Goal: Task Accomplishment & Management: Manage account settings

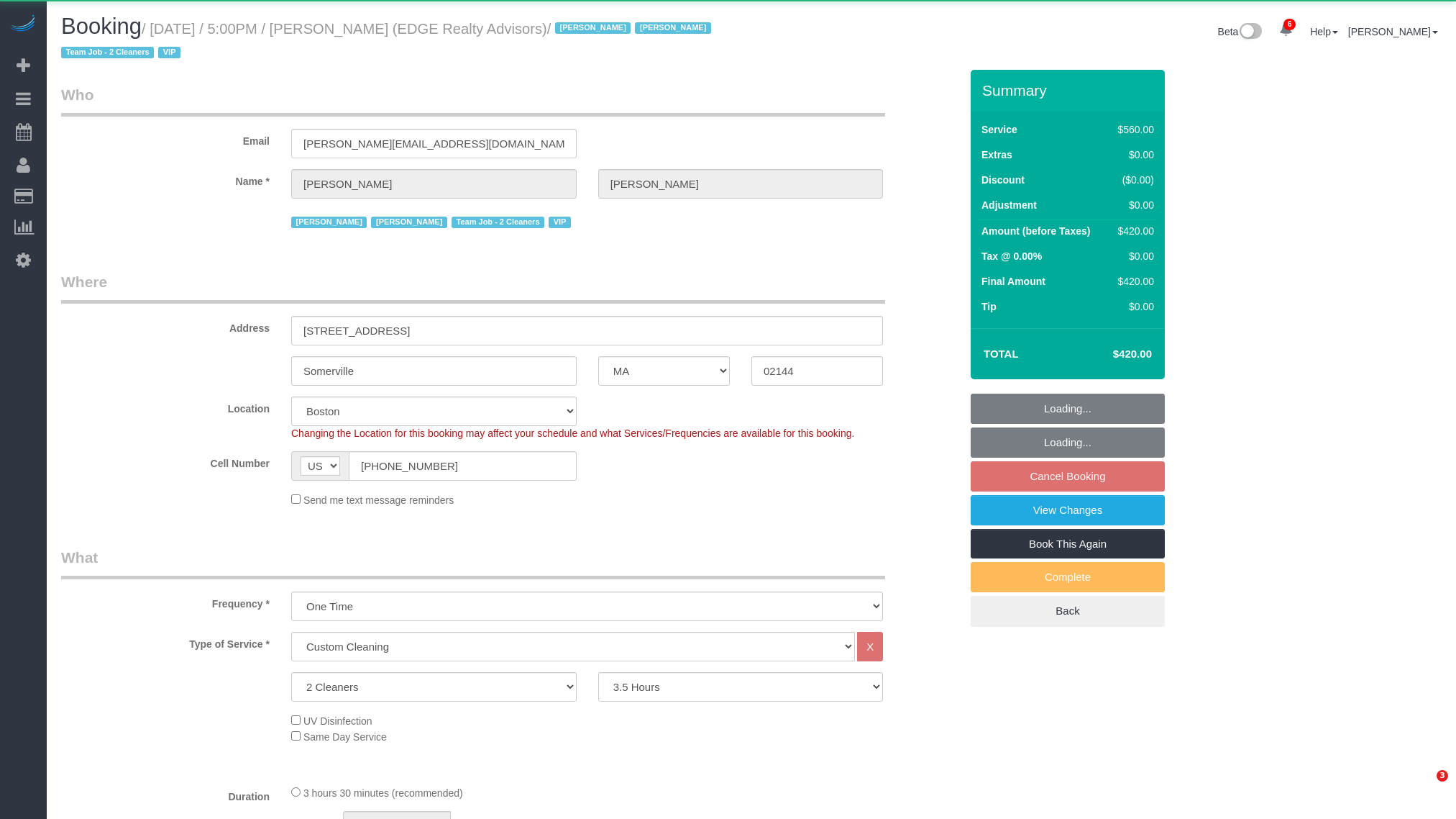
select select "MA"
select select "2"
select select "210"
select select "number:89"
select select "number:90"
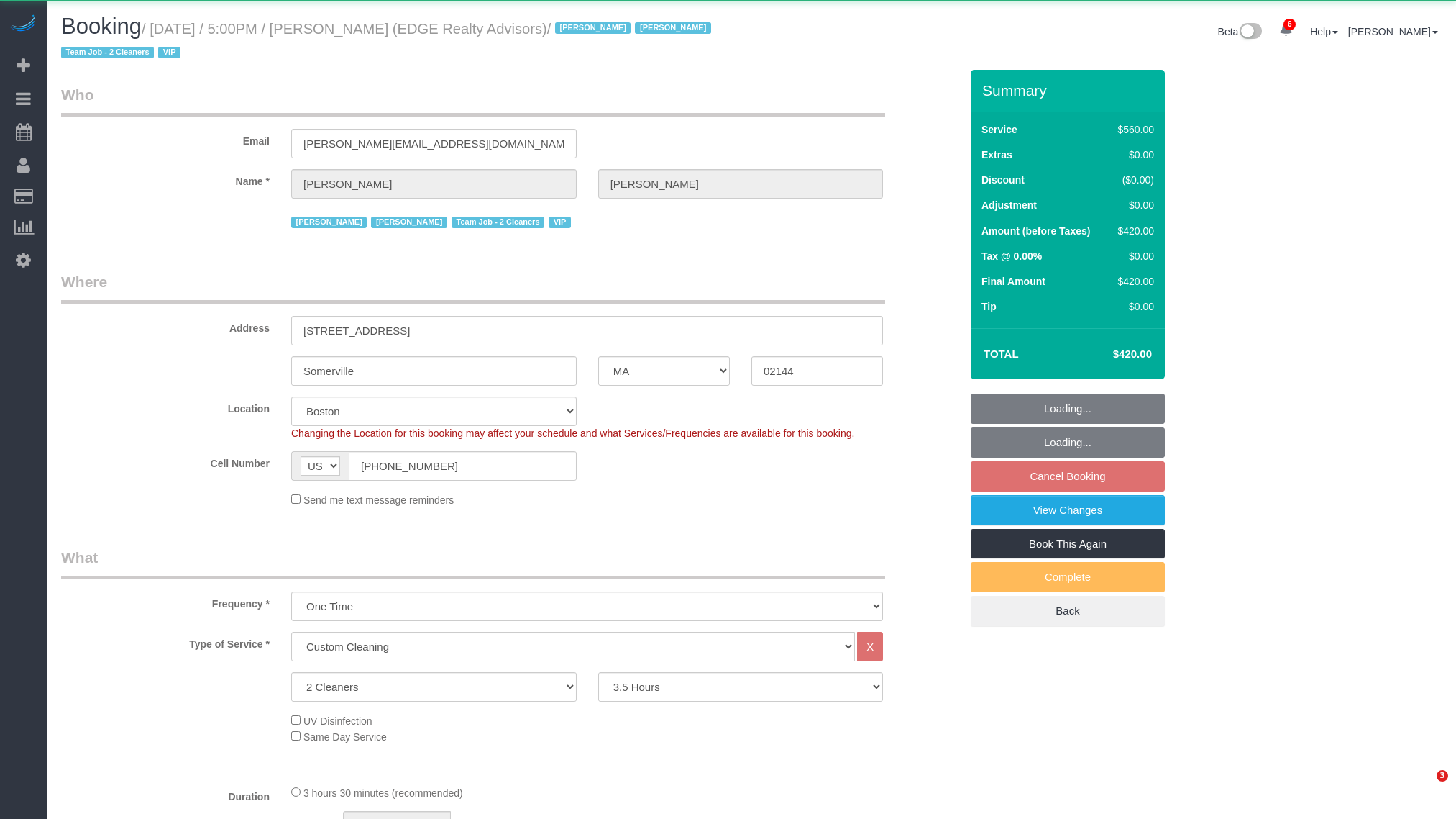
select select "number:15"
select select "number:7"
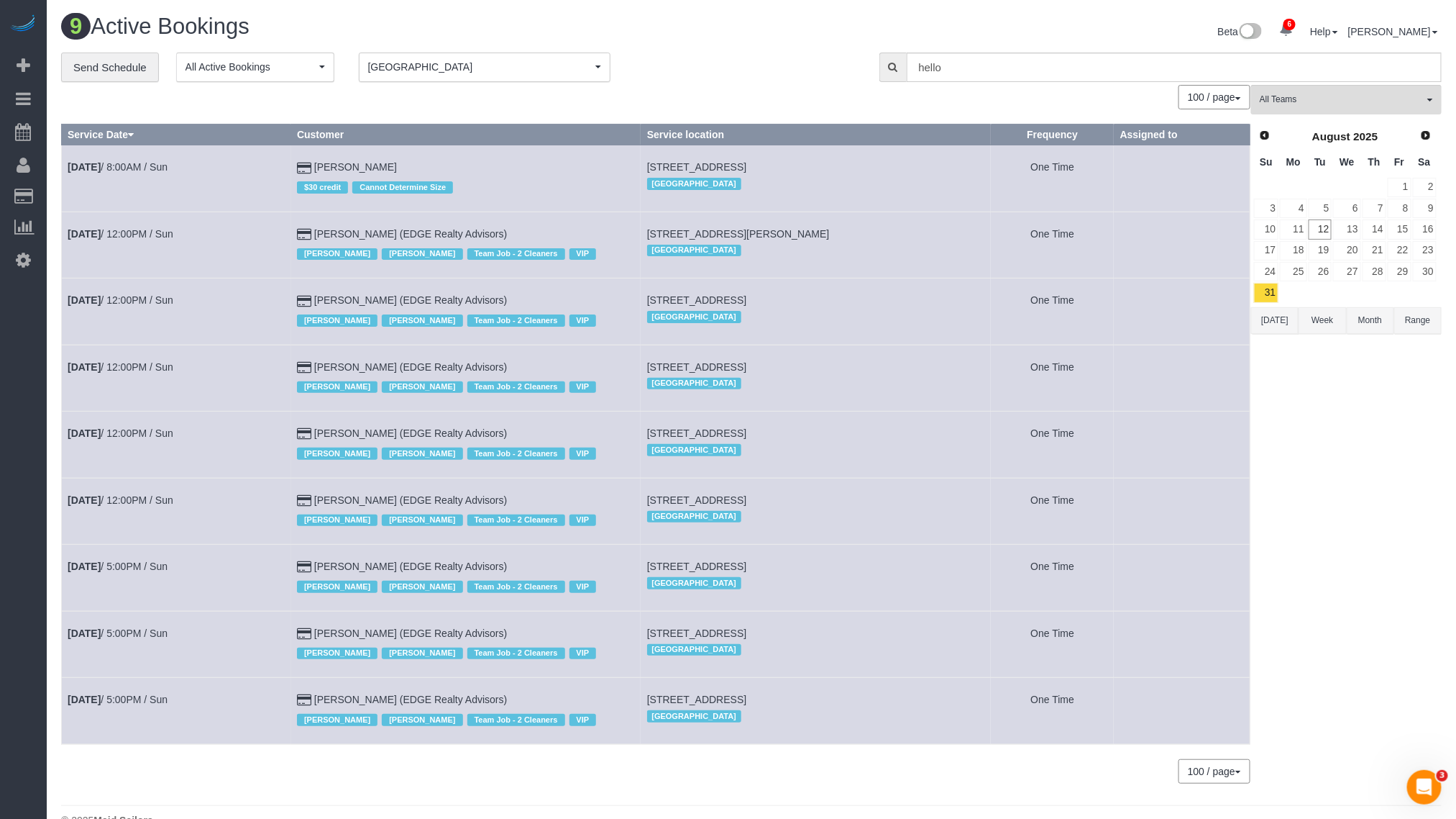
click at [218, 623] on td "[DATE] 5:00PM / Sun" at bounding box center [176, 644] width 229 height 66
click at [139, 561] on link "[DATE] 5:00PM / Sun" at bounding box center [117, 566] width 100 height 11
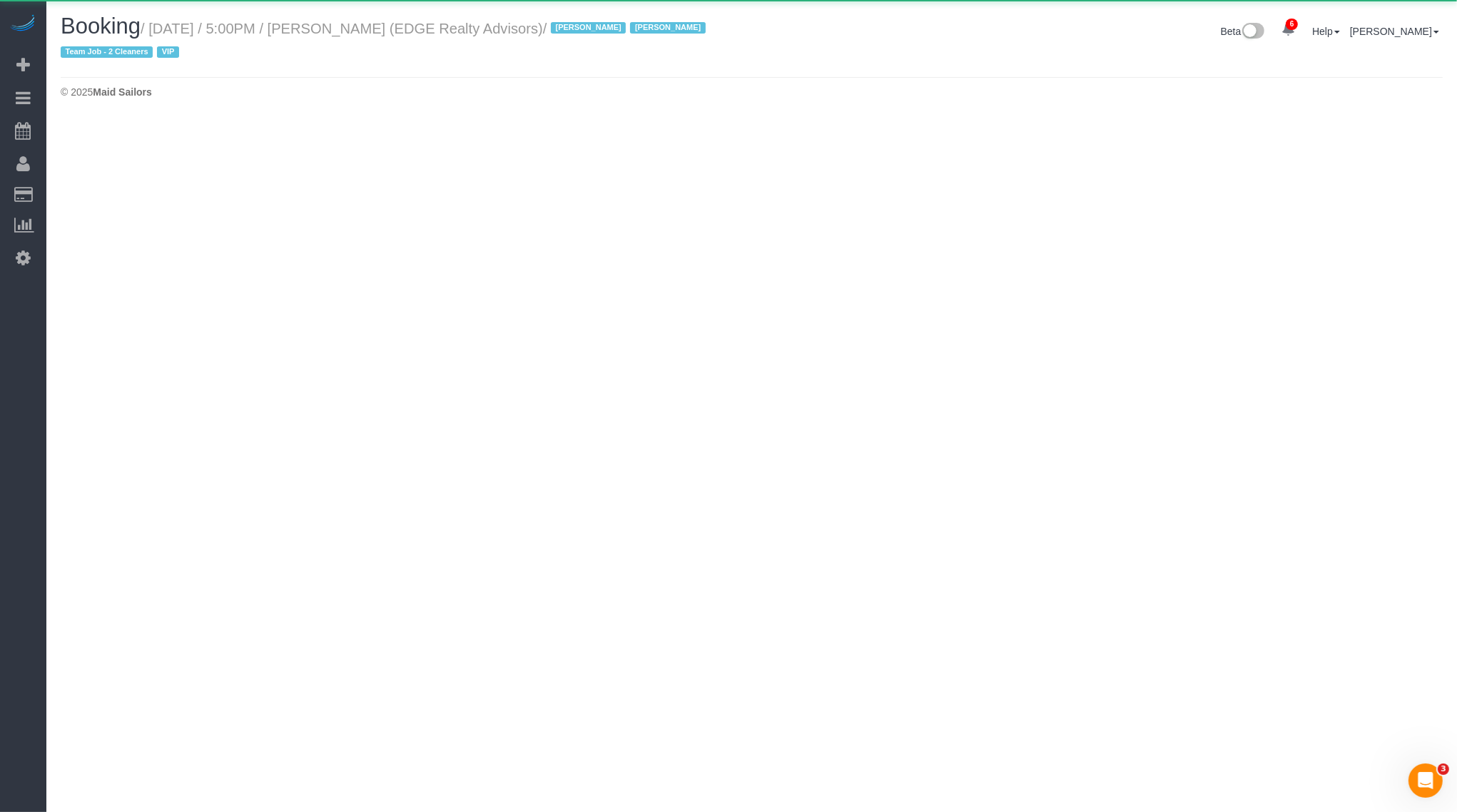
select select "MA"
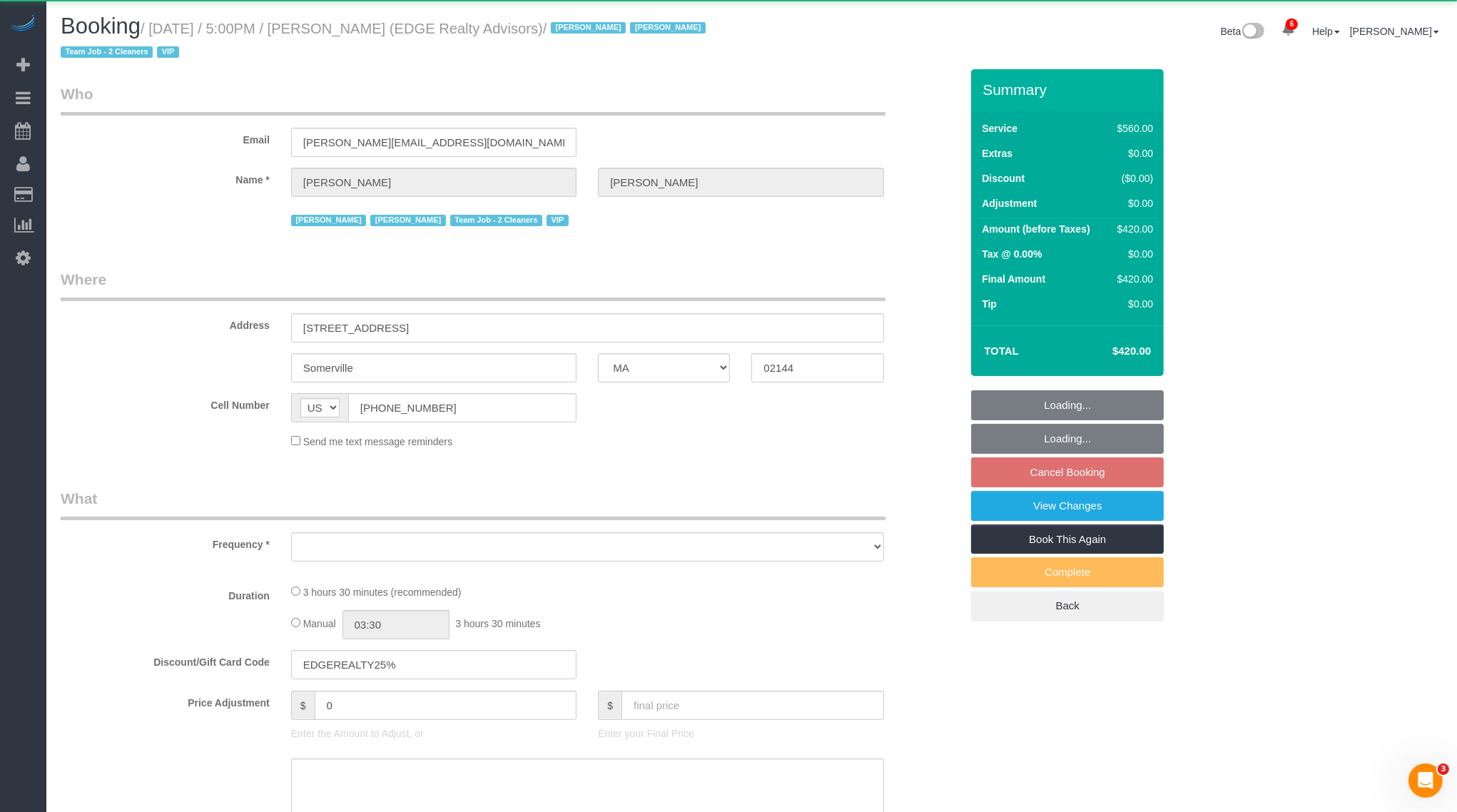
select select "2"
select select "210"
select select "number:89"
select select "number:90"
select select "number:15"
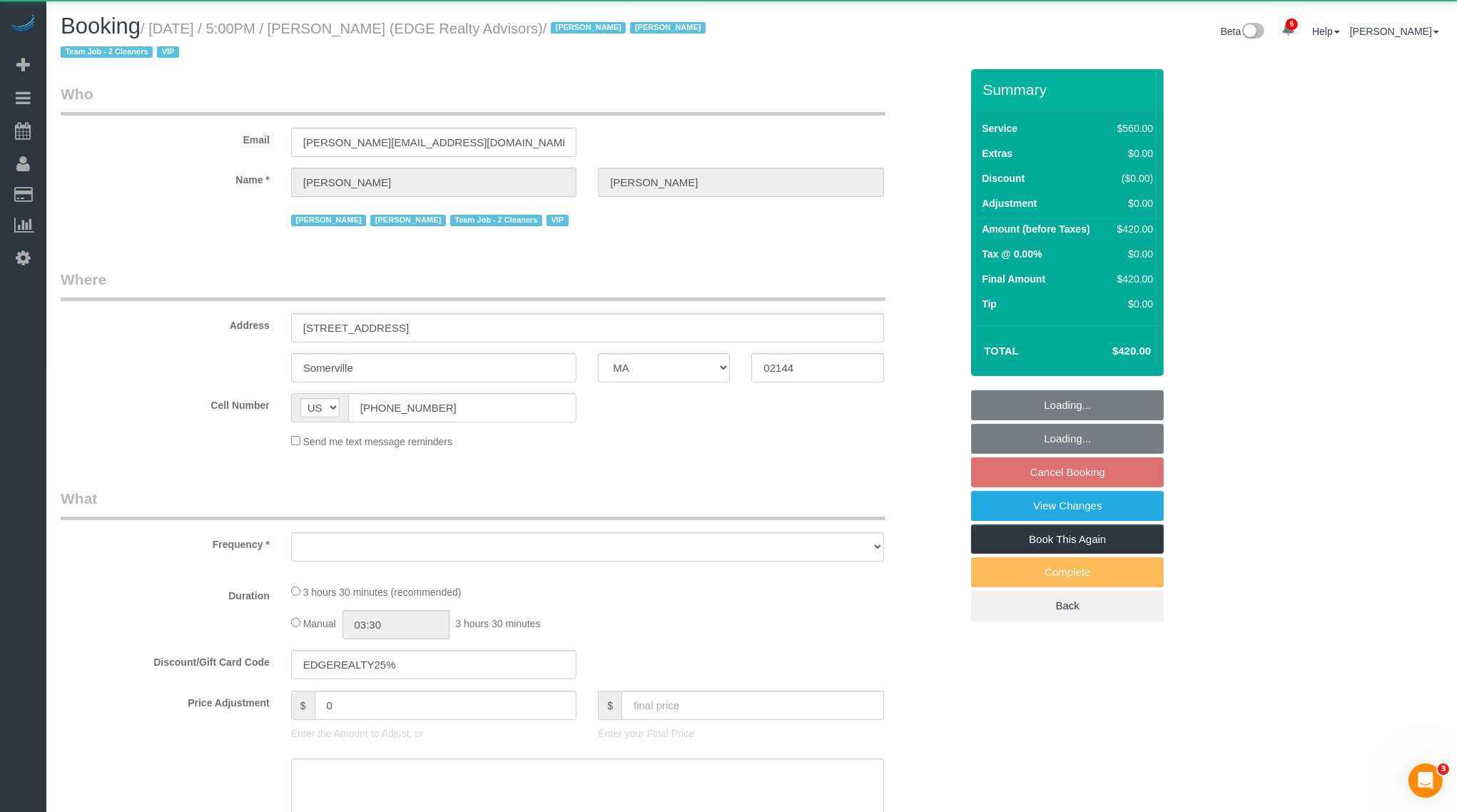
select select "number:7"
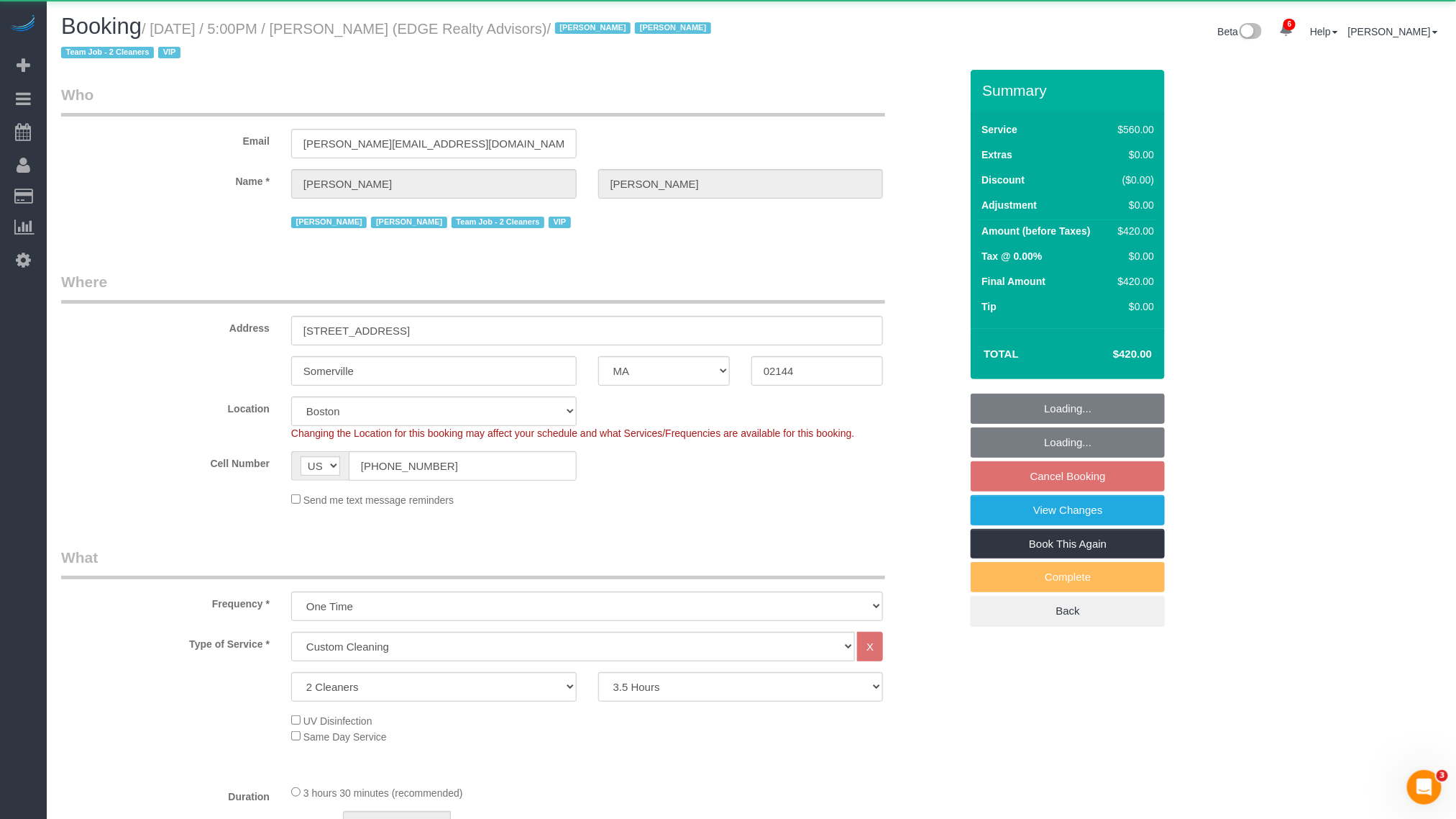
select select "object:3489"
select select "string:stripe-pm_1NctNu4VGloSiKo7xER55rCs"
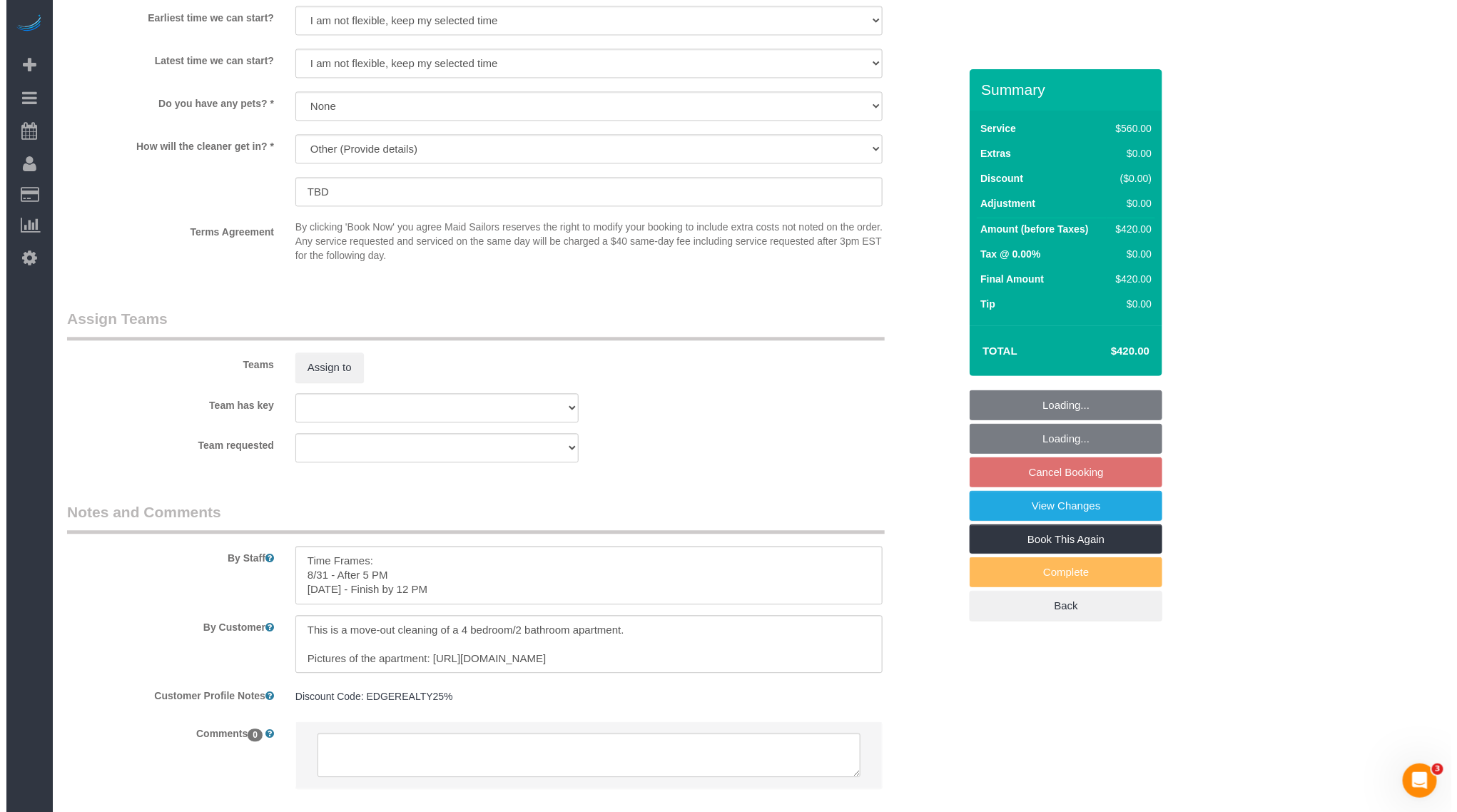
scroll to position [1498, 0]
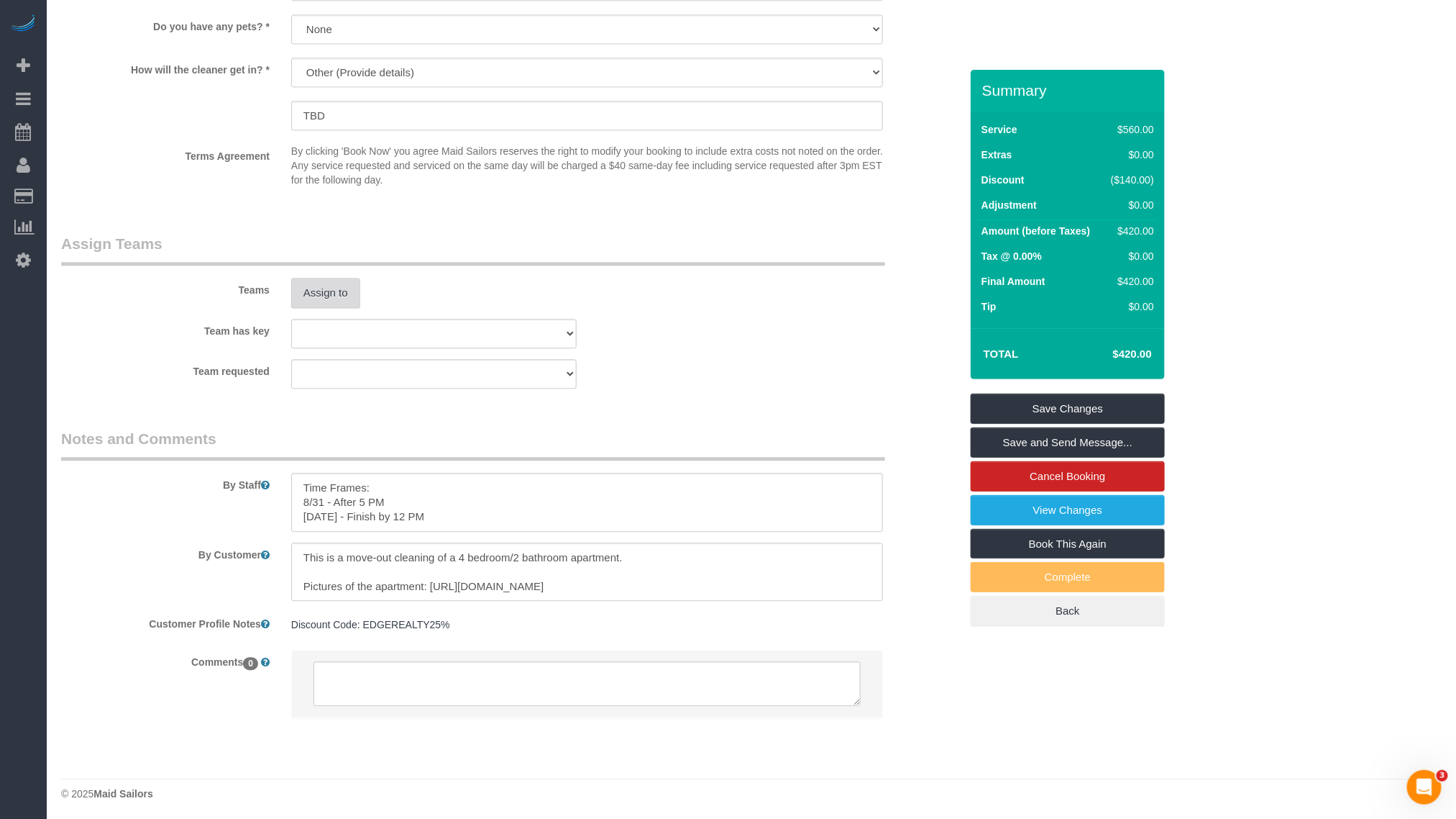
click at [305, 297] on button "Assign to" at bounding box center [325, 293] width 69 height 30
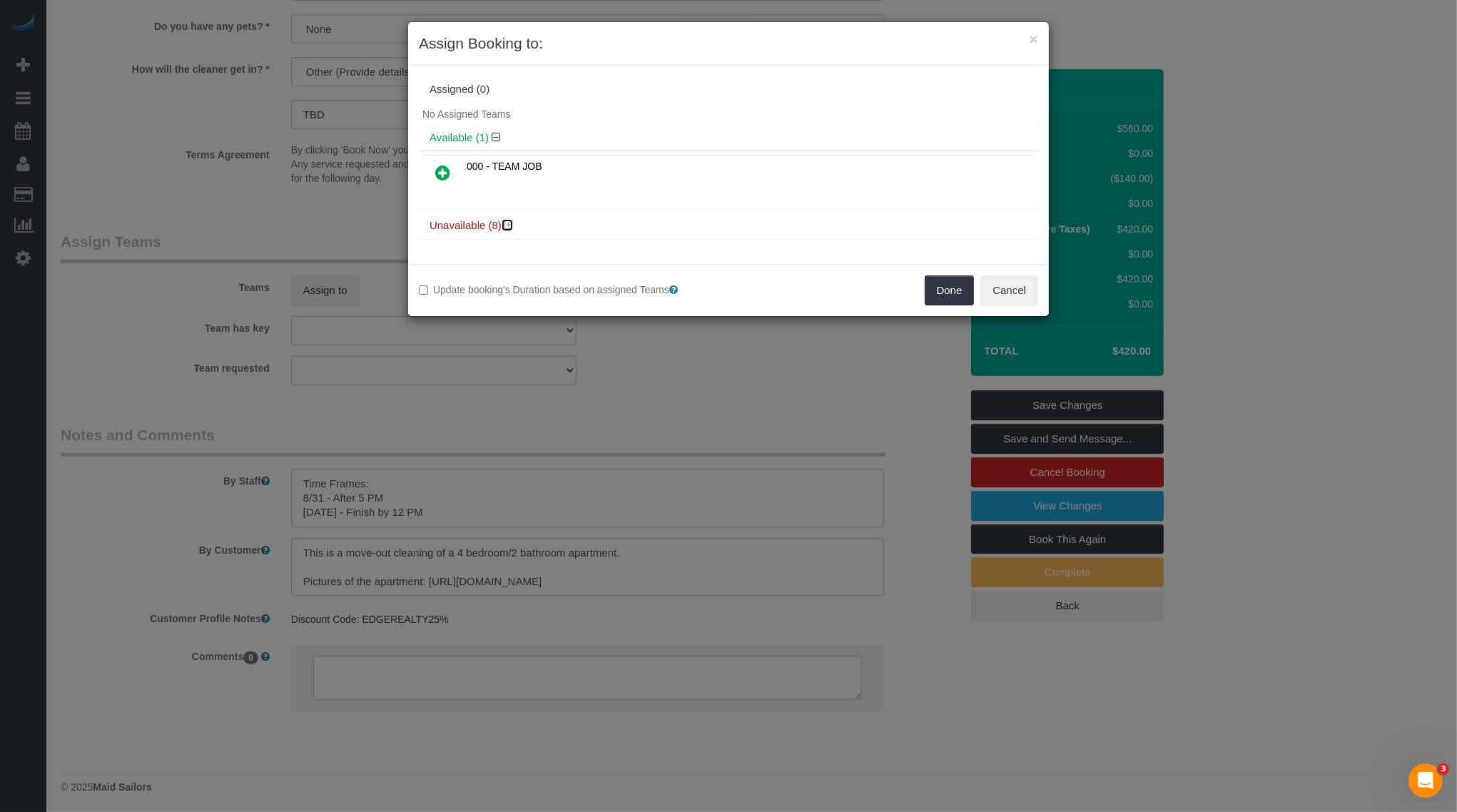
click at [505, 220] on icon at bounding box center [509, 225] width 8 height 11
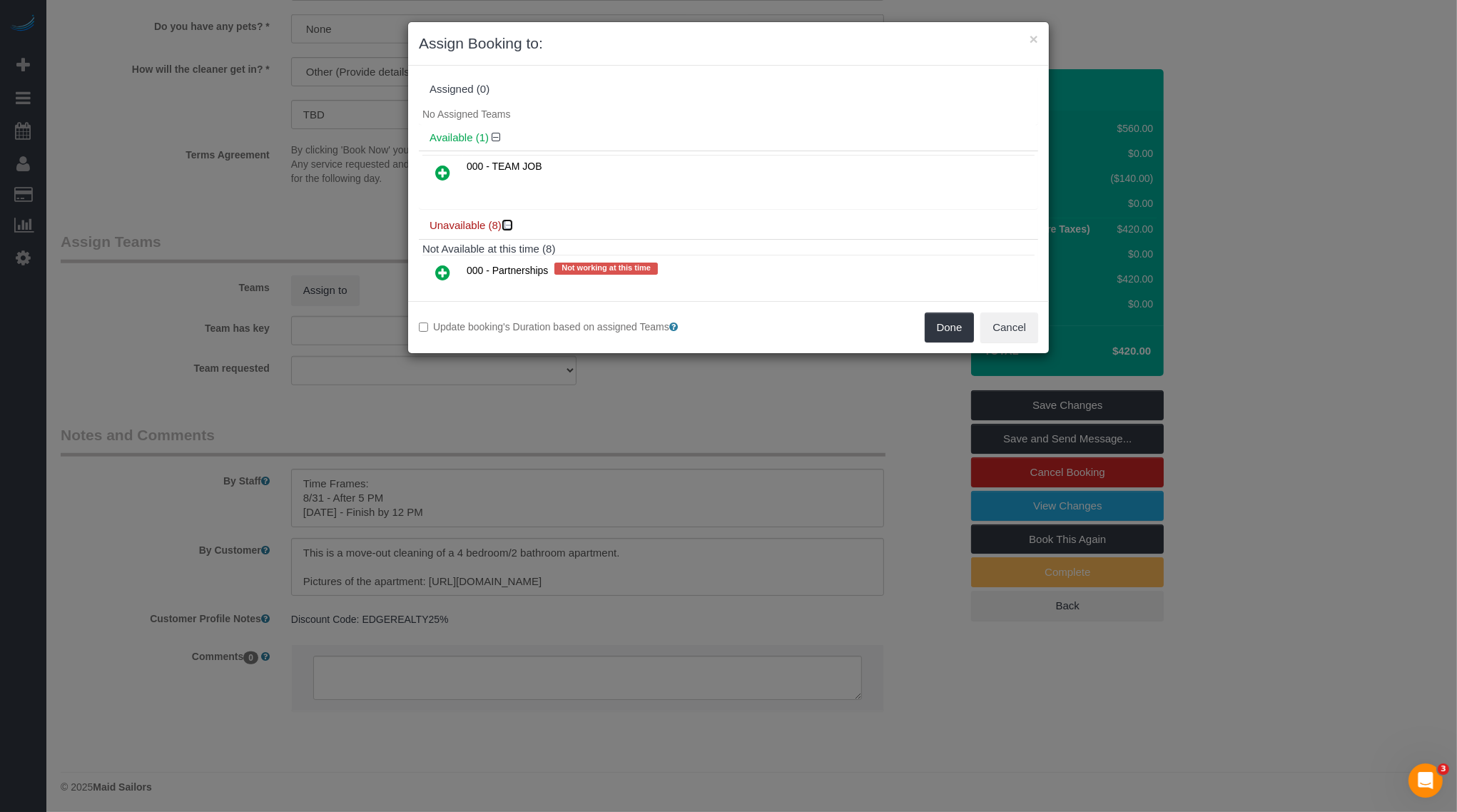
scroll to position [268, 0]
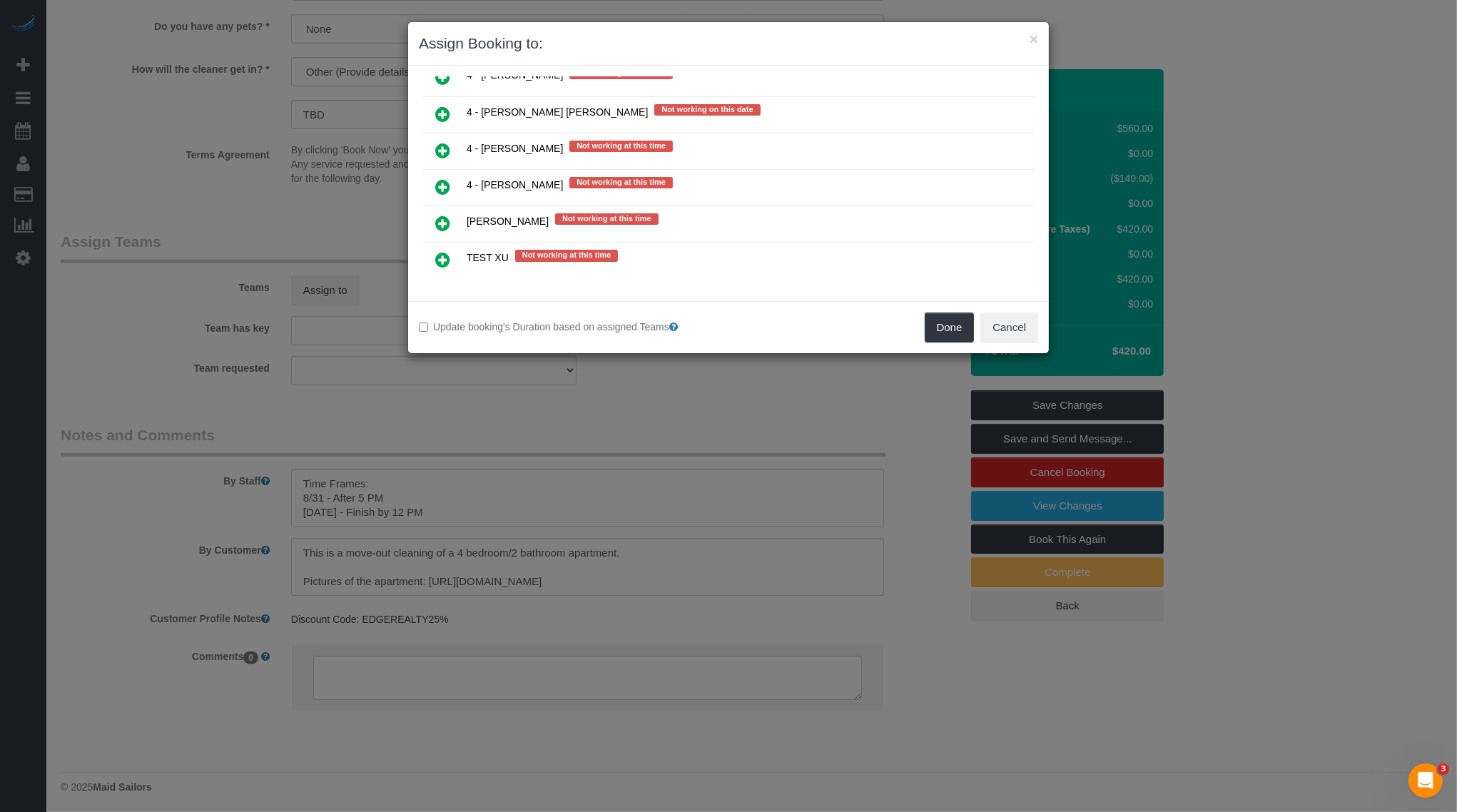
click at [444, 107] on icon at bounding box center [443, 114] width 15 height 17
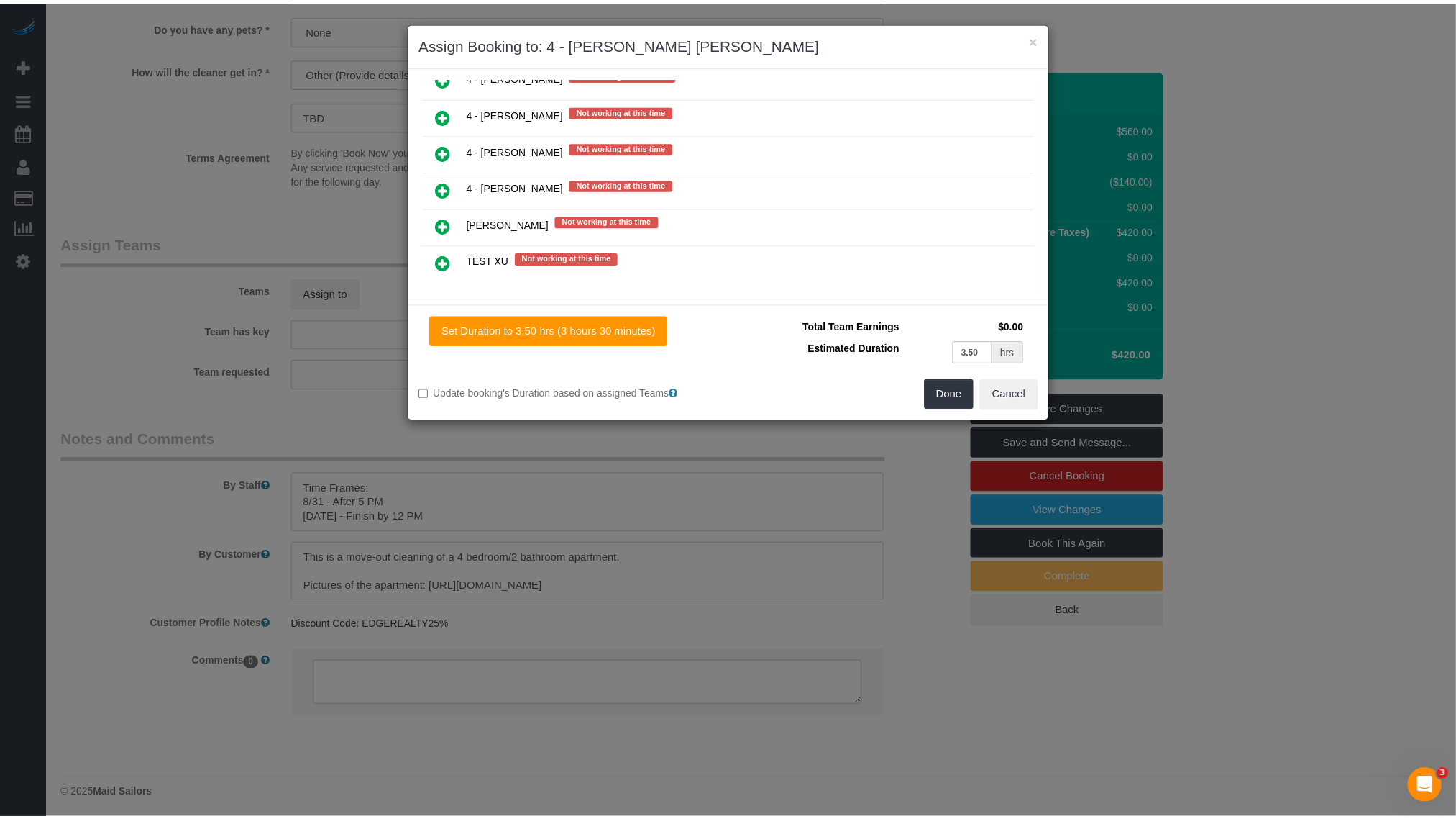
scroll to position [0, 0]
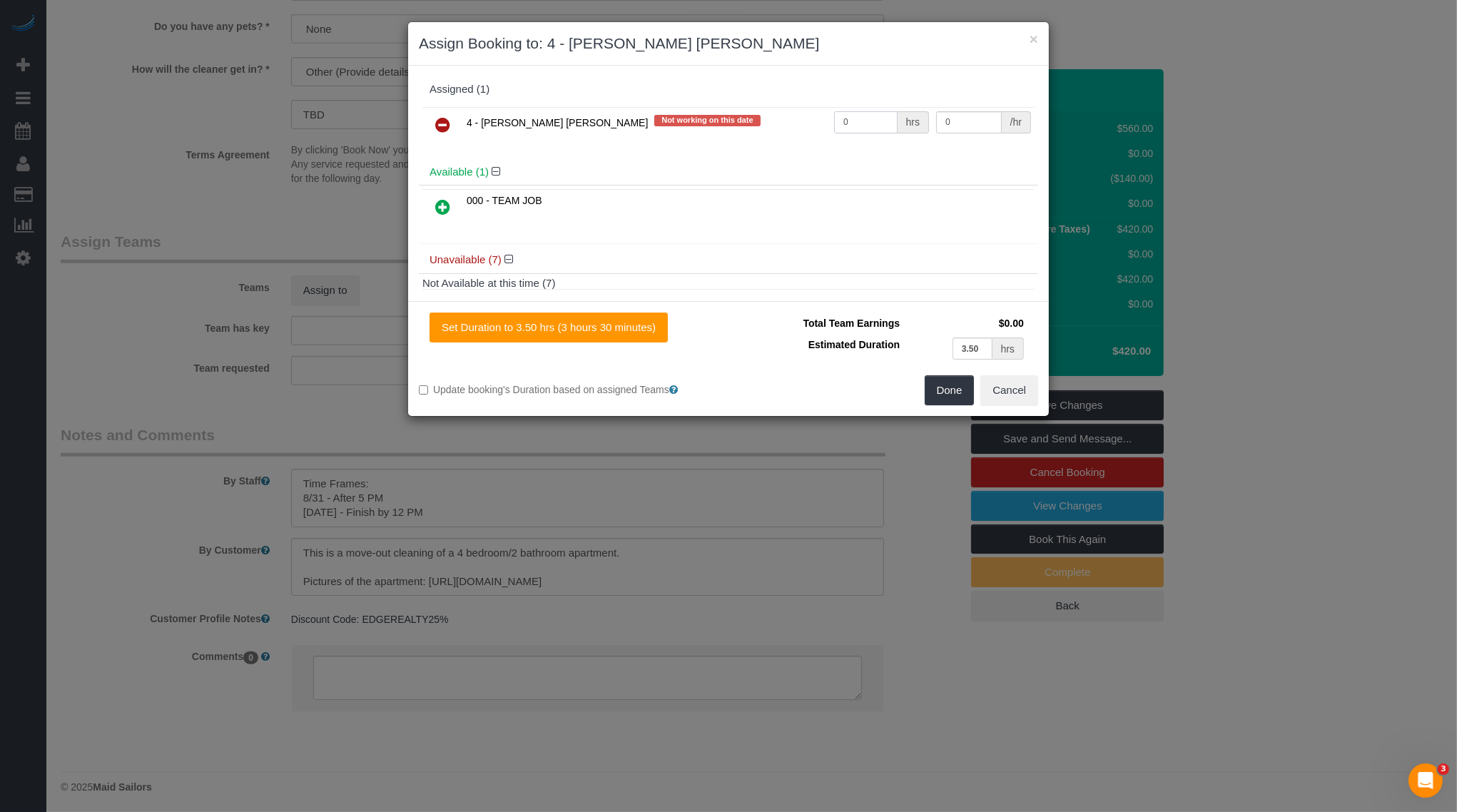
click at [840, 113] on input "0" at bounding box center [866, 122] width 63 height 22
type input "1"
click at [967, 117] on input "0" at bounding box center [969, 122] width 66 height 22
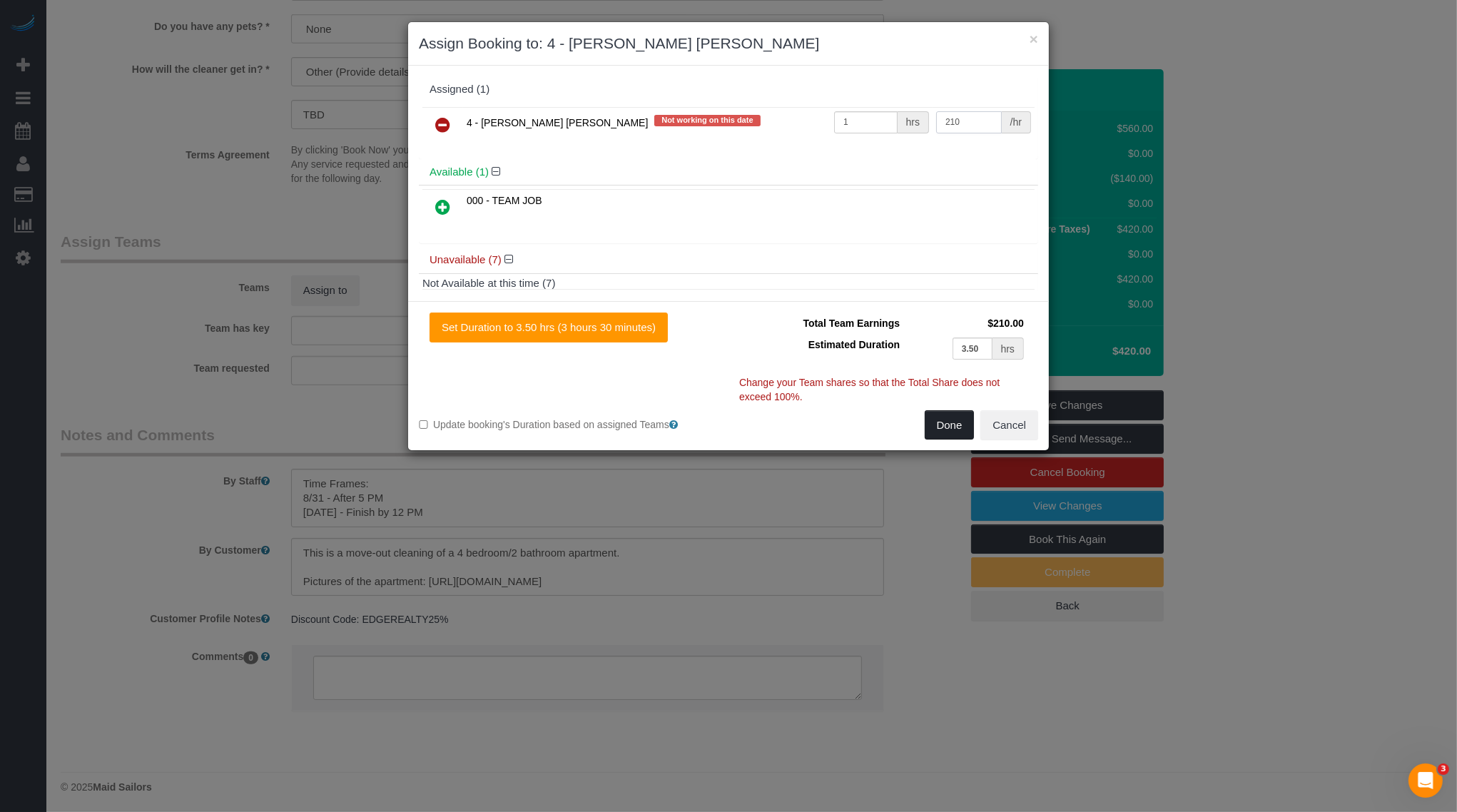
type input "210"
click at [957, 424] on button "Done" at bounding box center [950, 425] width 50 height 30
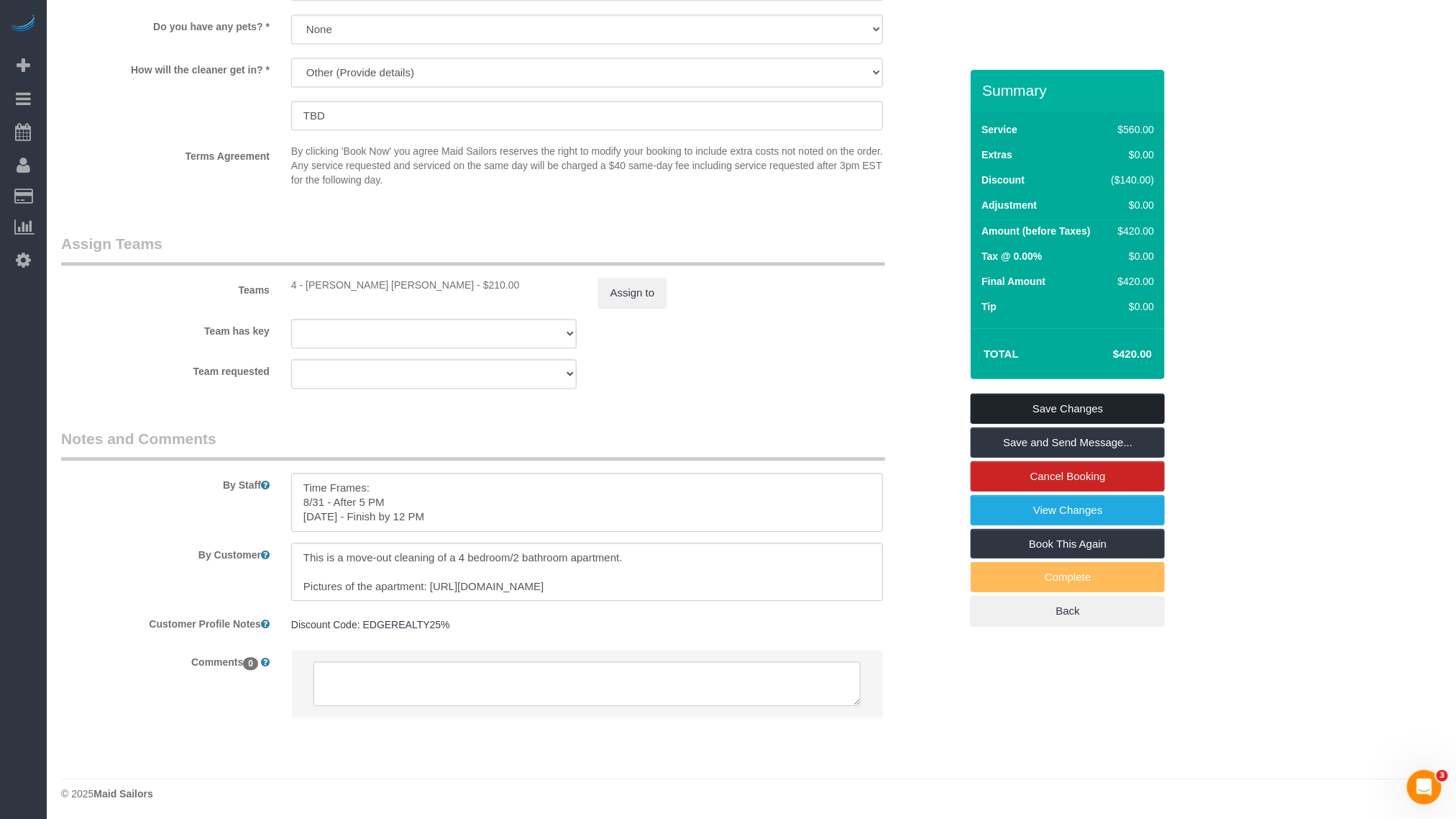
click at [1092, 408] on link "Save Changes" at bounding box center [1068, 409] width 194 height 30
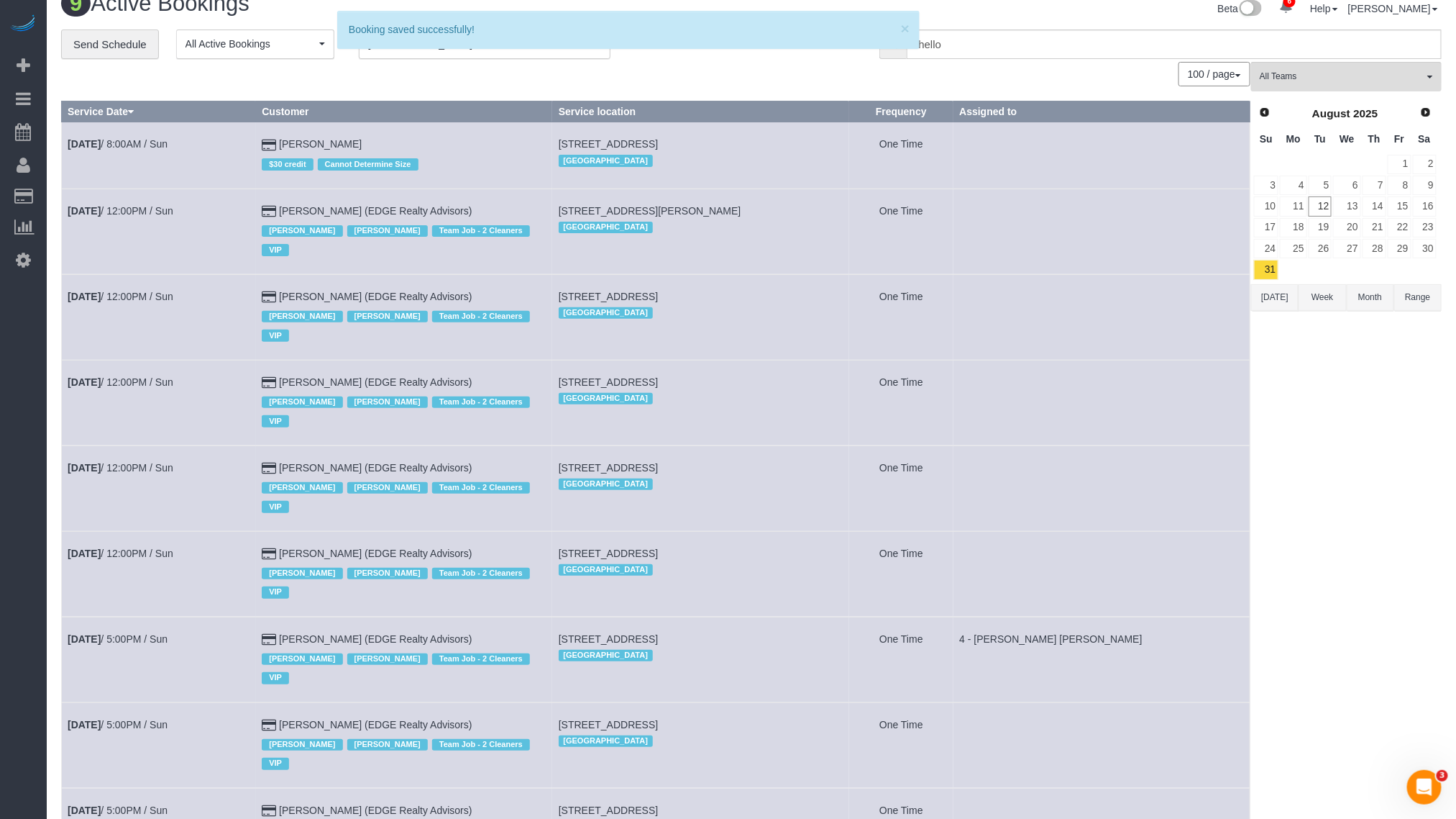
scroll to position [24, 0]
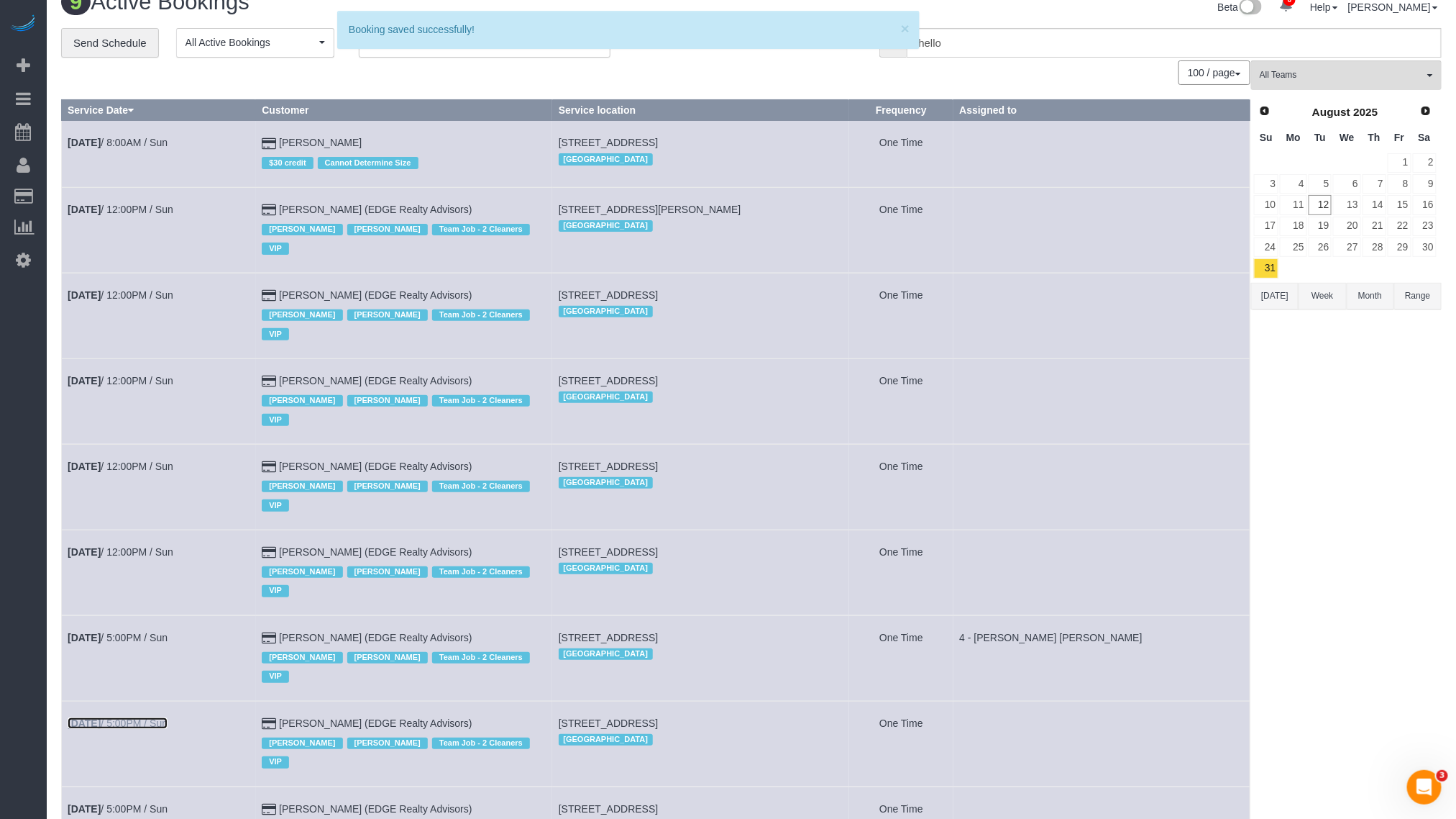
click at [168, 717] on link "[DATE] 5:00PM / Sun" at bounding box center [117, 722] width 100 height 11
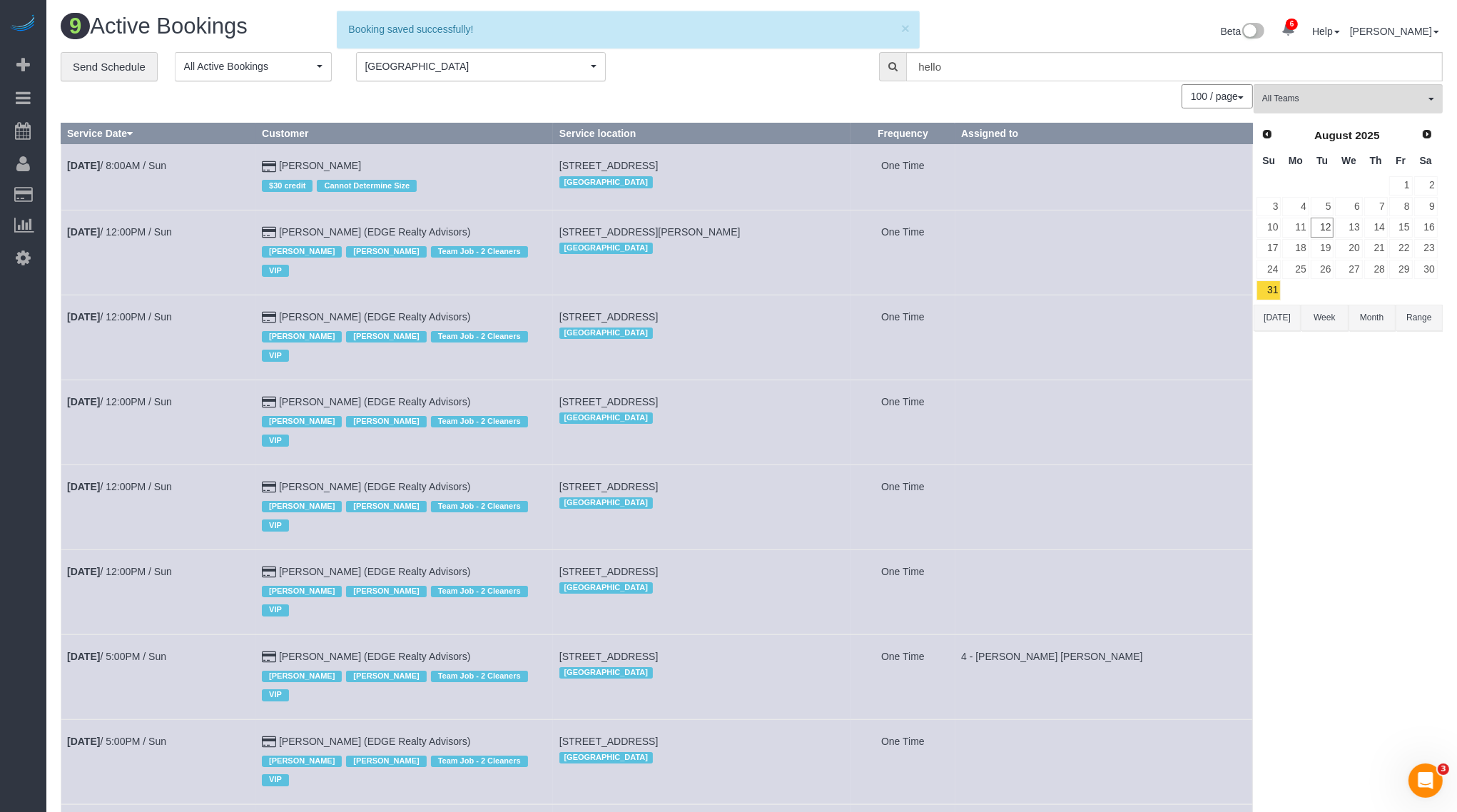
select select "MA"
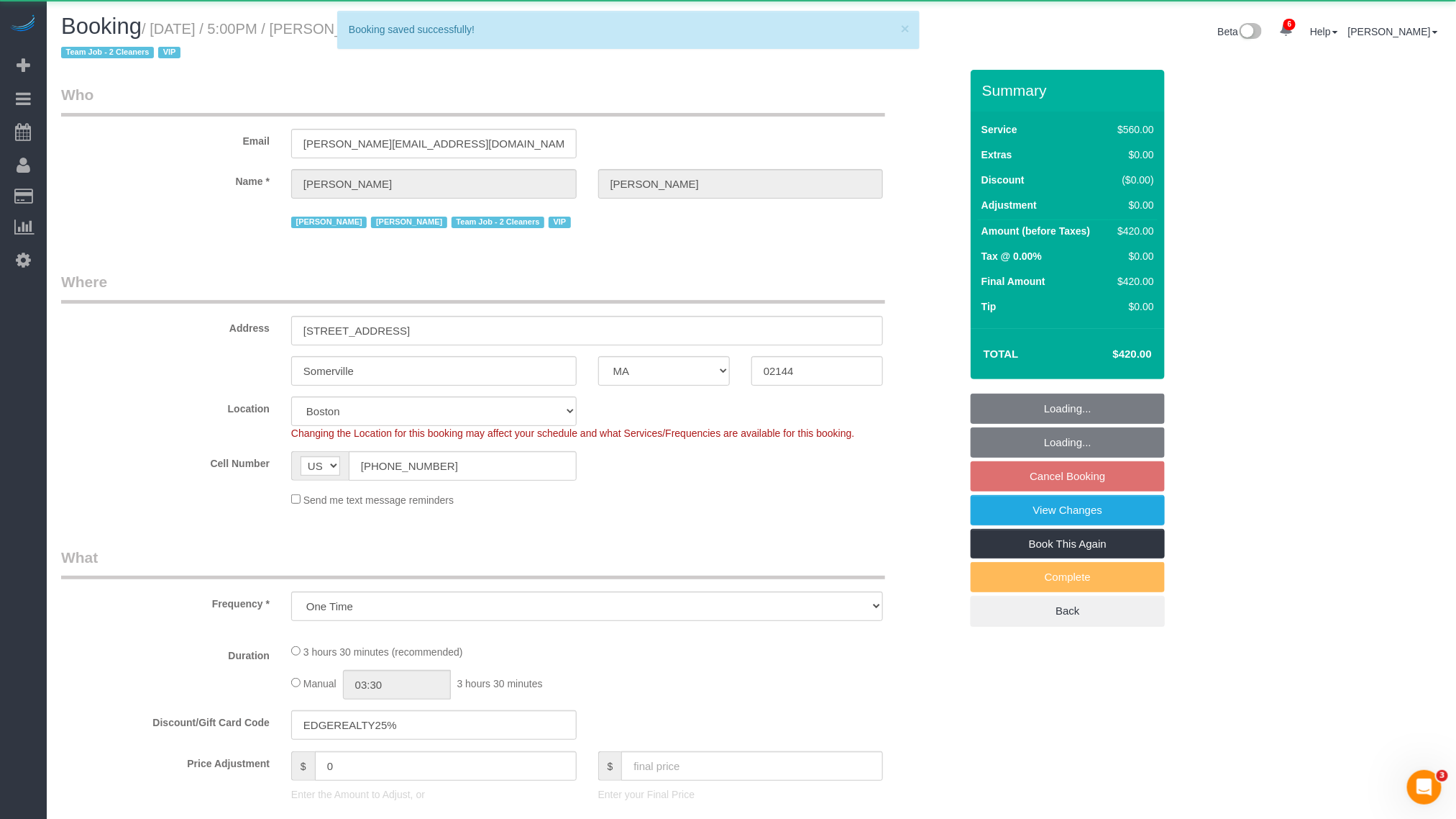
select select "object:4863"
select select "2"
select select "210"
select select "number:89"
select select "number:90"
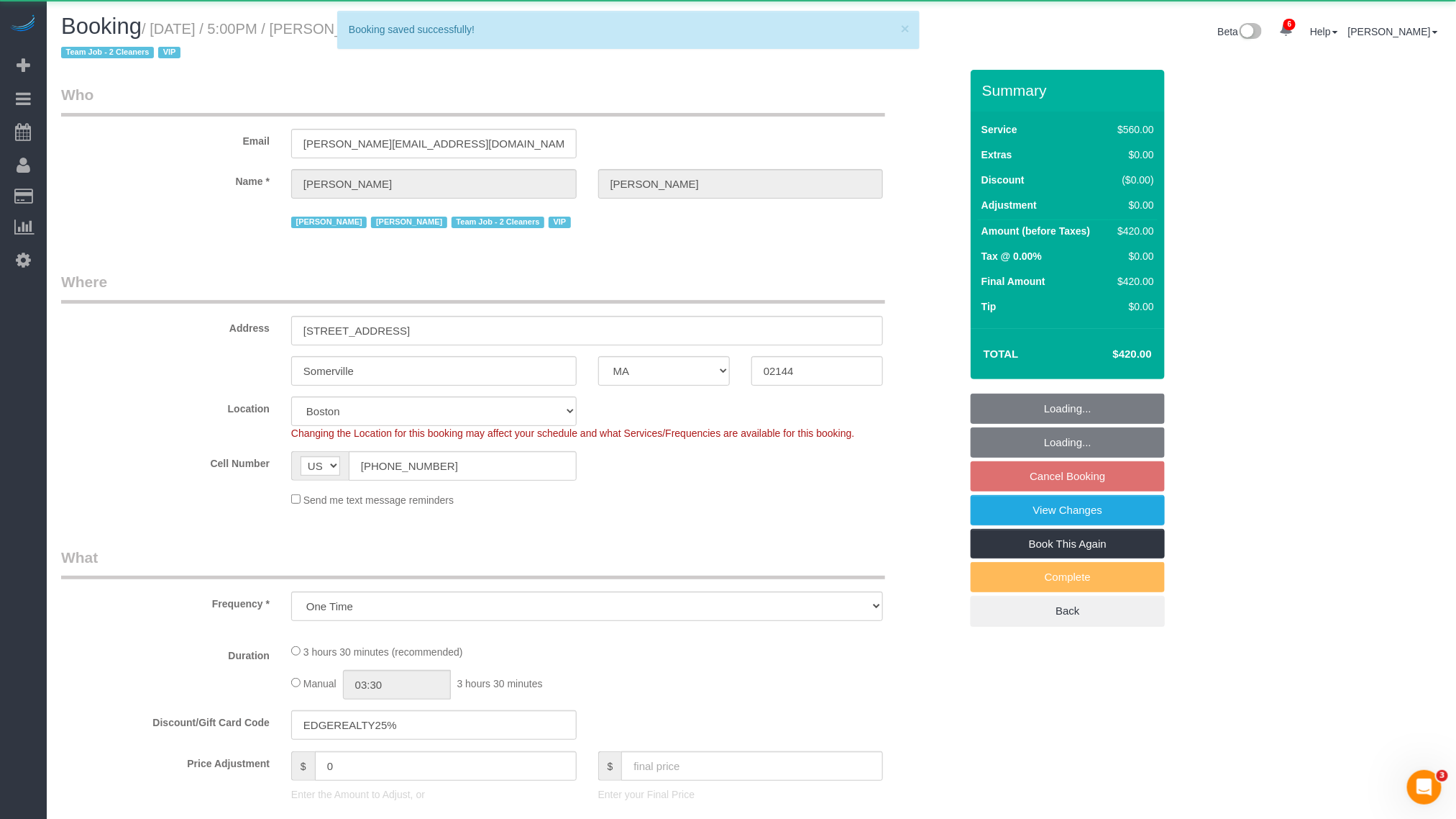
select select "number:15"
select select "number:7"
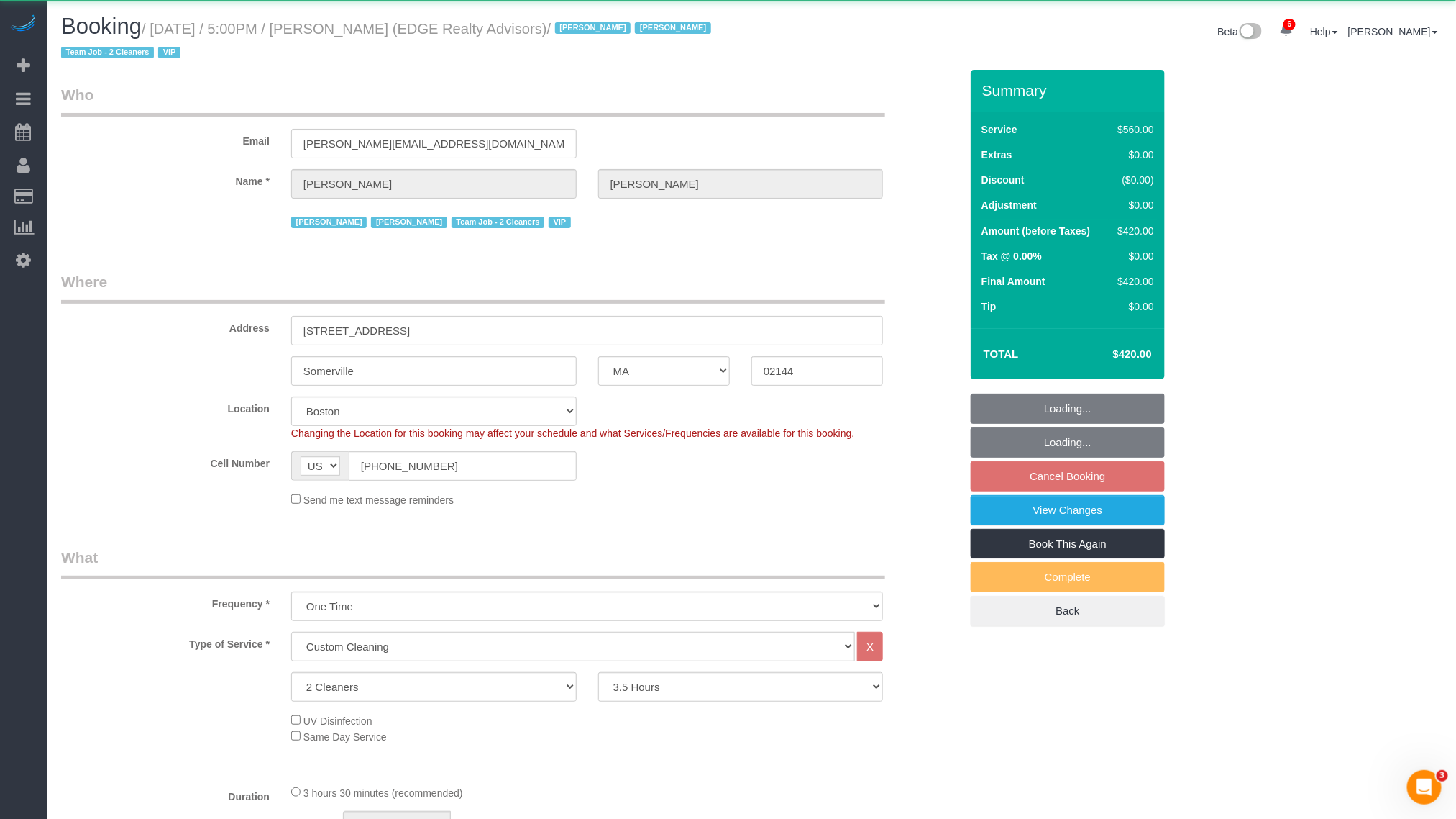
select select "string:stripe-pm_1NctNu4VGloSiKo7xER55rCs"
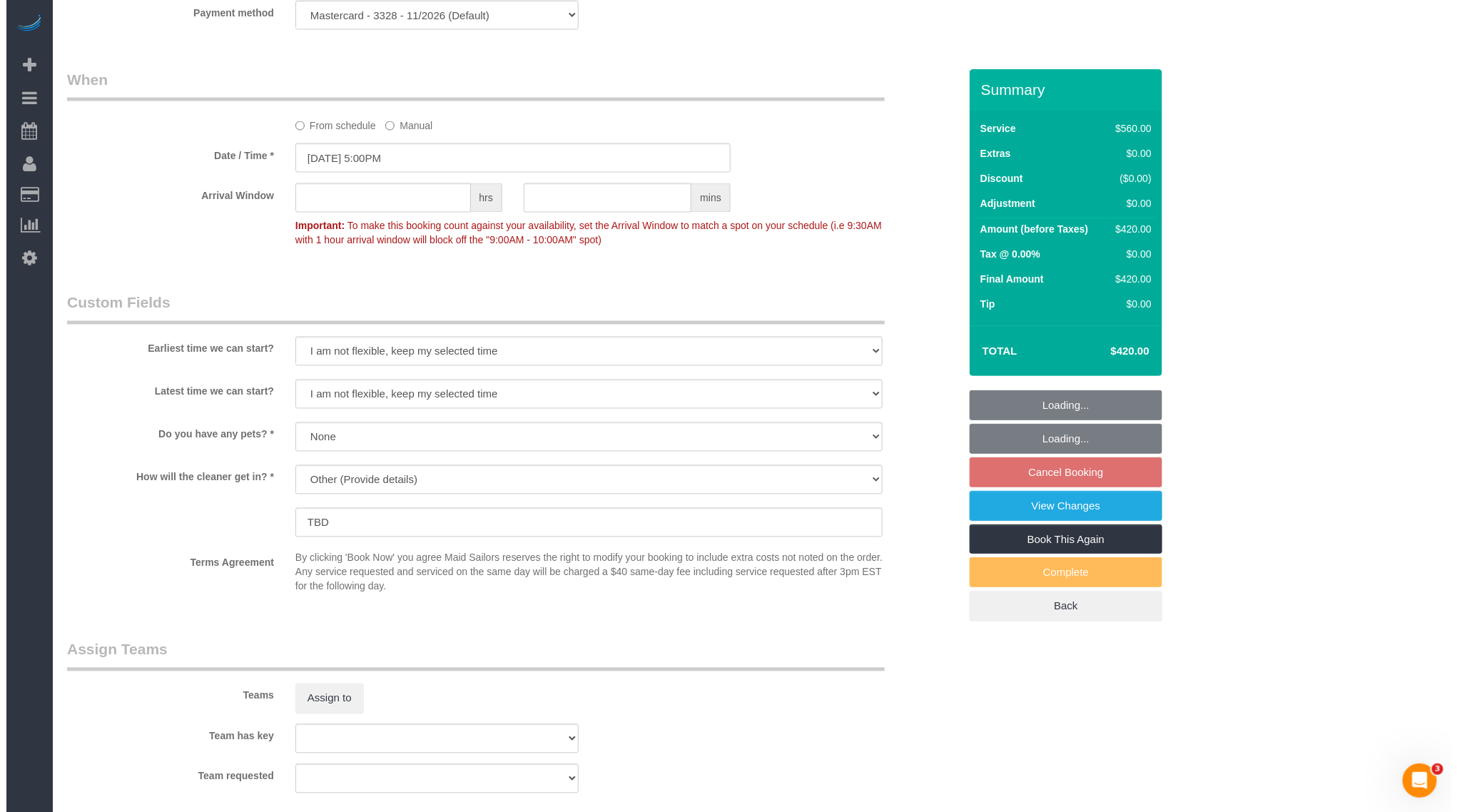
scroll to position [1498, 0]
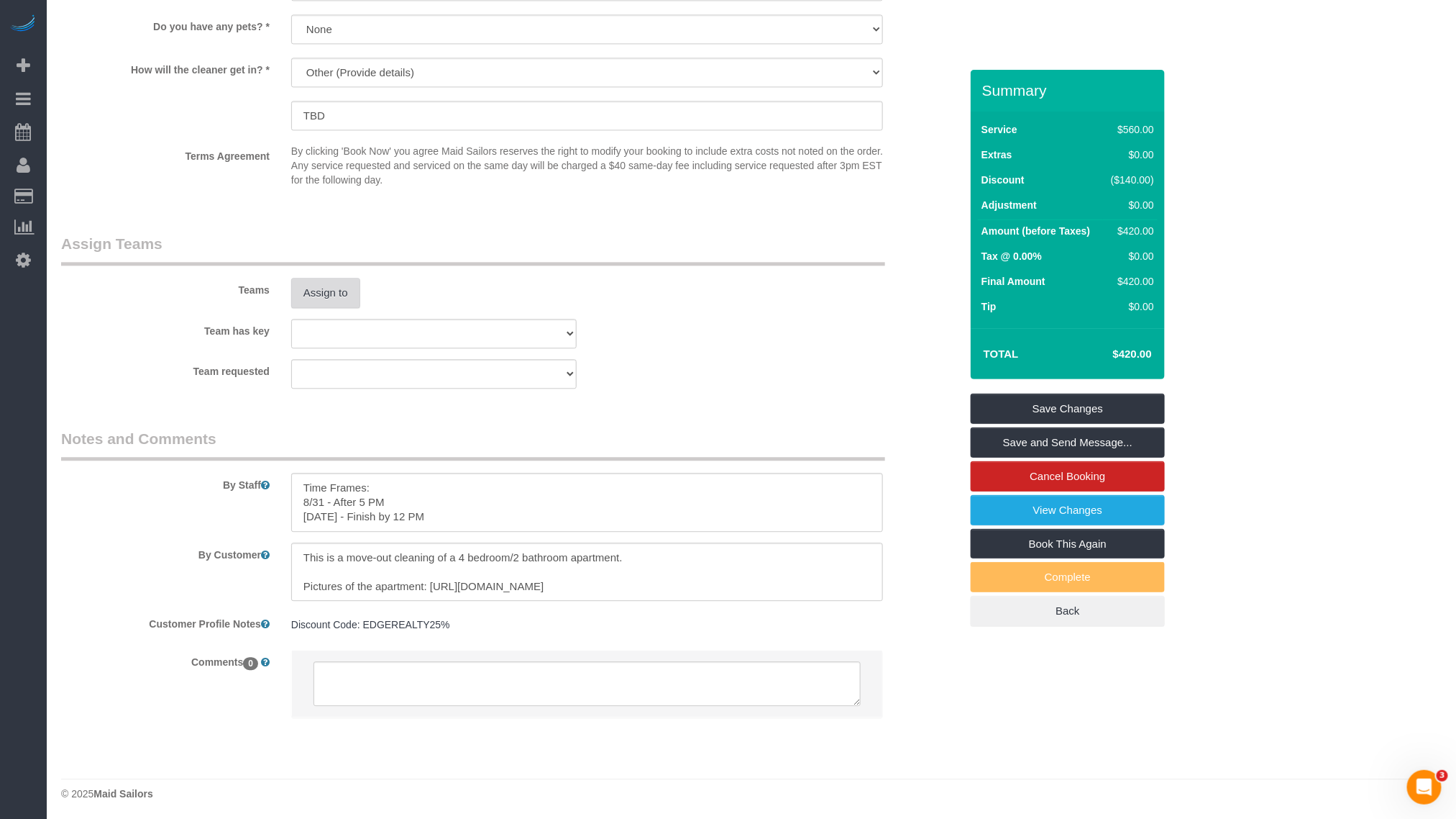
click at [341, 281] on button "Assign to" at bounding box center [325, 293] width 69 height 30
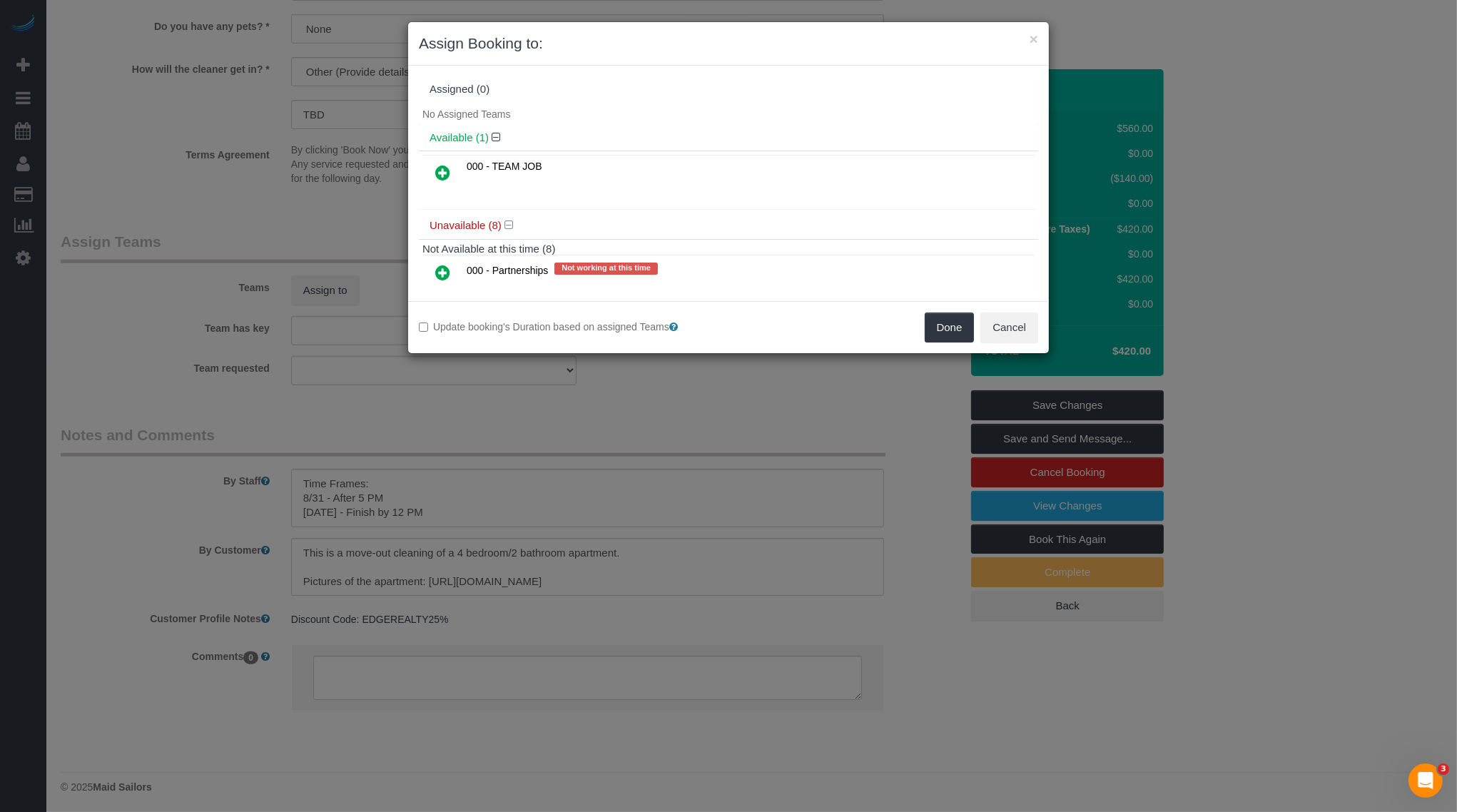
scroll to position [187, 0]
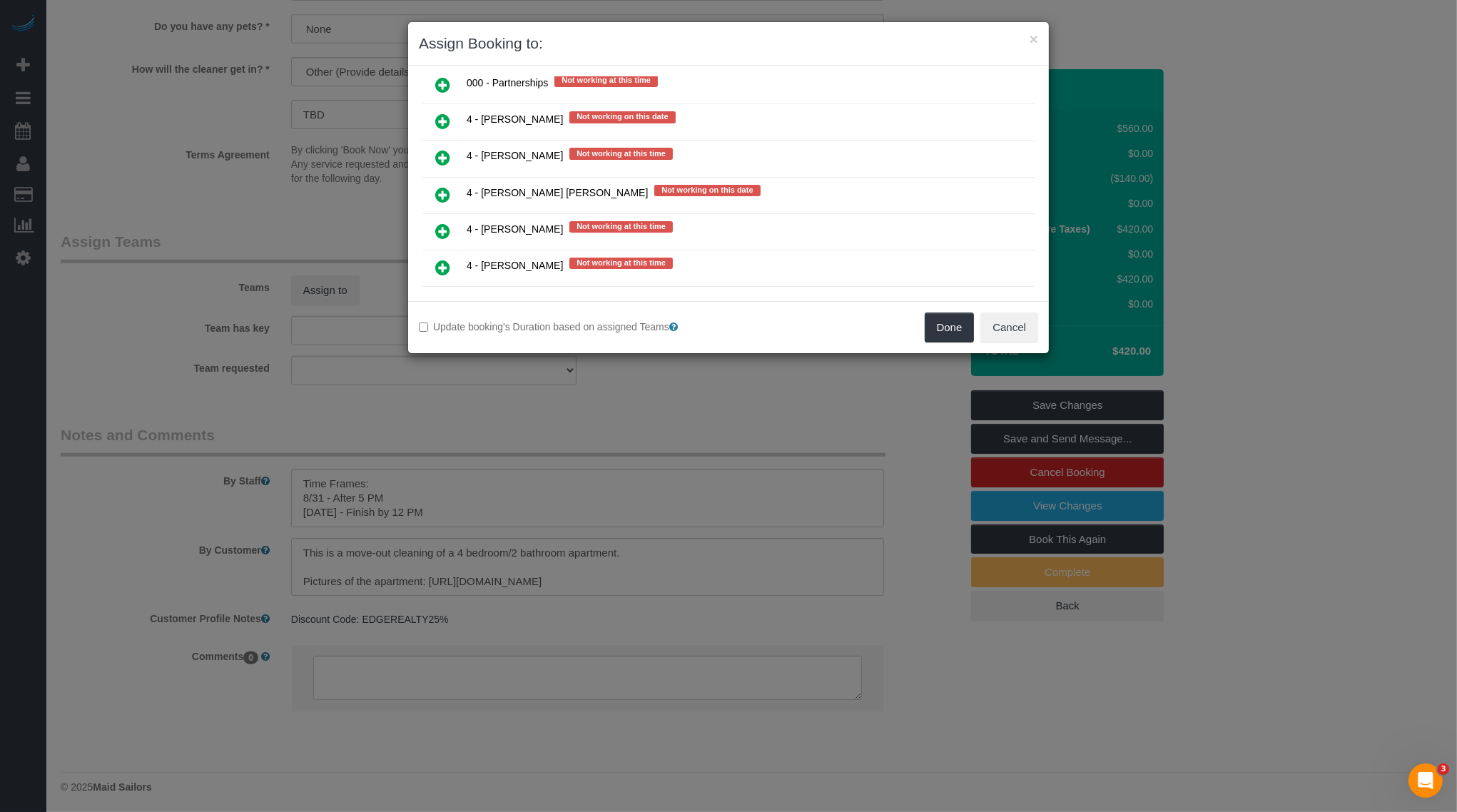
click at [496, 187] on span "4 - [PERSON_NAME] [PERSON_NAME]" at bounding box center [558, 192] width 181 height 11
click at [444, 186] on icon at bounding box center [443, 194] width 15 height 17
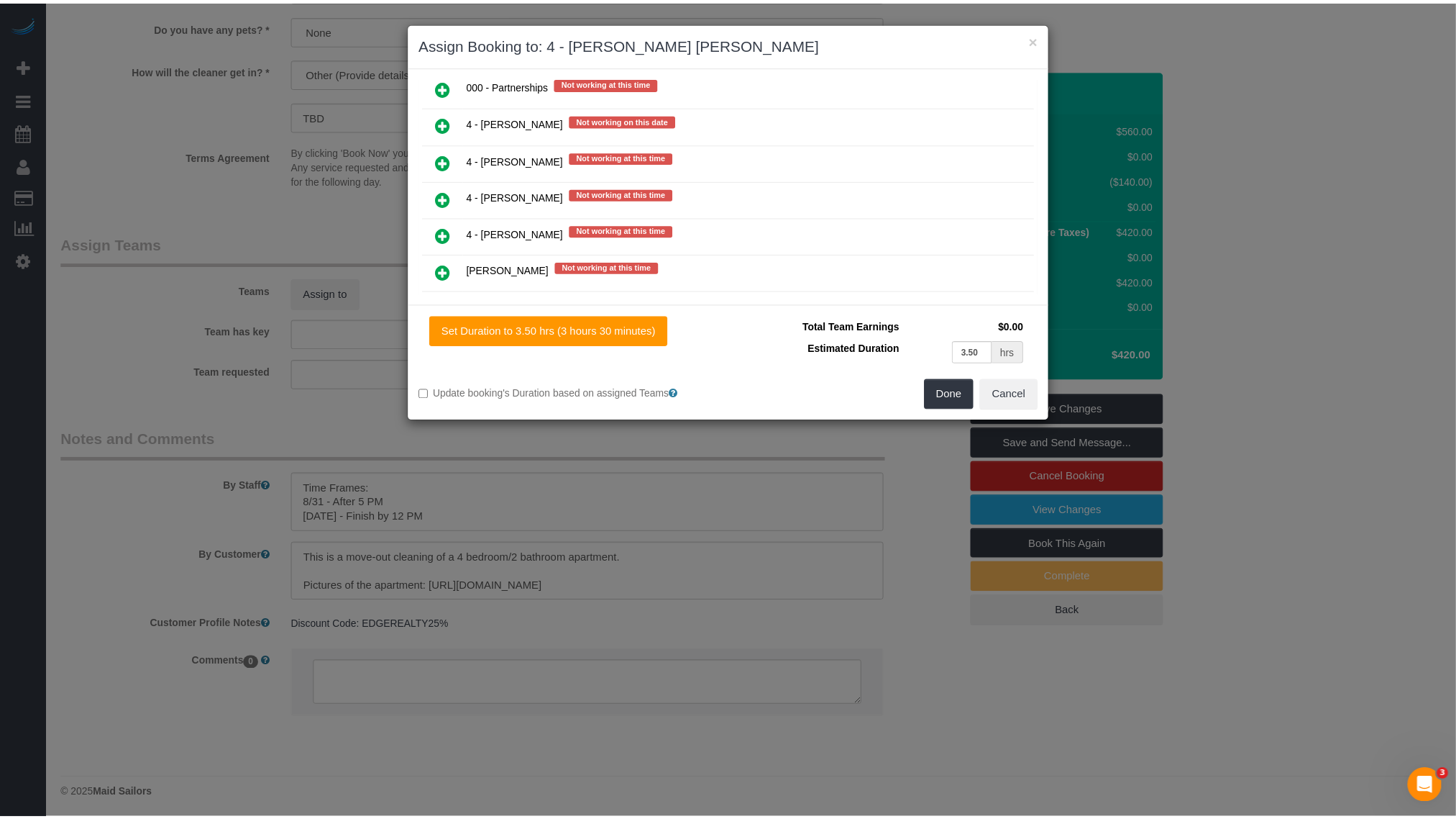
scroll to position [0, 0]
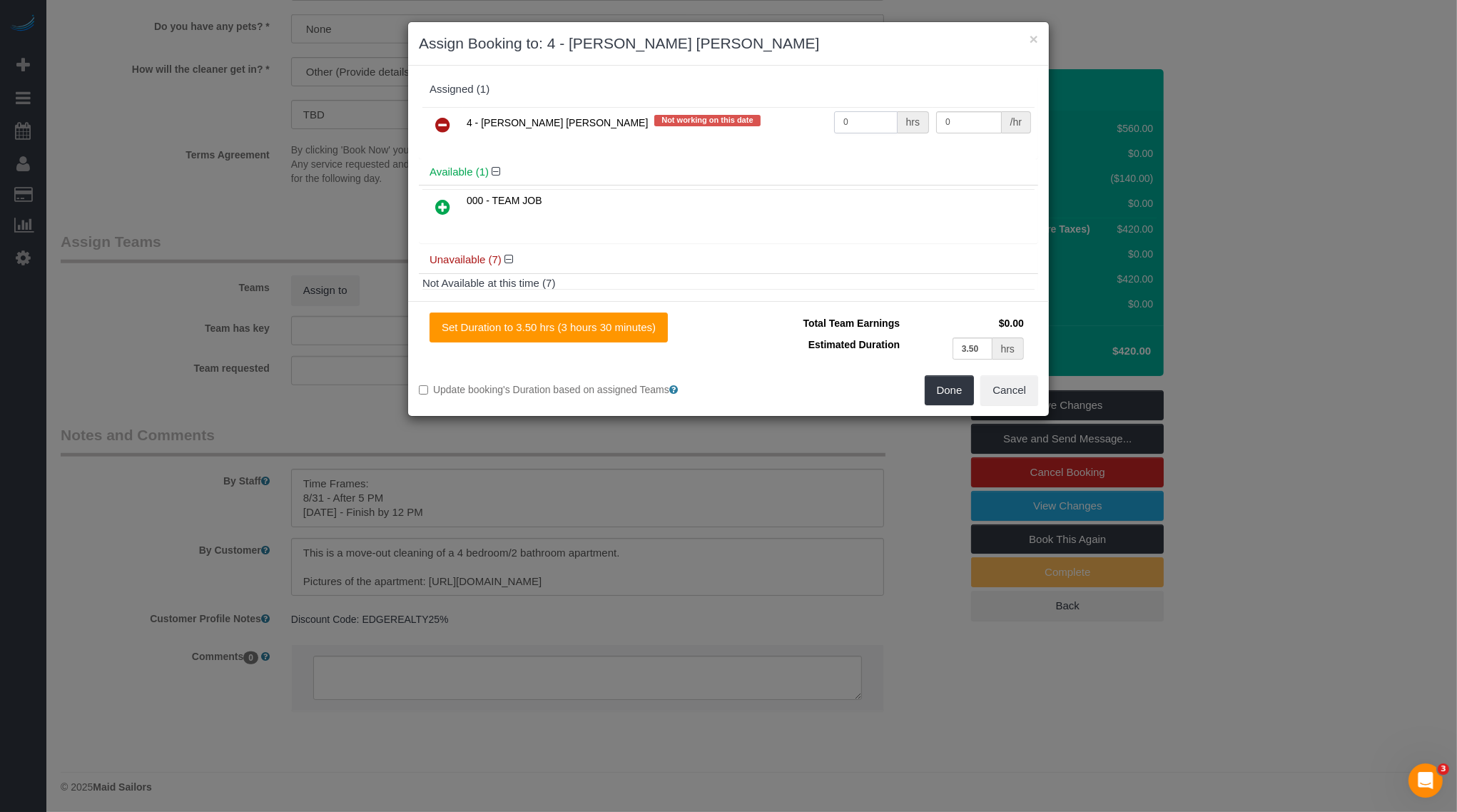
click at [874, 128] on input "0" at bounding box center [866, 122] width 63 height 22
type input "1"
click at [973, 119] on input "0" at bounding box center [969, 122] width 66 height 22
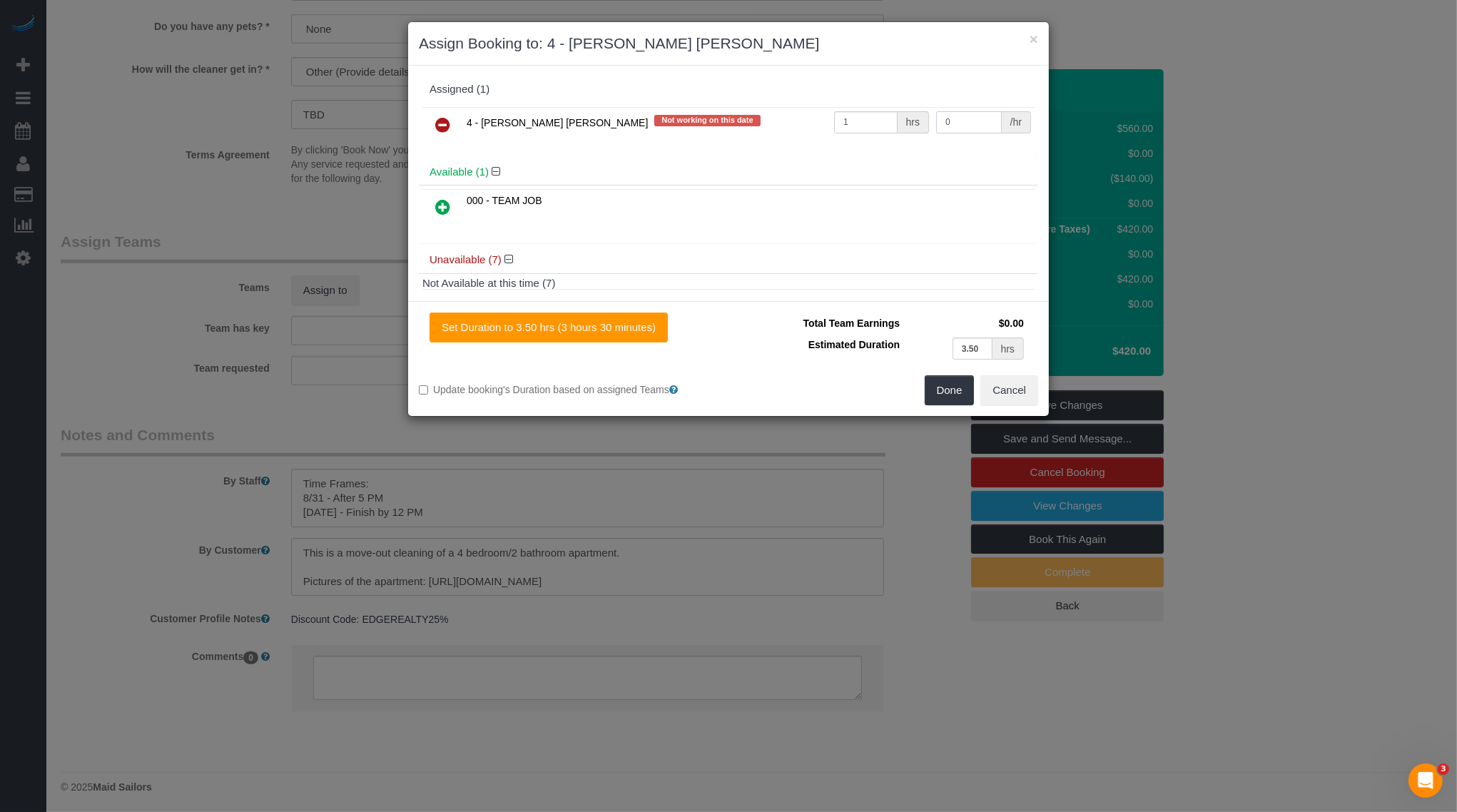
paste input "21"
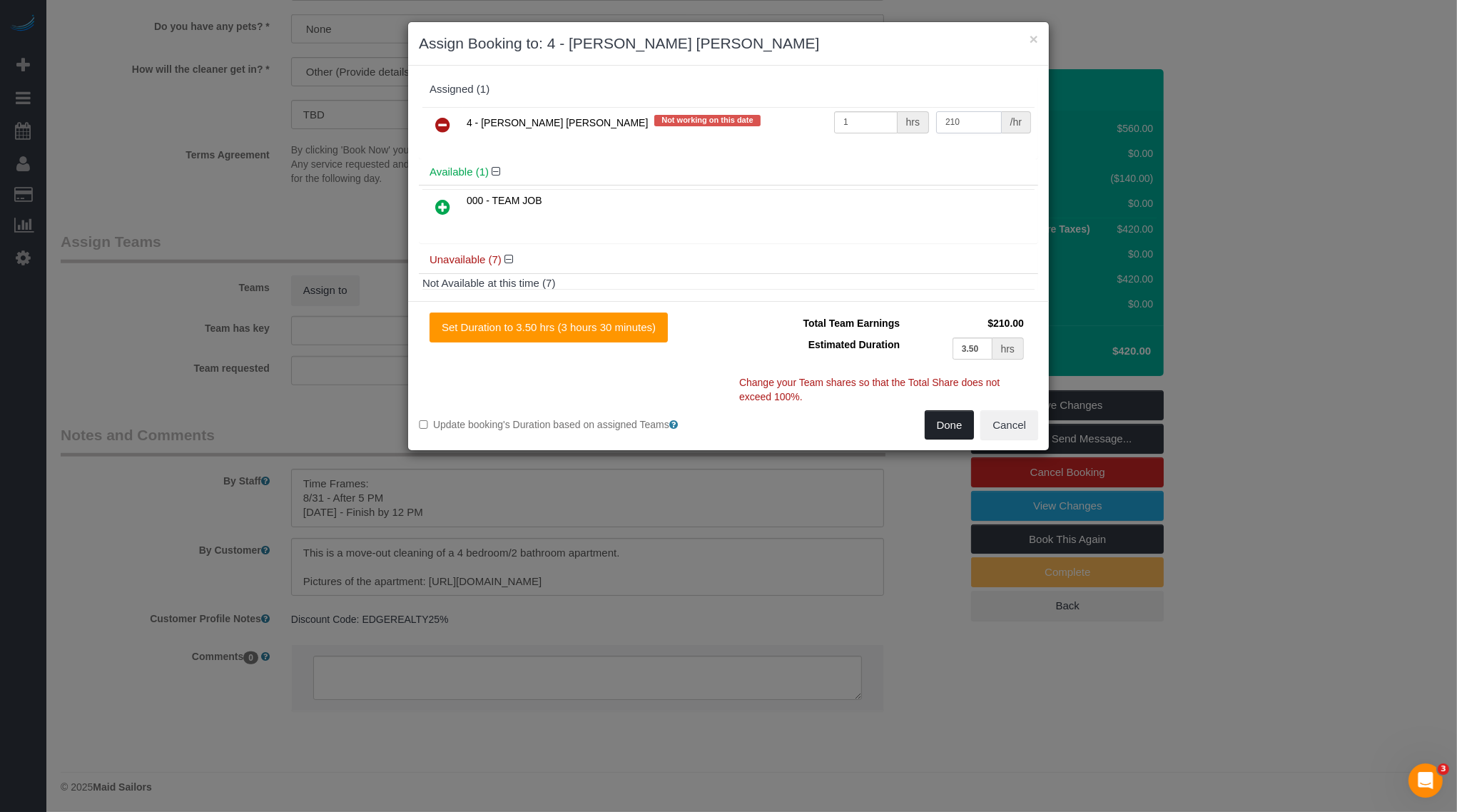
type input "210"
click at [961, 416] on button "Done" at bounding box center [950, 425] width 50 height 30
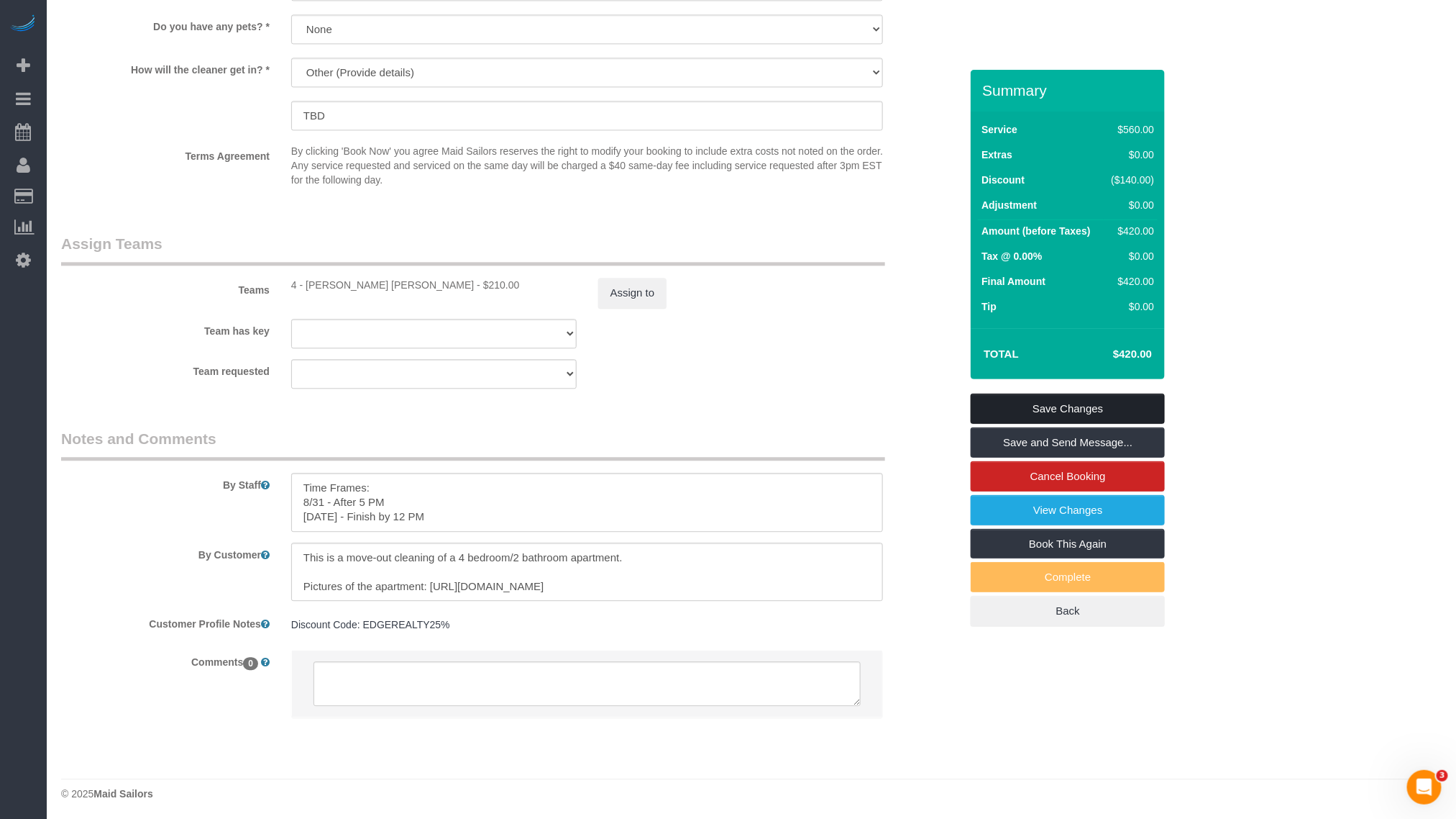
click at [1099, 398] on link "Save Changes" at bounding box center [1068, 409] width 194 height 30
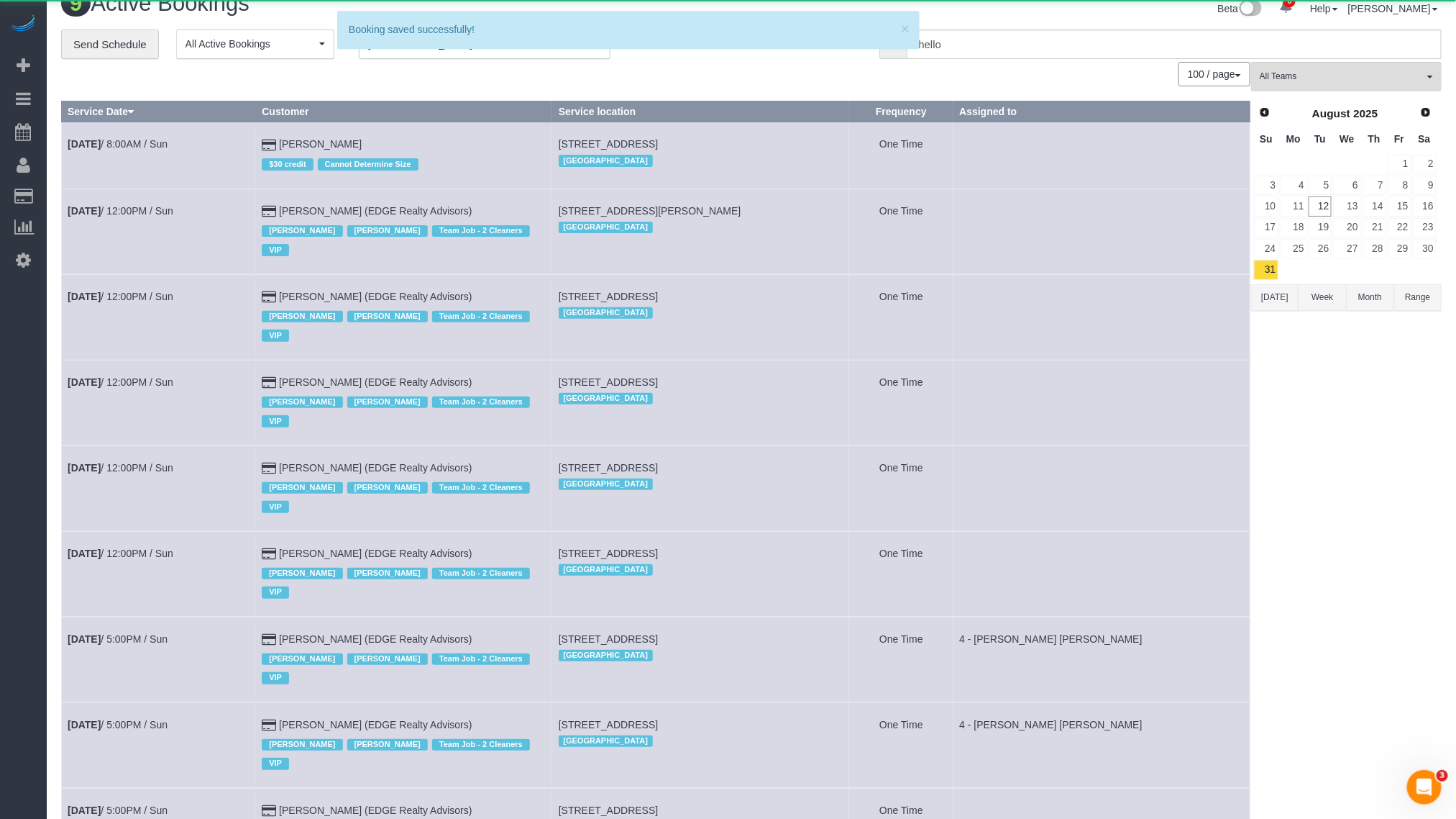
scroll to position [24, 0]
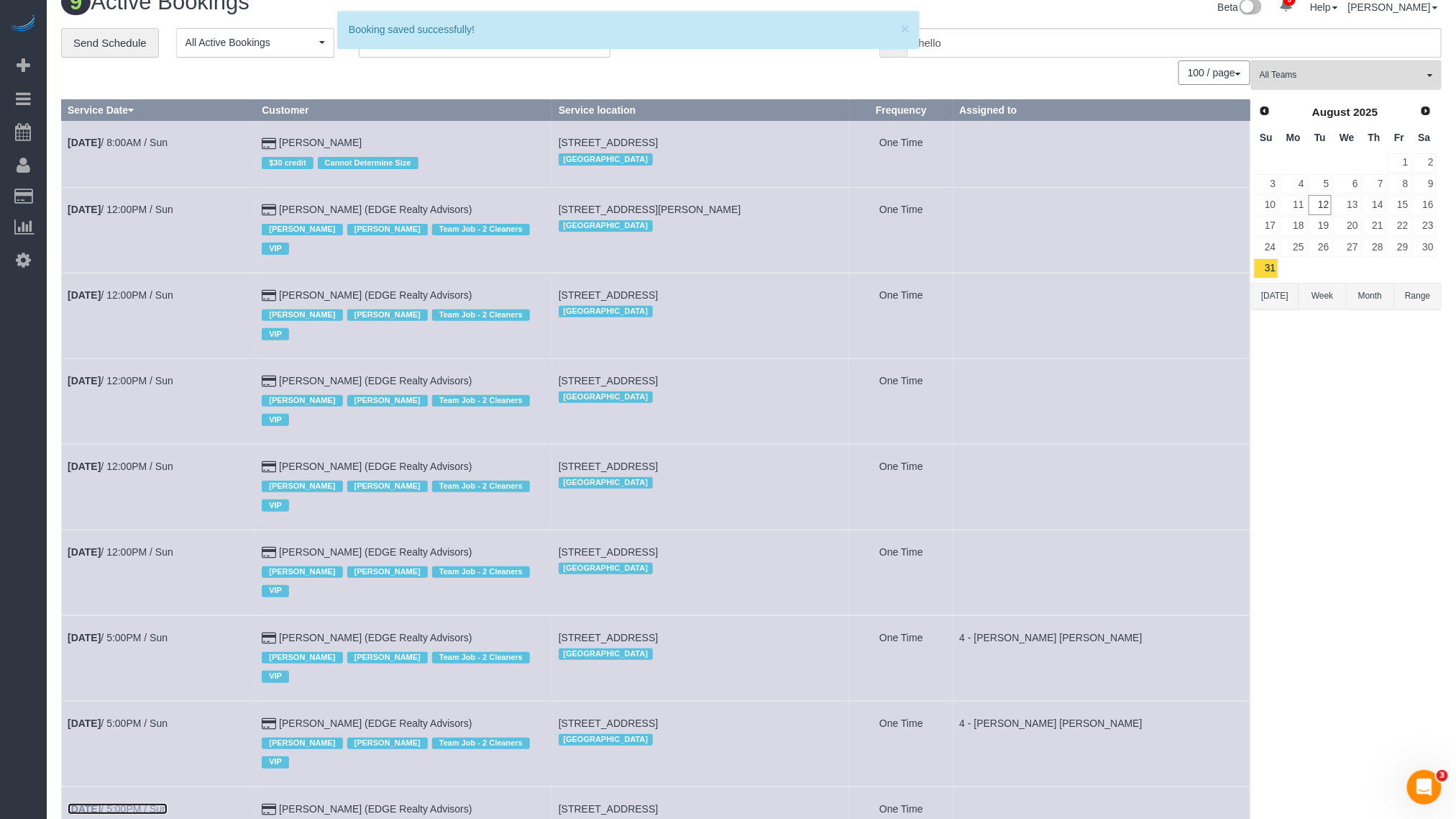
click at [146, 803] on link "[DATE] 5:00PM / Sun" at bounding box center [117, 808] width 100 height 11
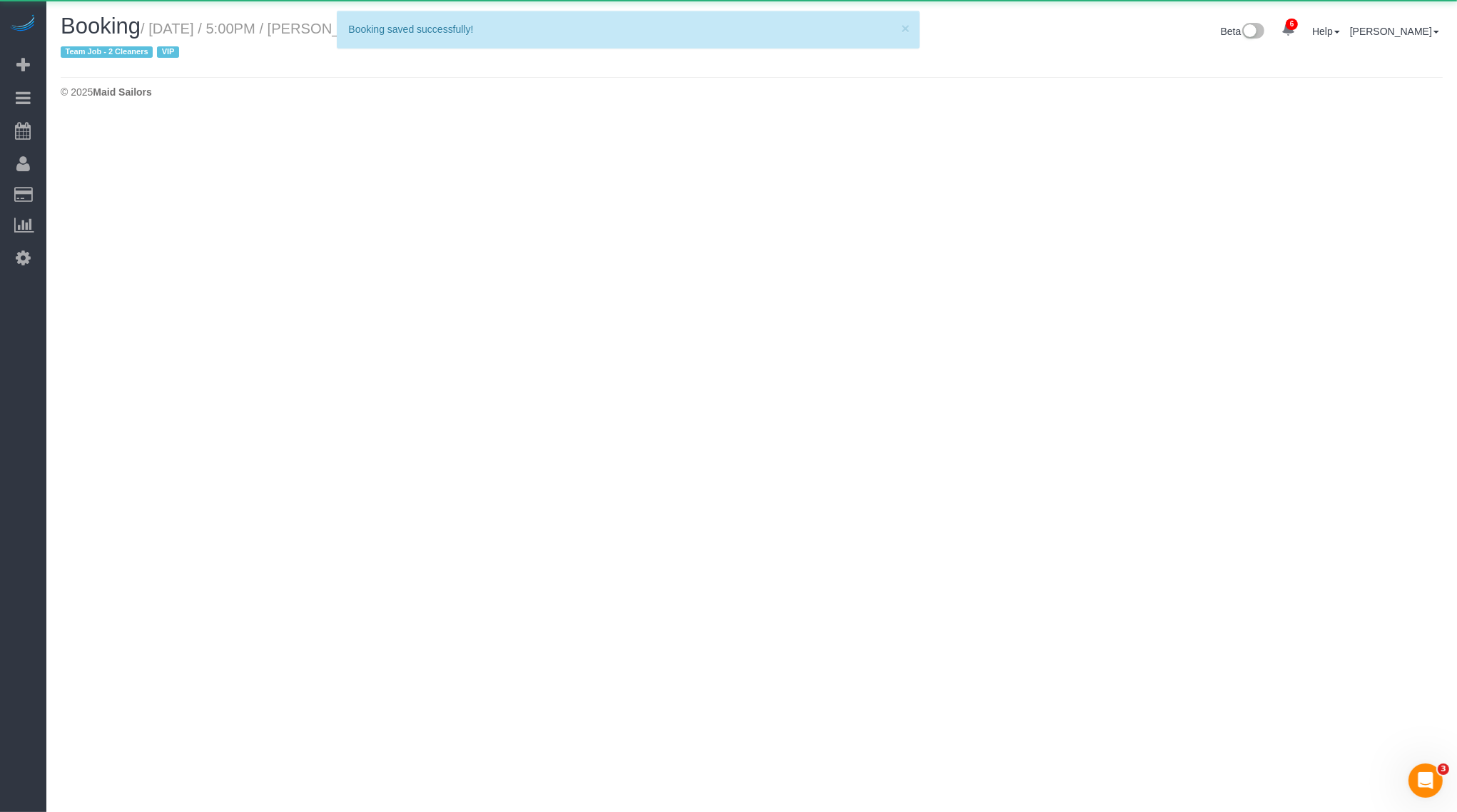
select select "MA"
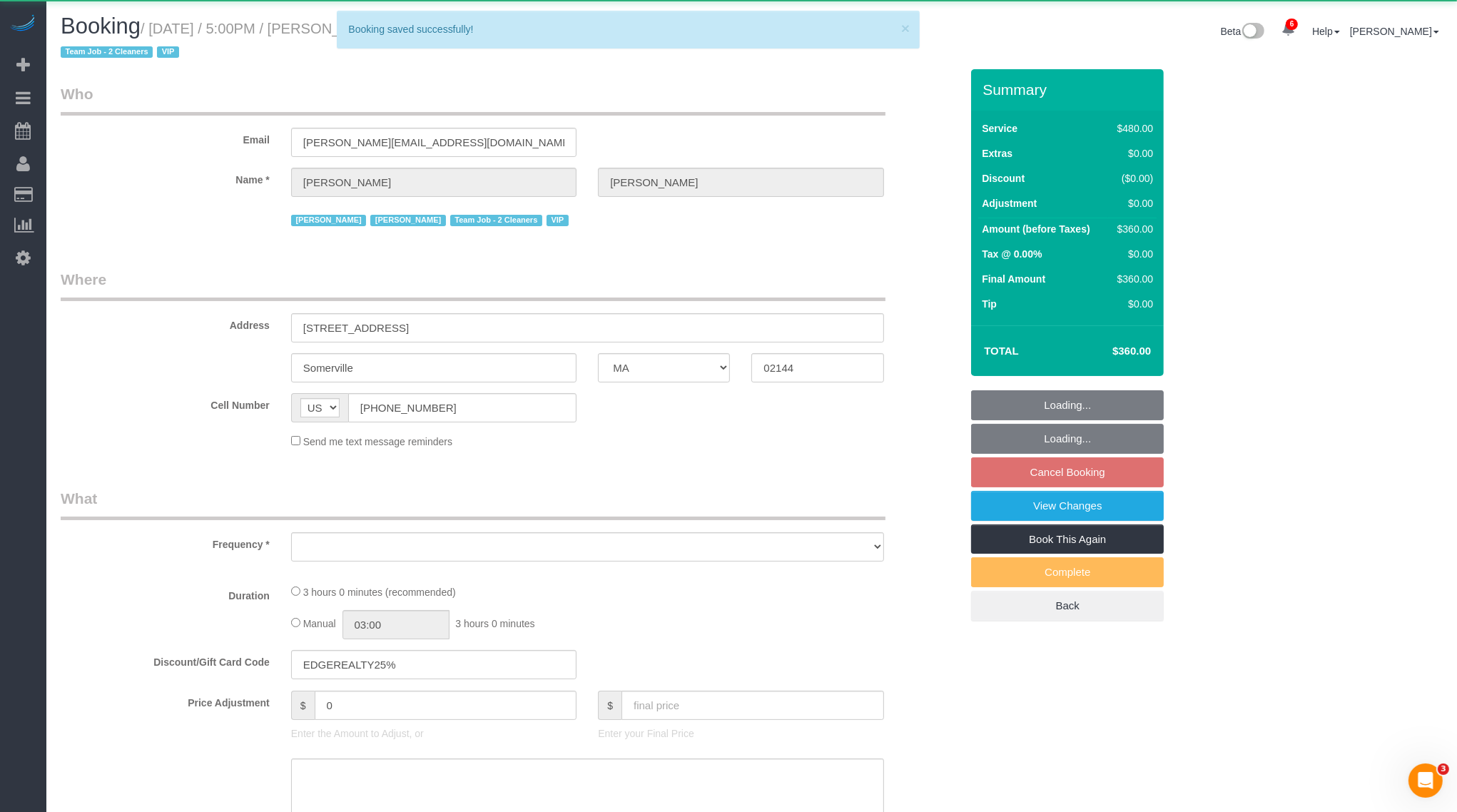
select select "2"
select select "180"
select select "number:89"
select select "number:90"
select select "number:15"
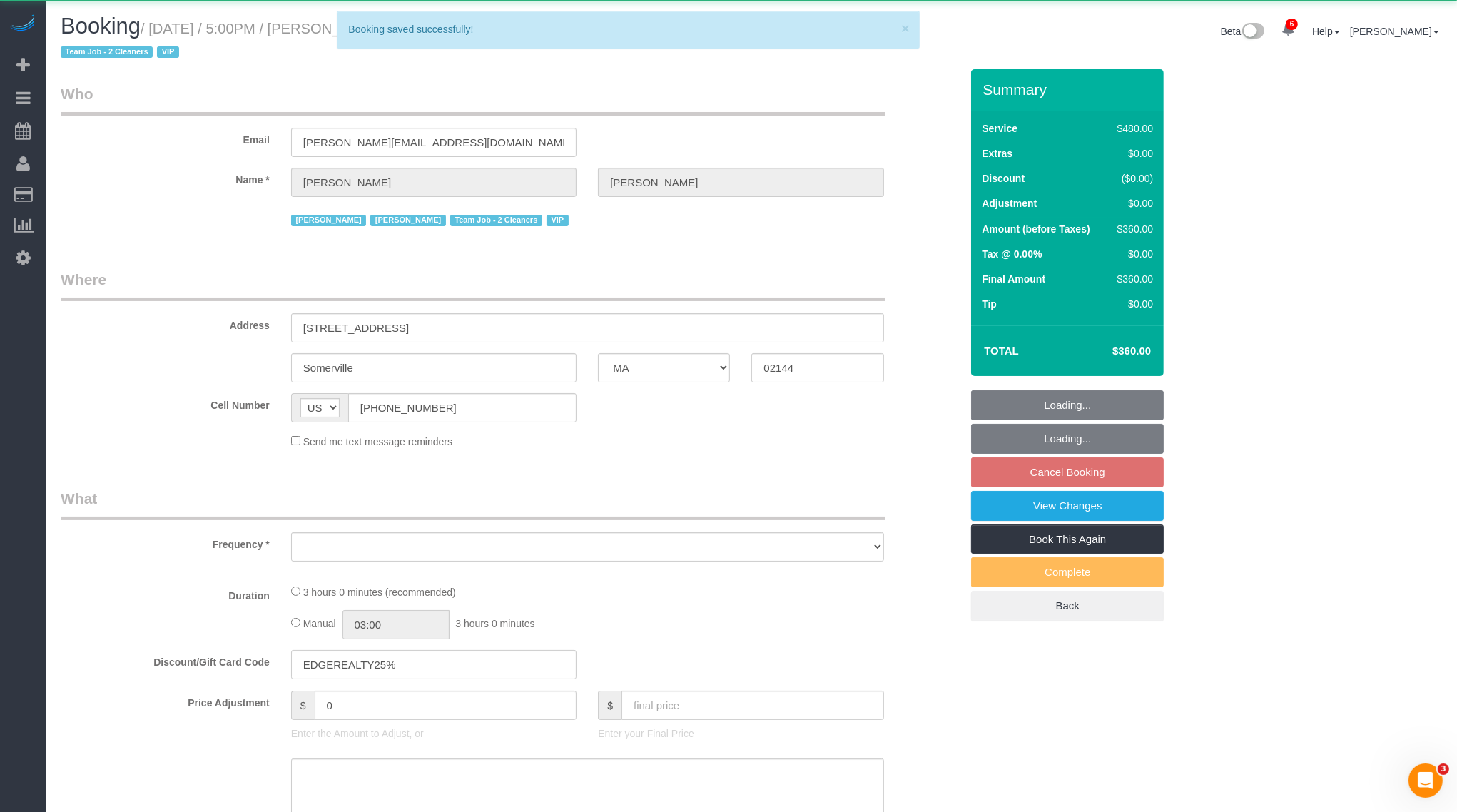
select select "number:7"
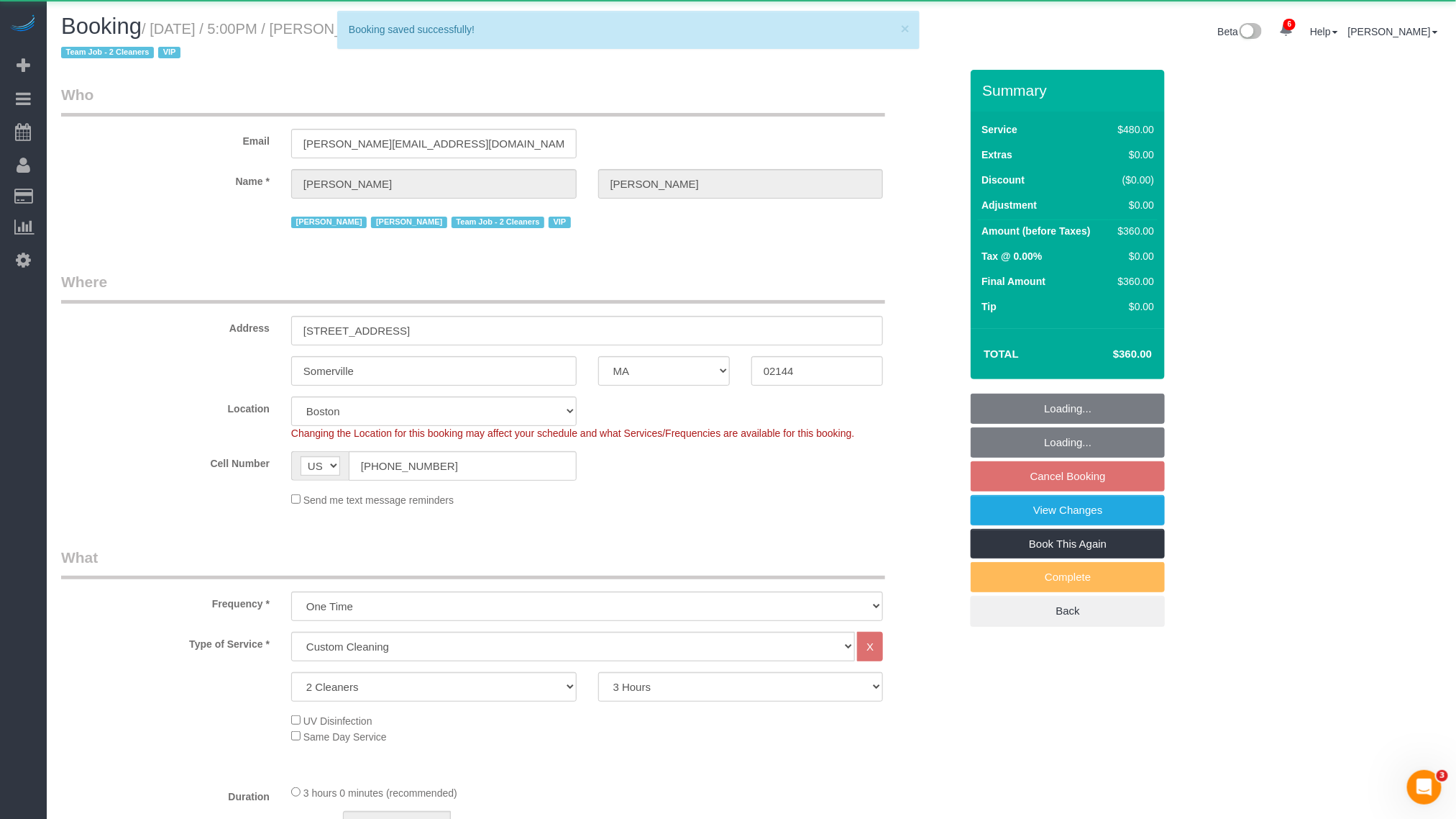
select select "object:6234"
select select "string:stripe-pm_1NctNu4VGloSiKo7xER55rCs"
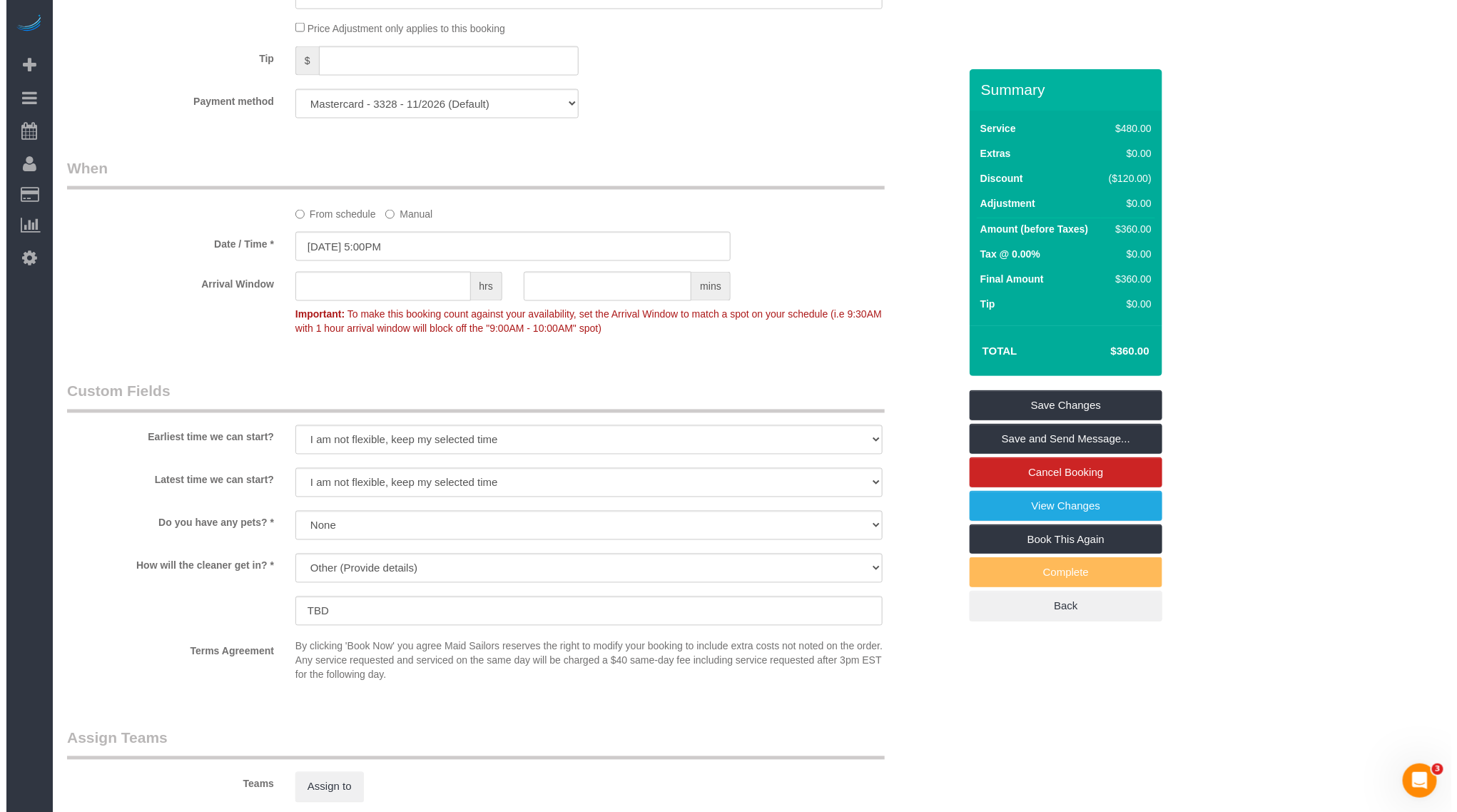
scroll to position [1498, 0]
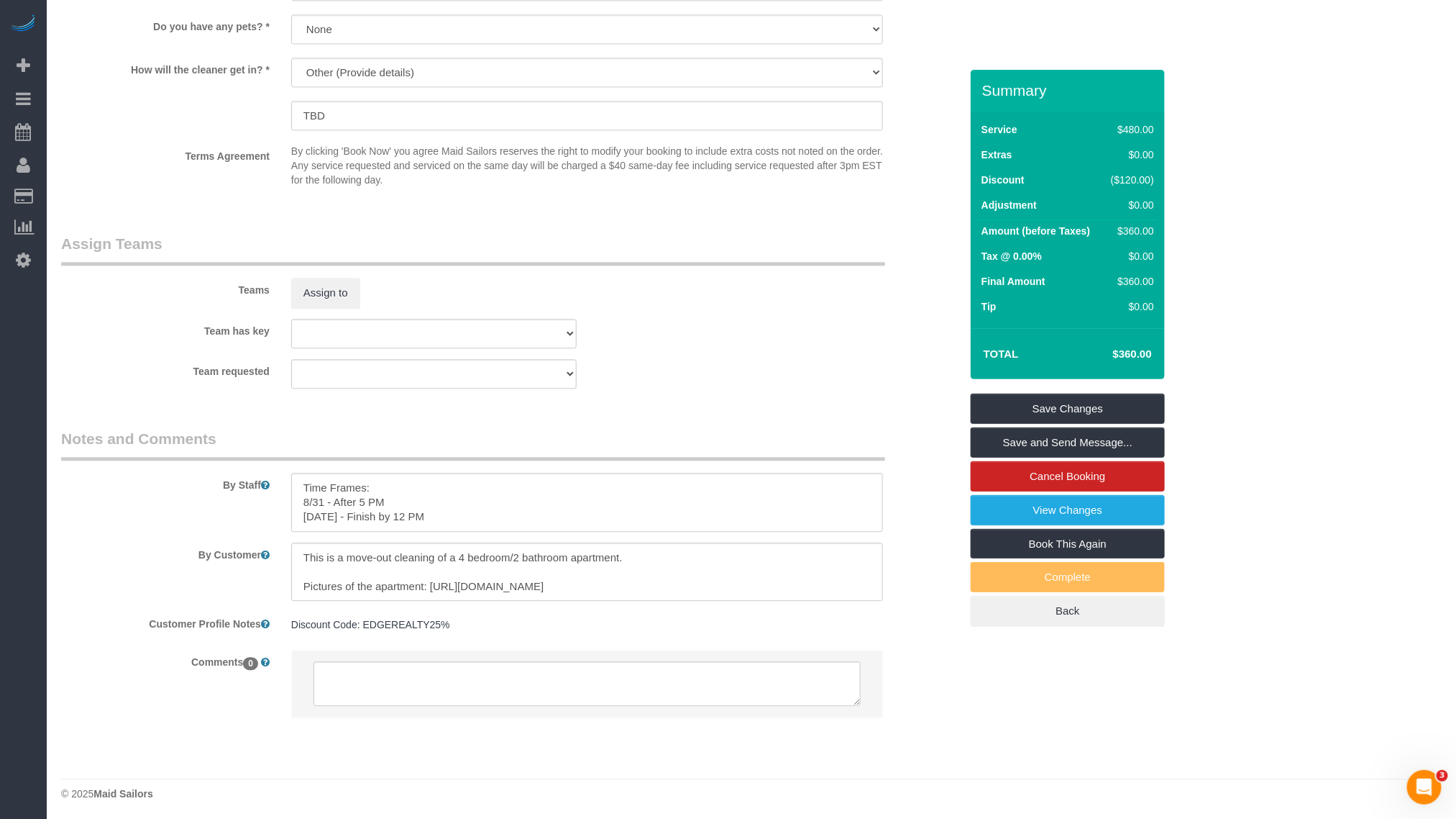
click at [361, 284] on div "Assign to" at bounding box center [433, 293] width 307 height 30
click at [343, 287] on button "Assign to" at bounding box center [325, 293] width 69 height 30
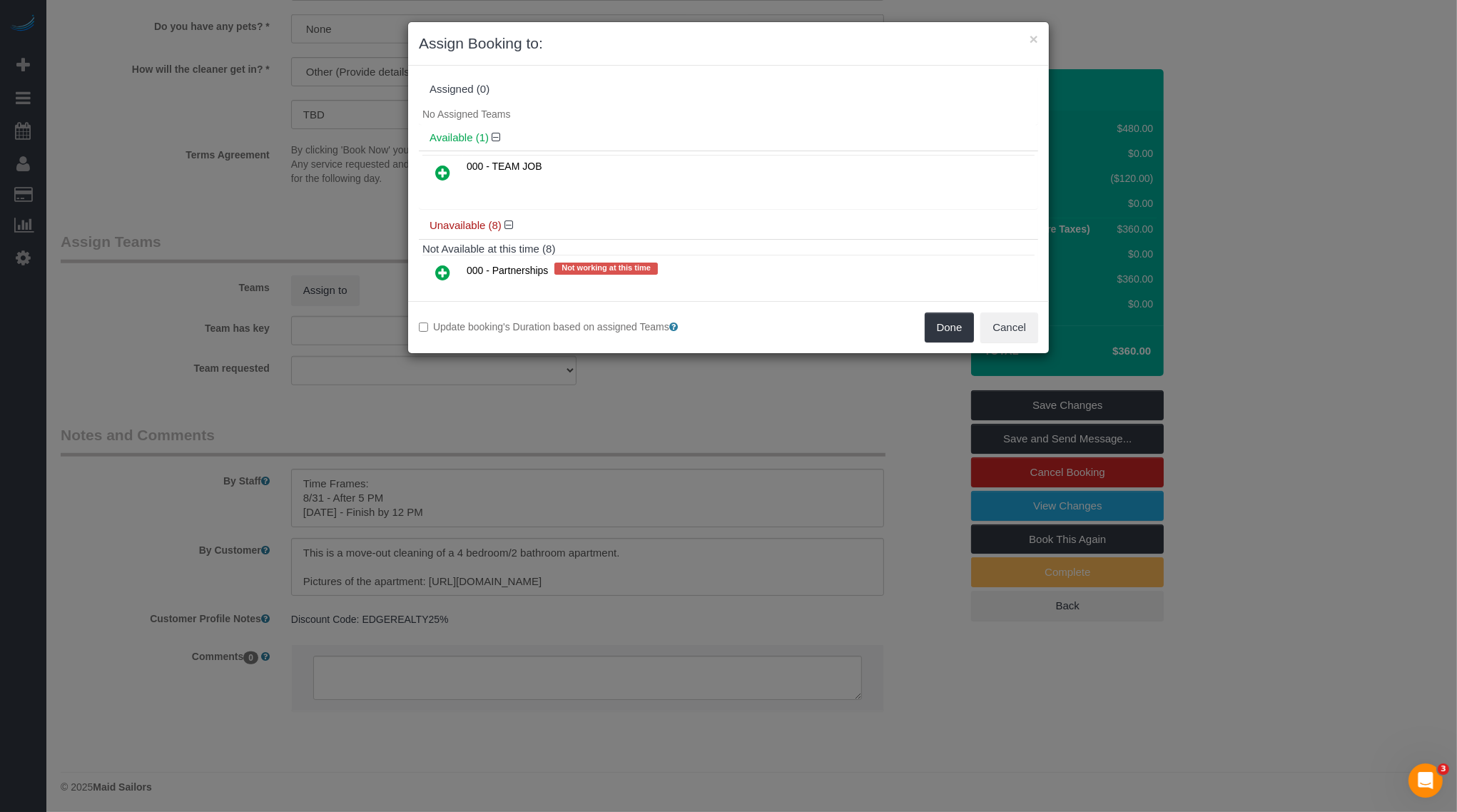
scroll to position [187, 0]
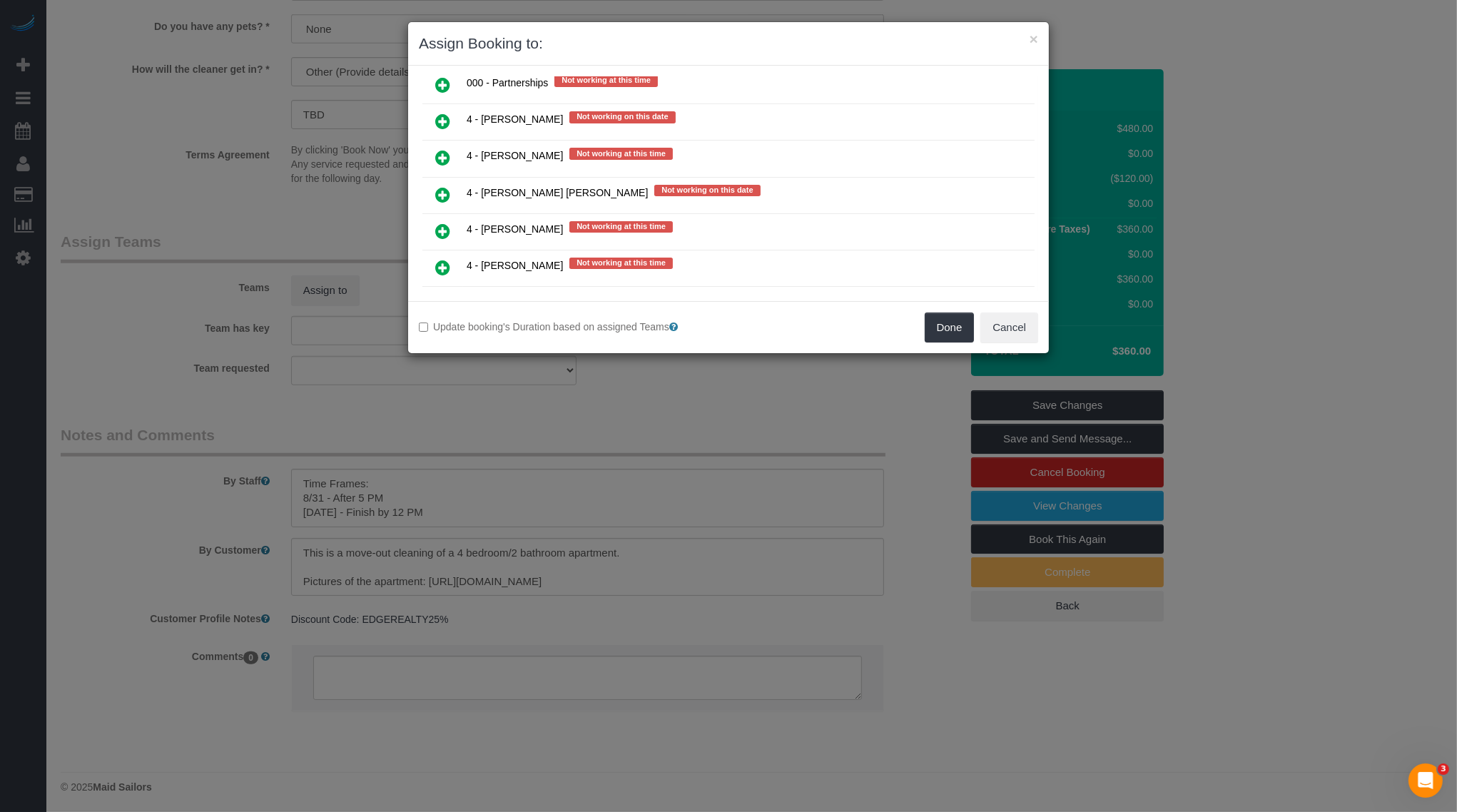
click at [442, 186] on icon at bounding box center [443, 194] width 15 height 17
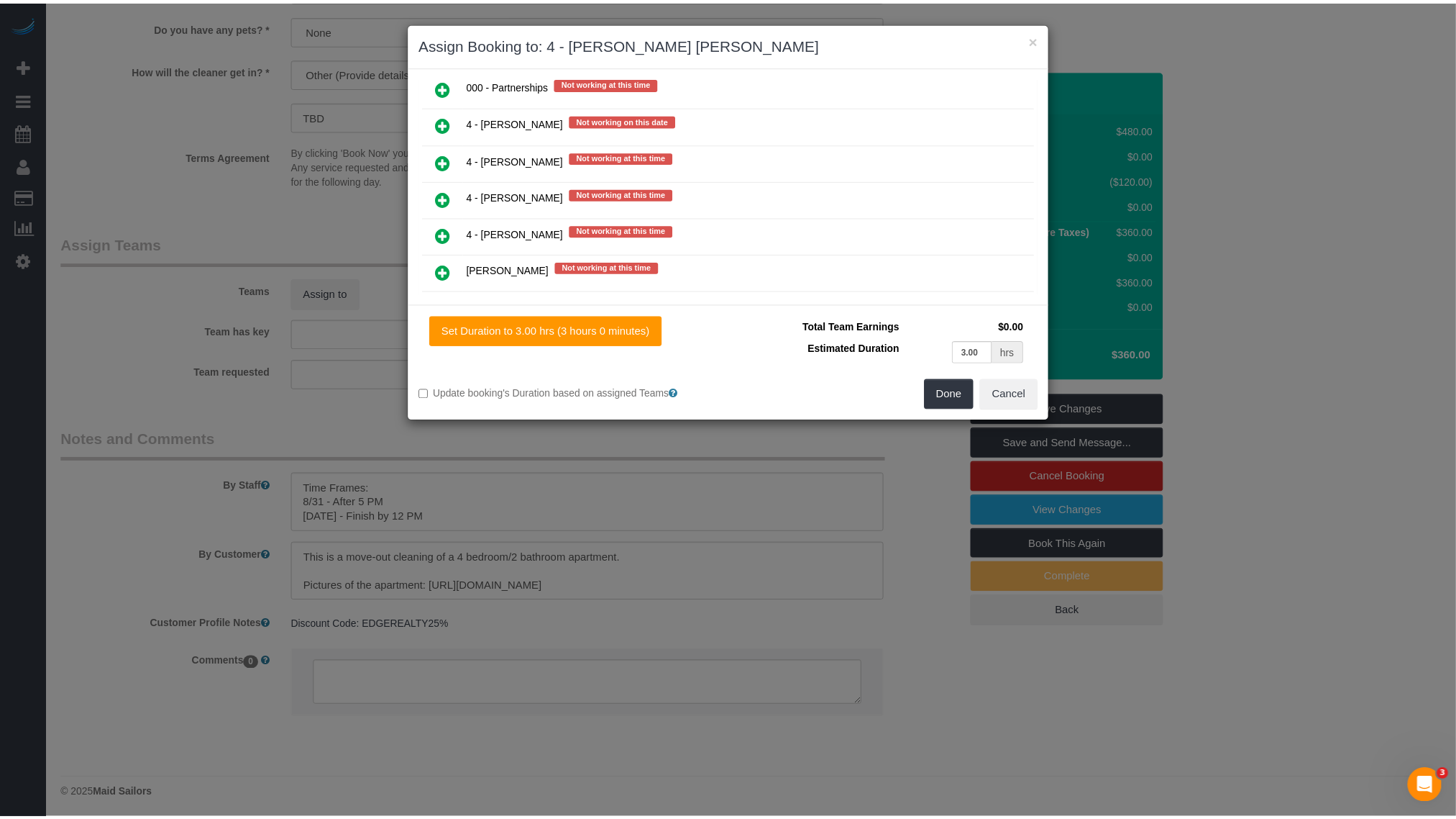
scroll to position [0, 0]
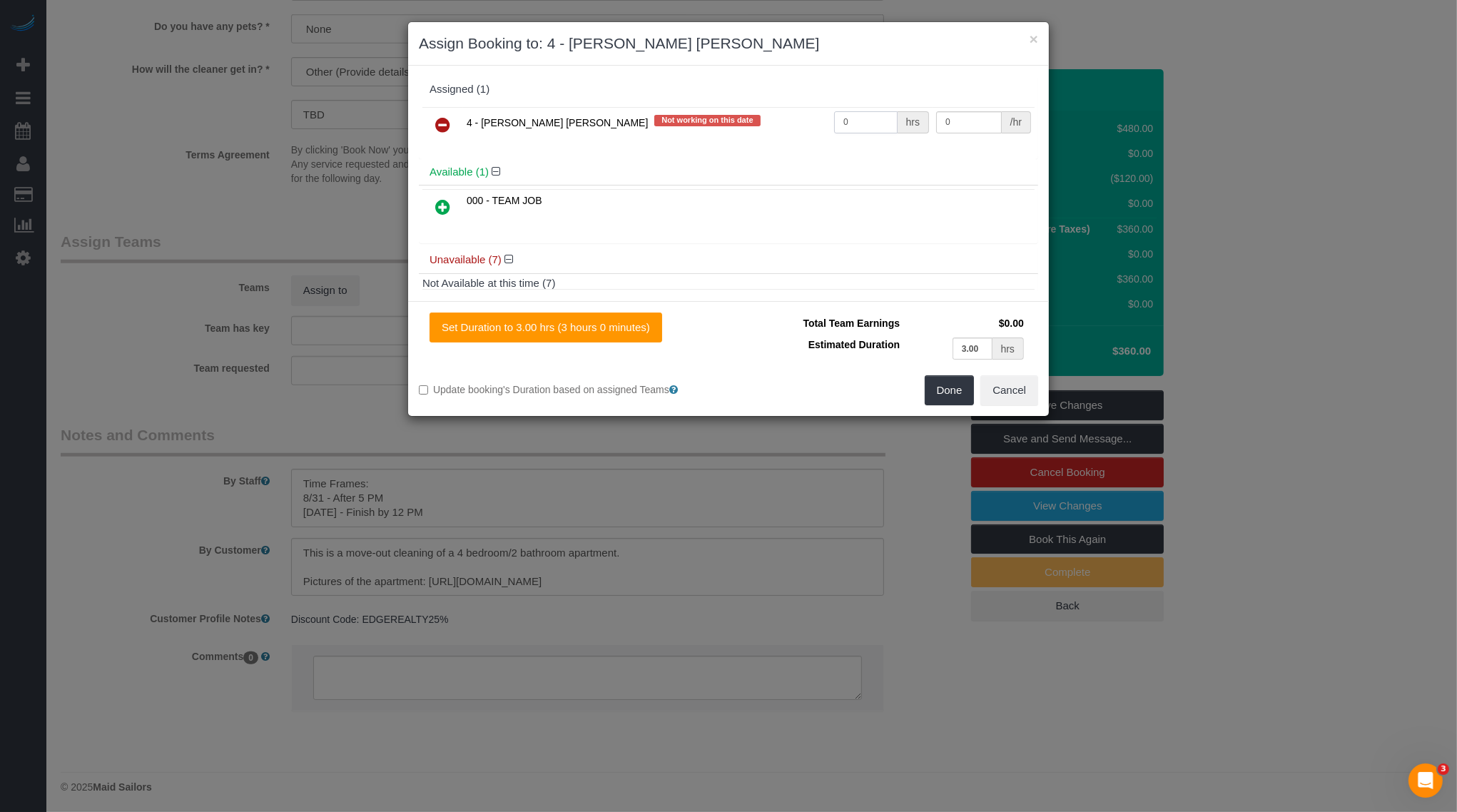
click at [856, 128] on input "0" at bounding box center [866, 122] width 63 height 22
type input "1"
click at [987, 116] on input "0" at bounding box center [969, 122] width 66 height 22
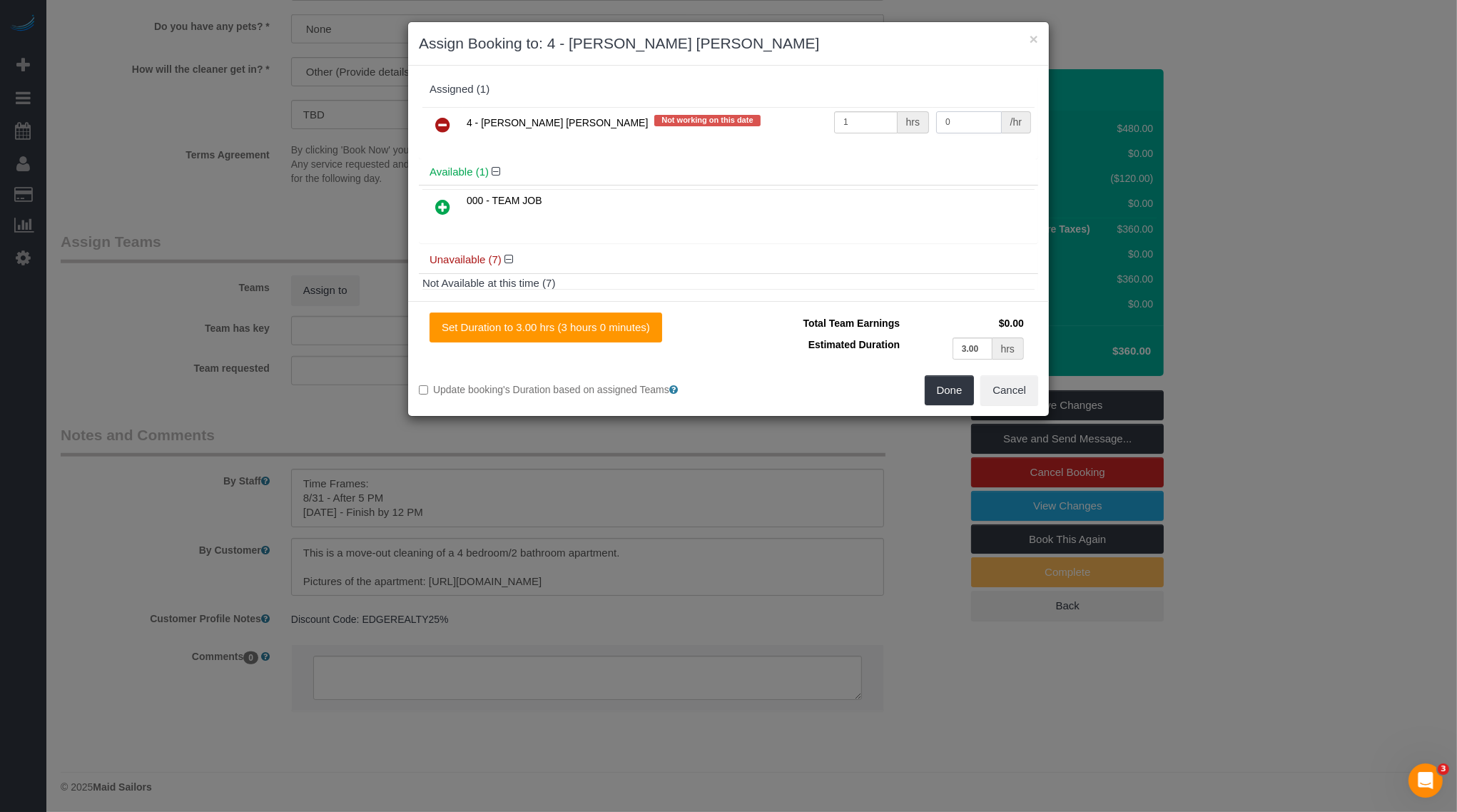
paste input "21"
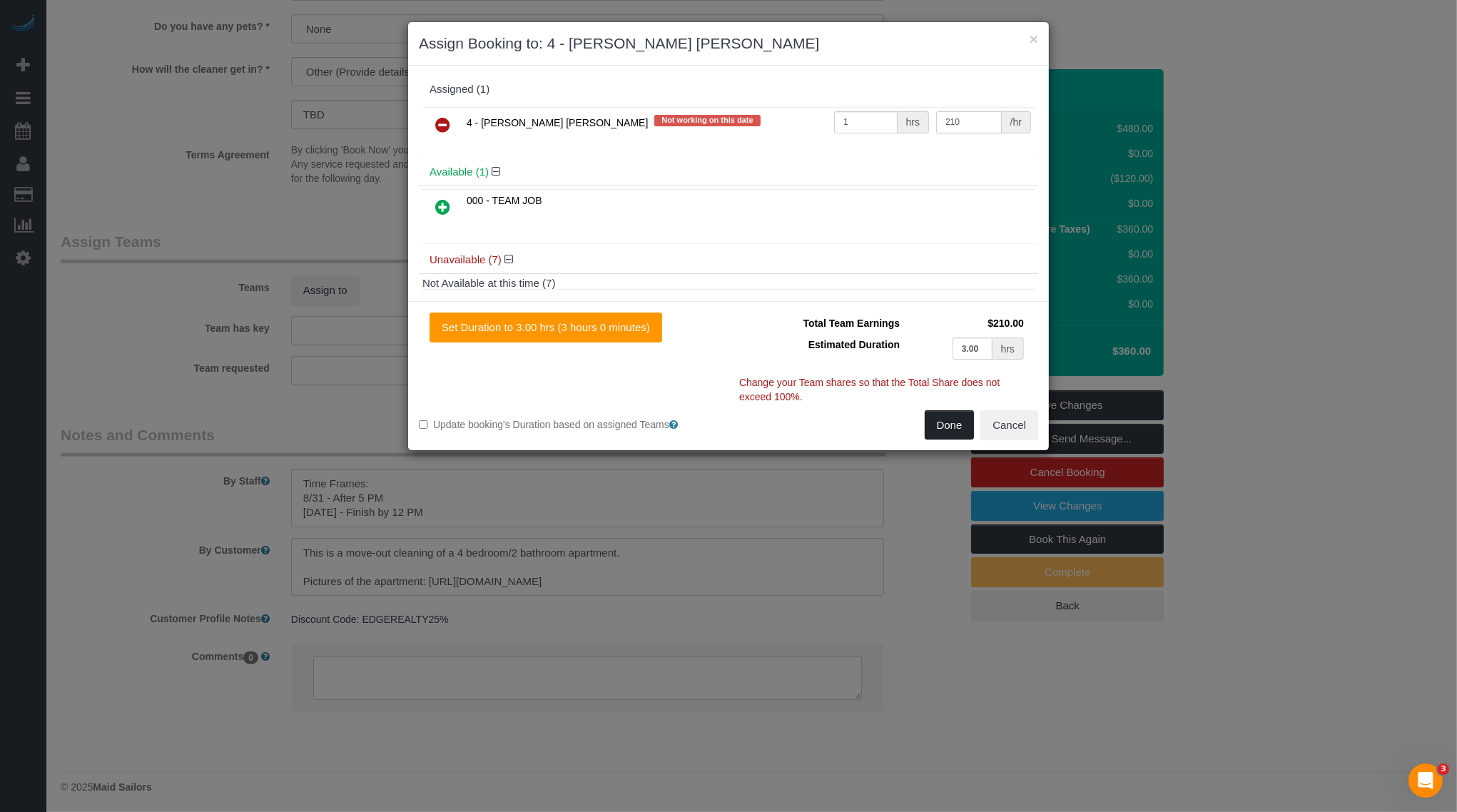
type input "210"
click at [948, 413] on button "Done" at bounding box center [950, 425] width 50 height 30
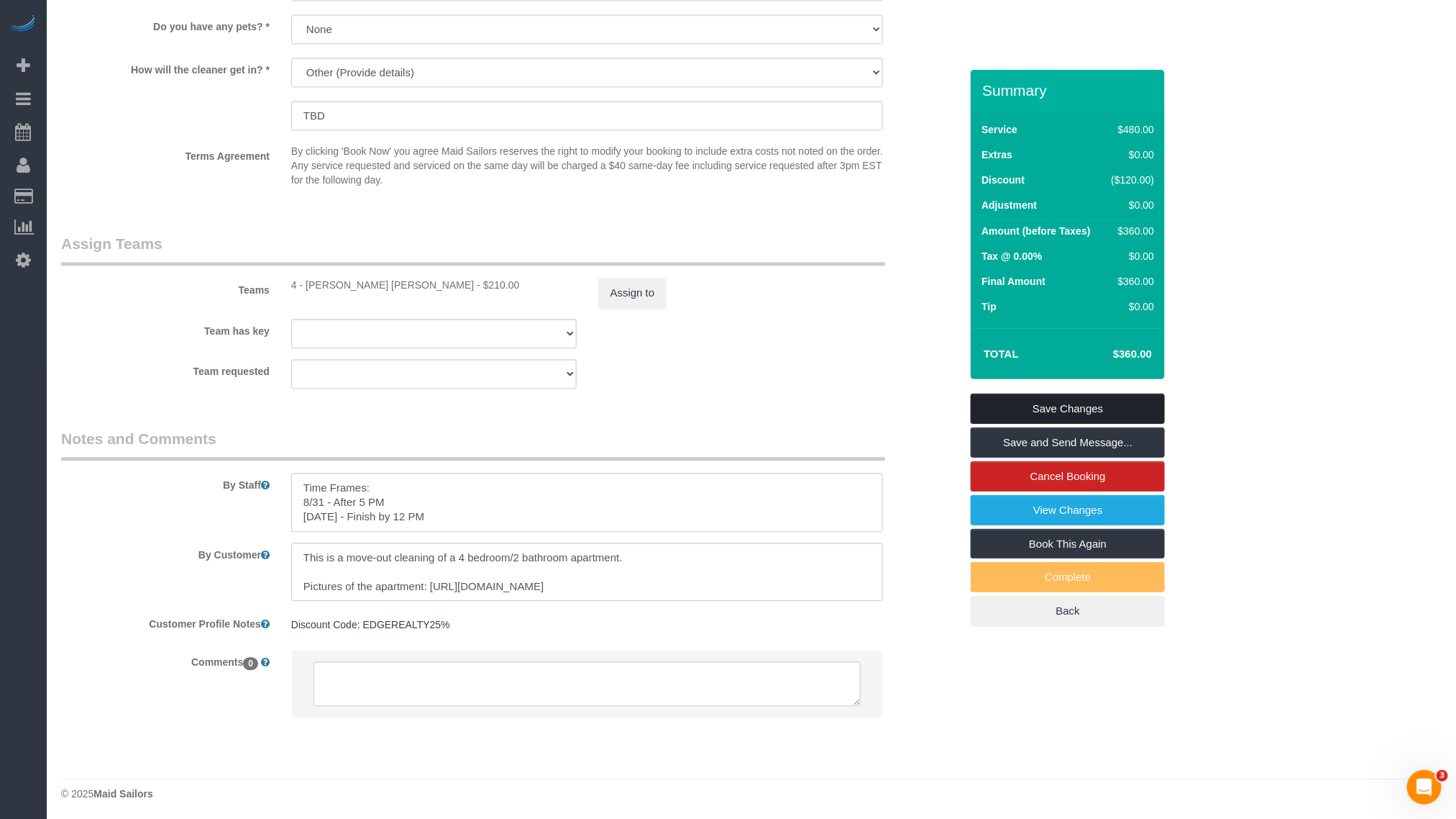
click at [1097, 407] on link "Save Changes" at bounding box center [1068, 409] width 194 height 30
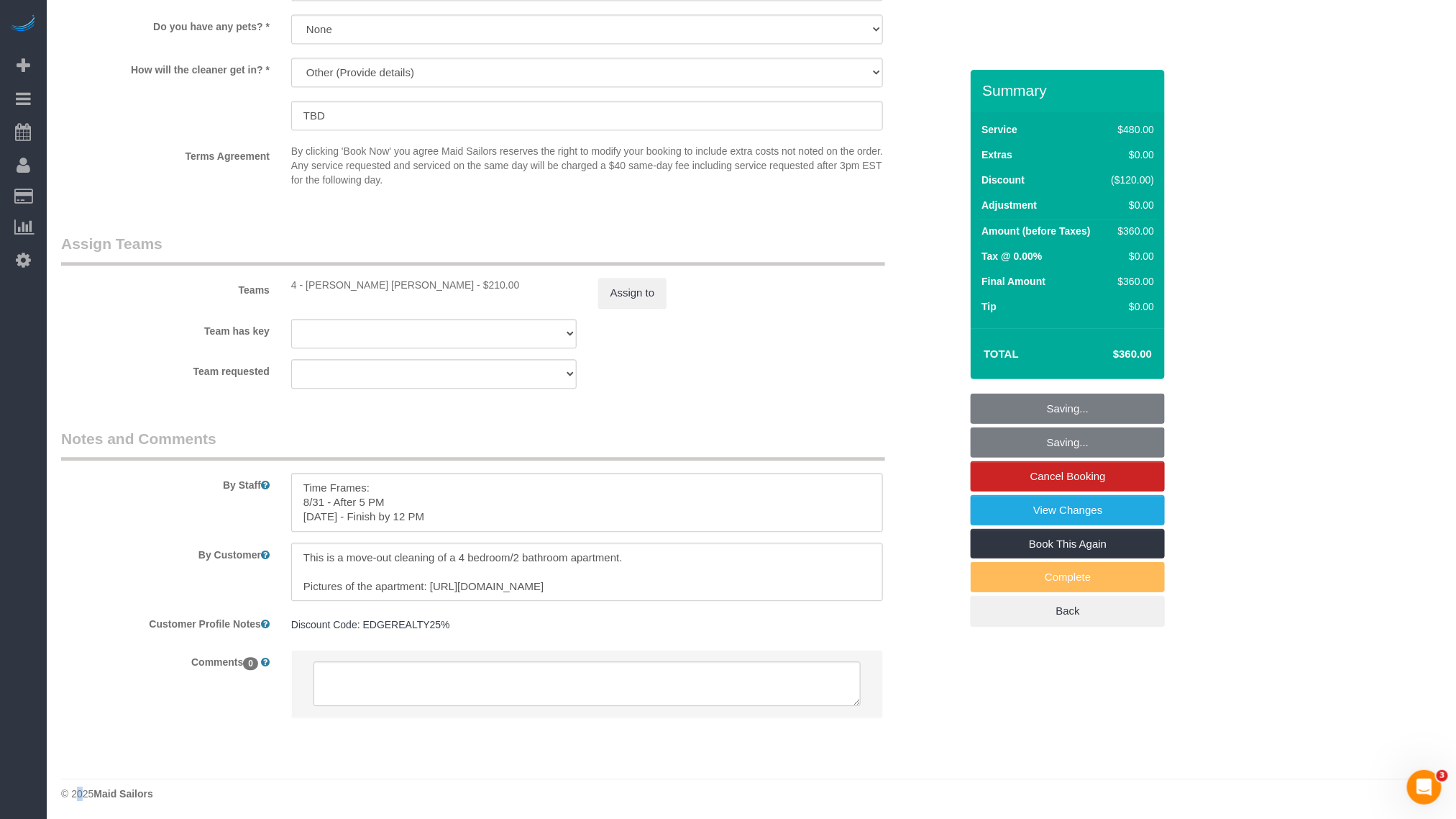
click at [1097, 407] on fieldset "Saving... Saving... Cancel Booking View Changes Book This Again Complete Back" at bounding box center [1068, 510] width 194 height 233
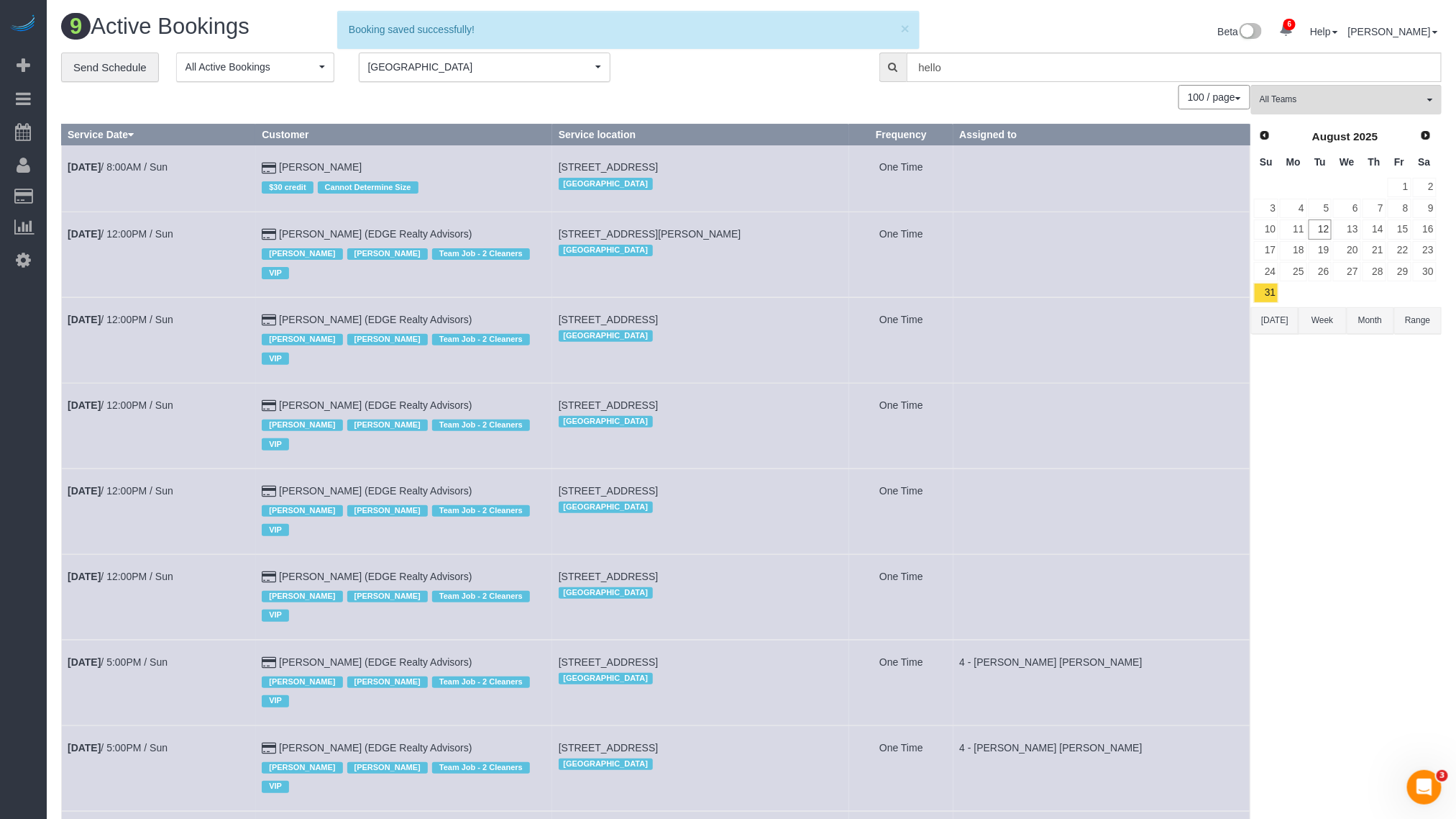
click at [161, 818] on link "[DATE] 5:00PM / Sun" at bounding box center [117, 833] width 100 height 11
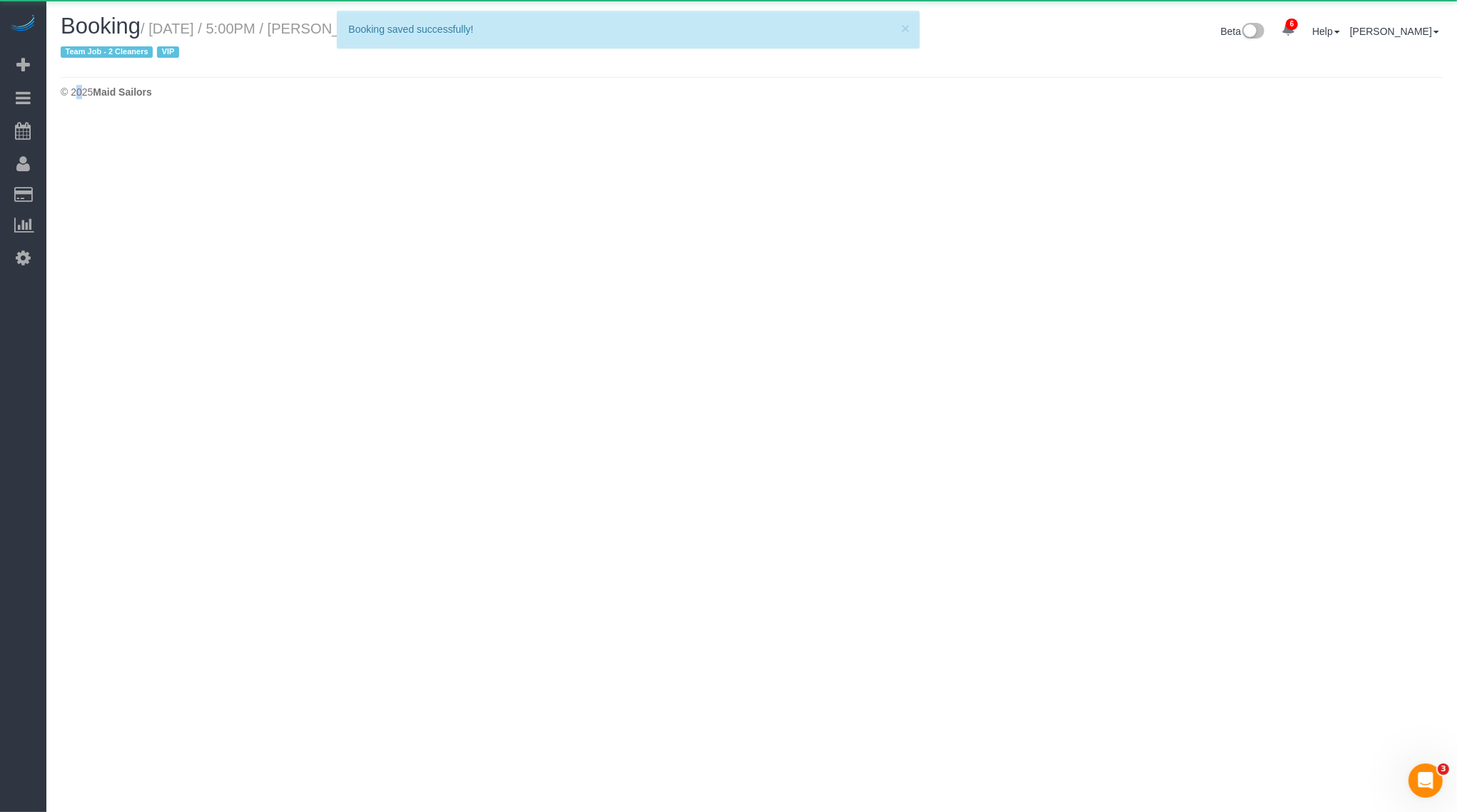
select select "MA"
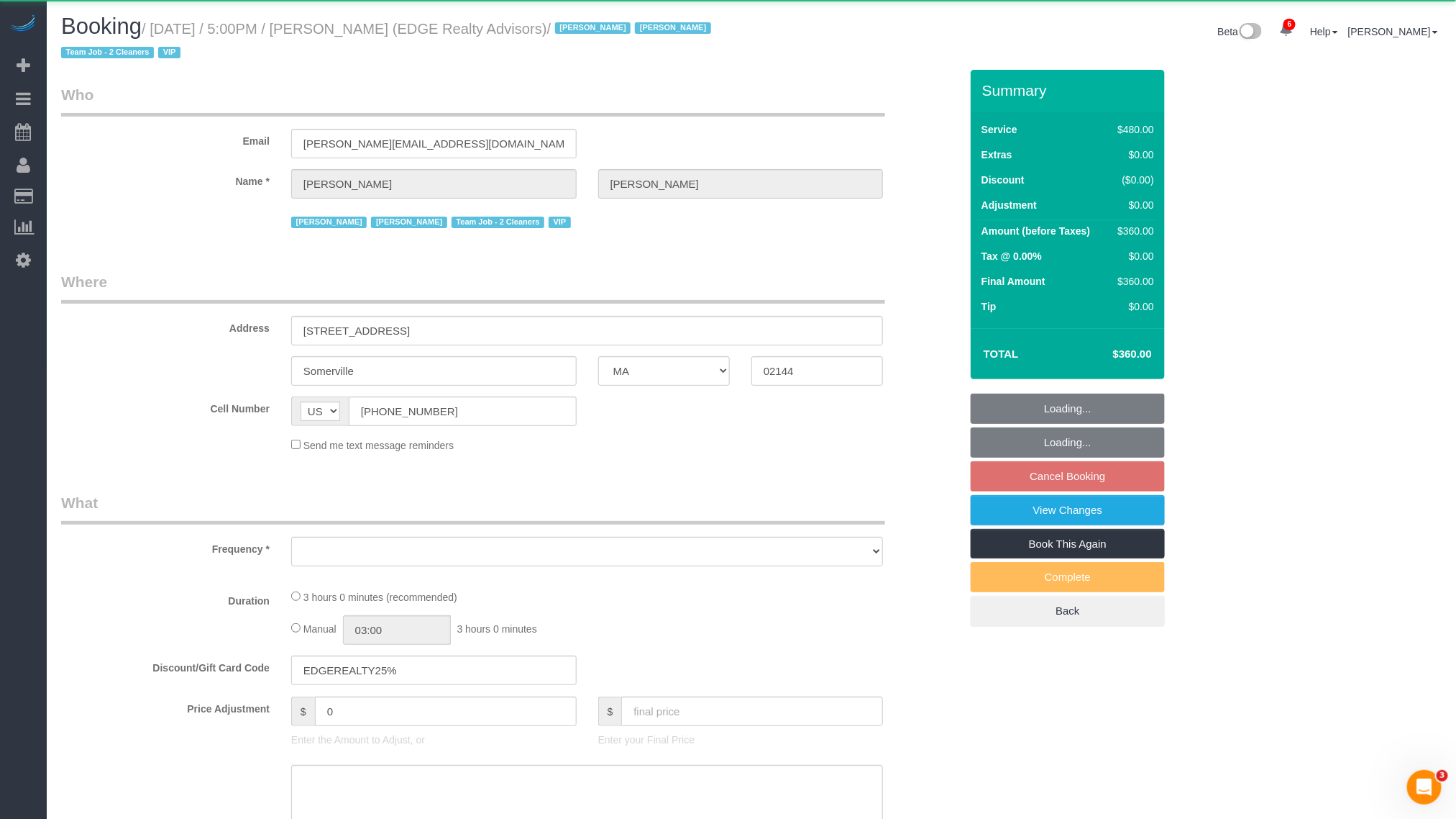
select select "object:7616"
select select "2"
select select "180"
select select "number:89"
select select "number:90"
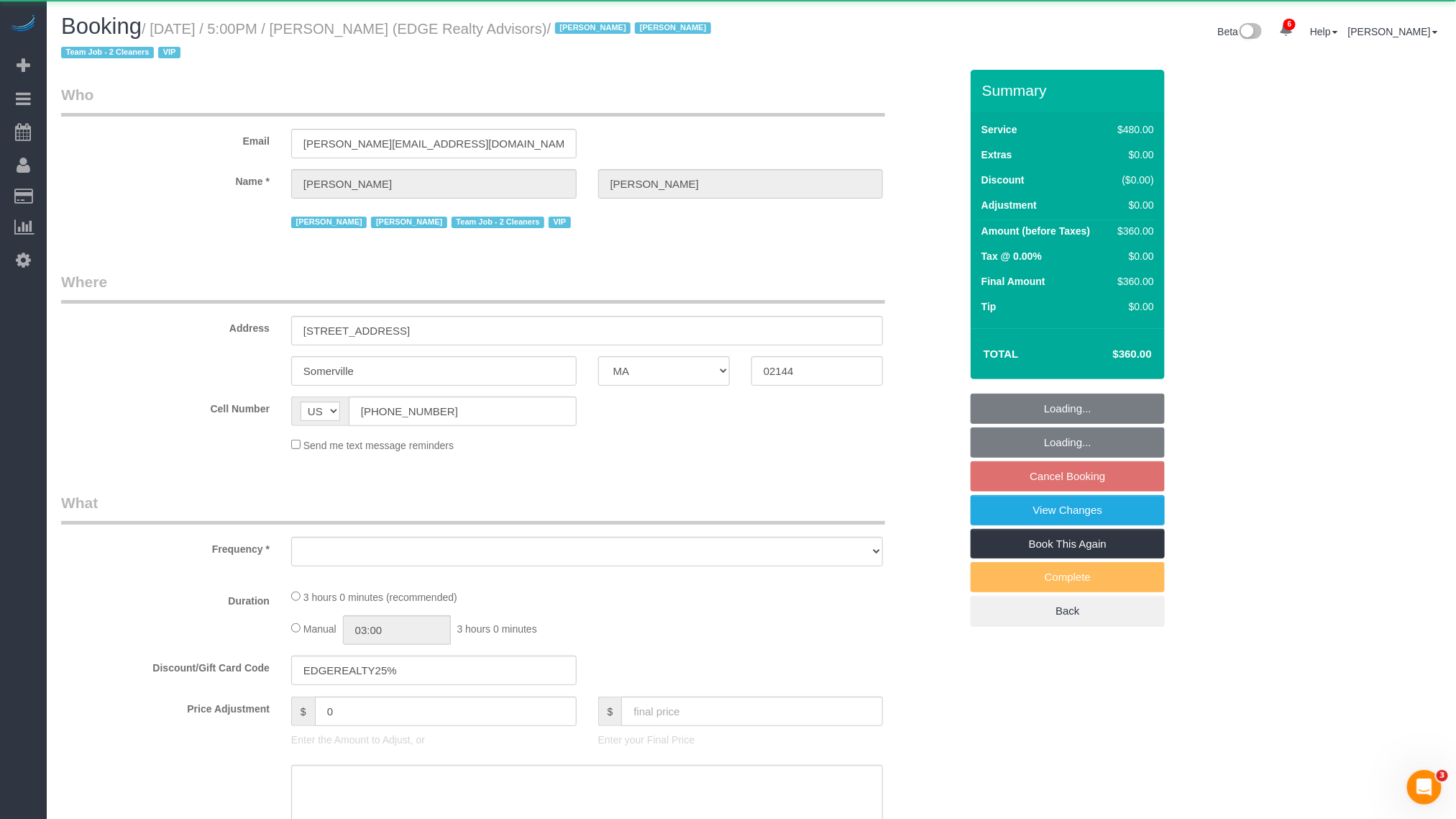
select select "number:15"
select select "number:7"
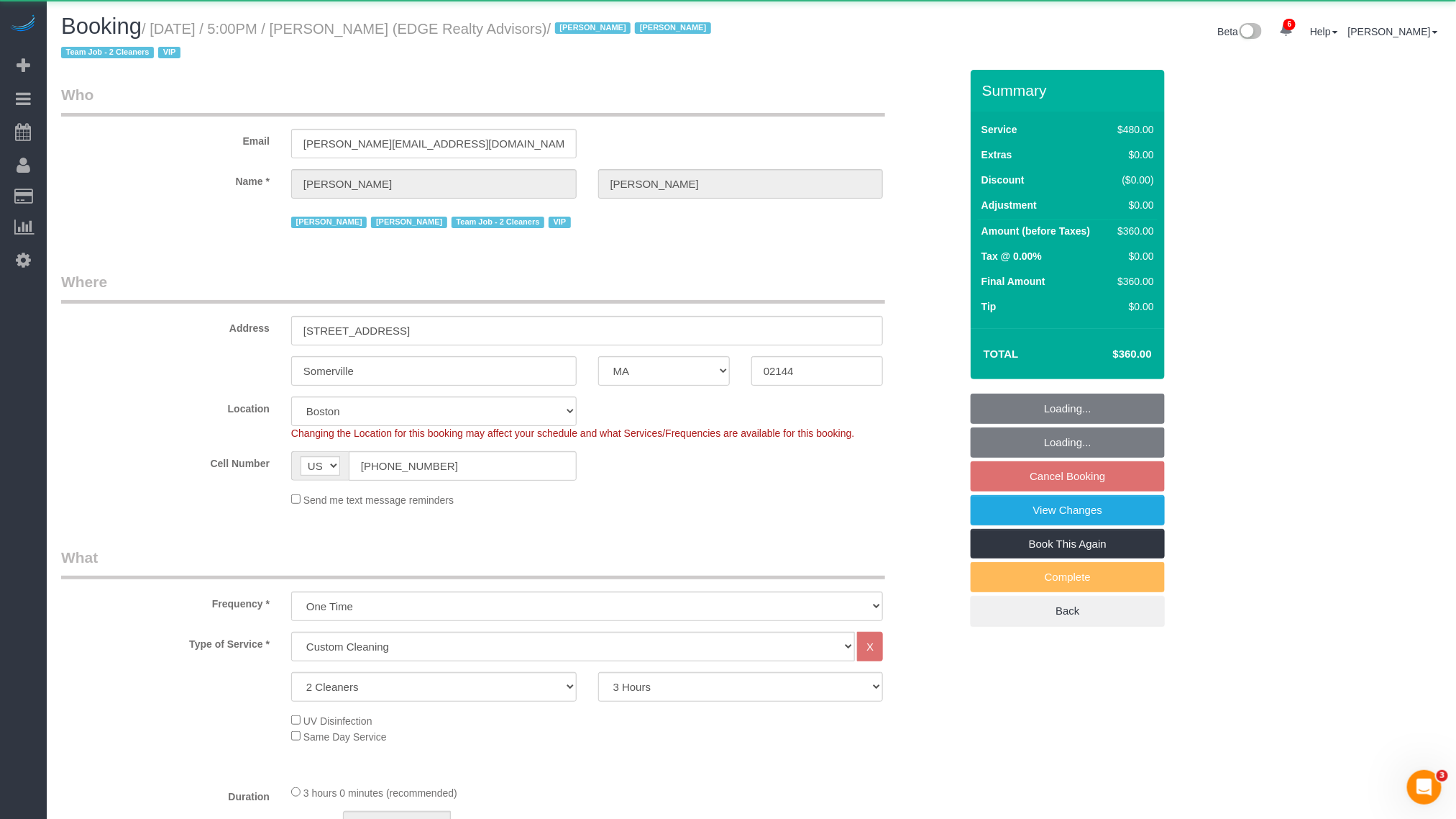
select select "string:stripe-pm_1NctNu4VGloSiKo7xER55rCs"
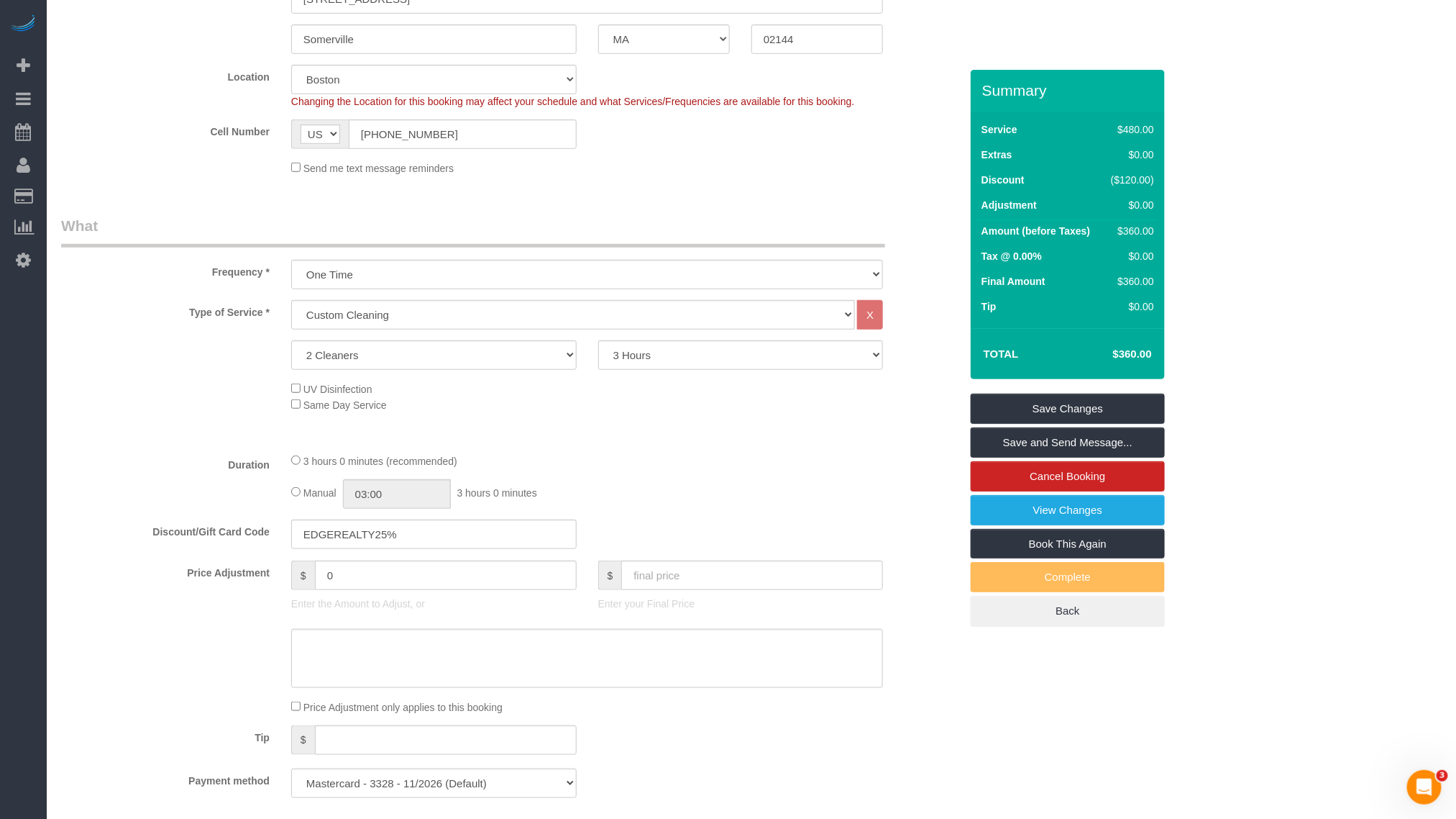
scroll to position [1511, 0]
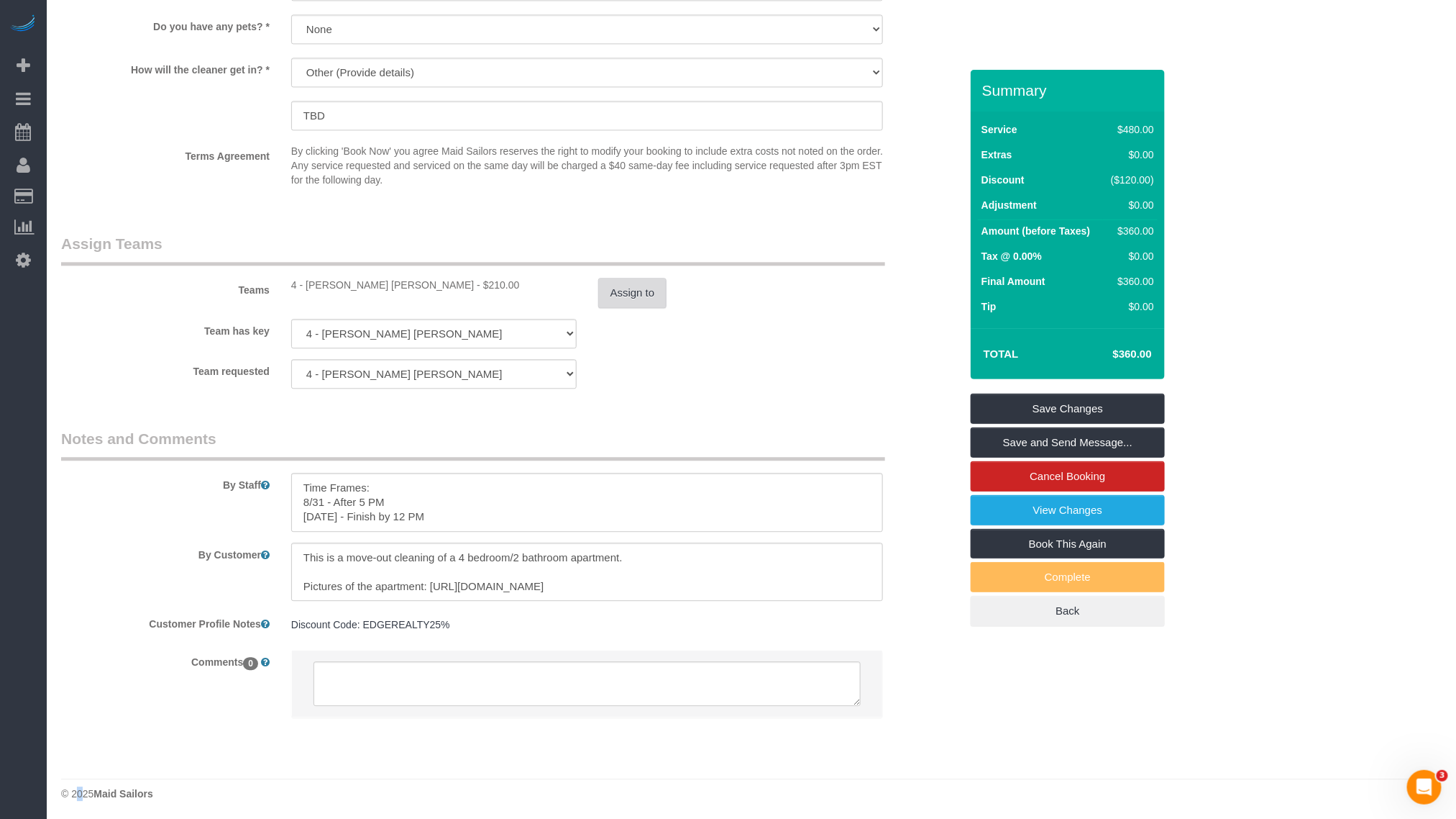
click at [630, 306] on button "Assign to" at bounding box center [633, 293] width 69 height 30
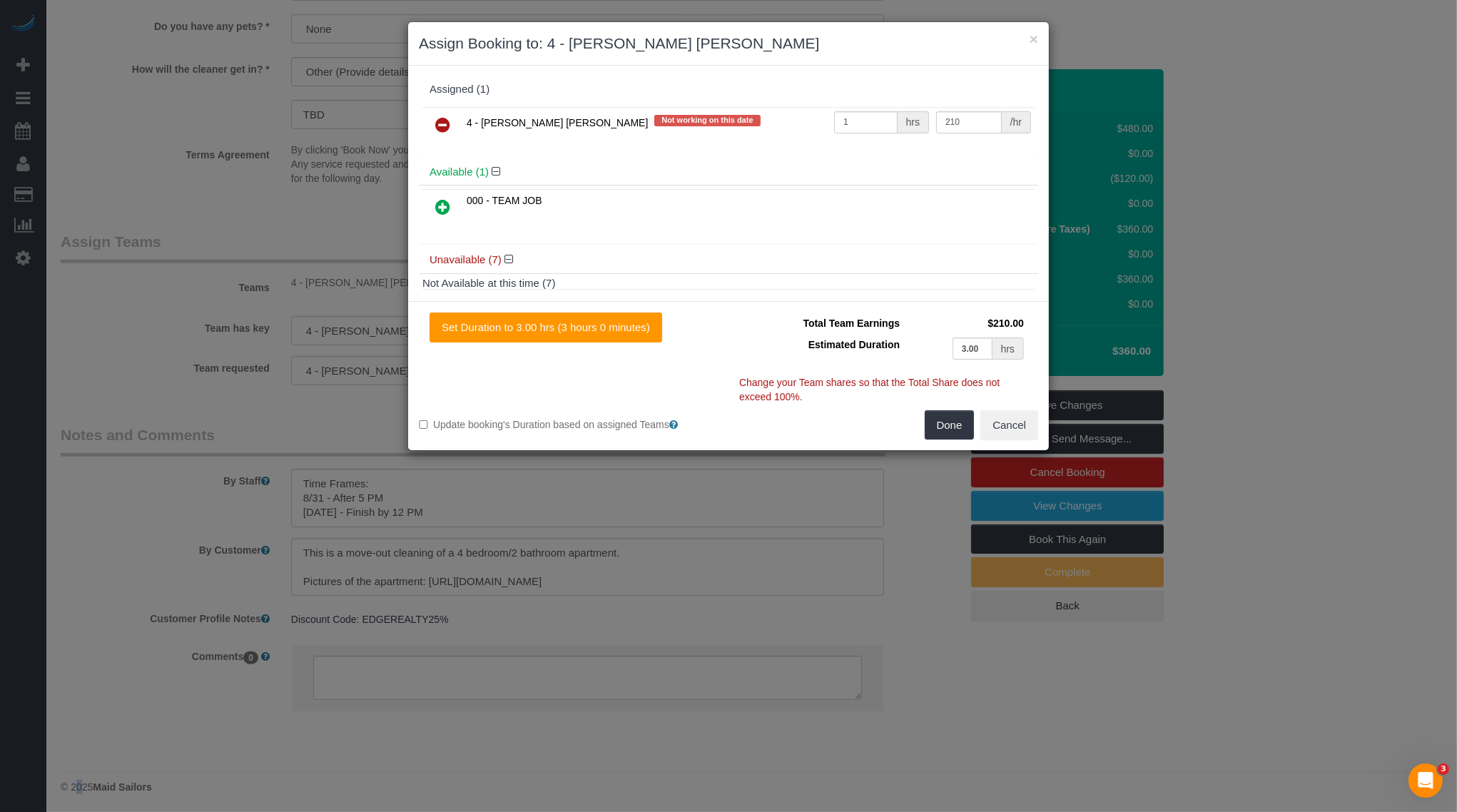
click at [983, 103] on div "4 - [PERSON_NAME] [PERSON_NAME] Not working on this date 1 hrs 210 /hr" at bounding box center [728, 131] width 620 height 56
click at [979, 116] on input "210" at bounding box center [969, 122] width 66 height 22
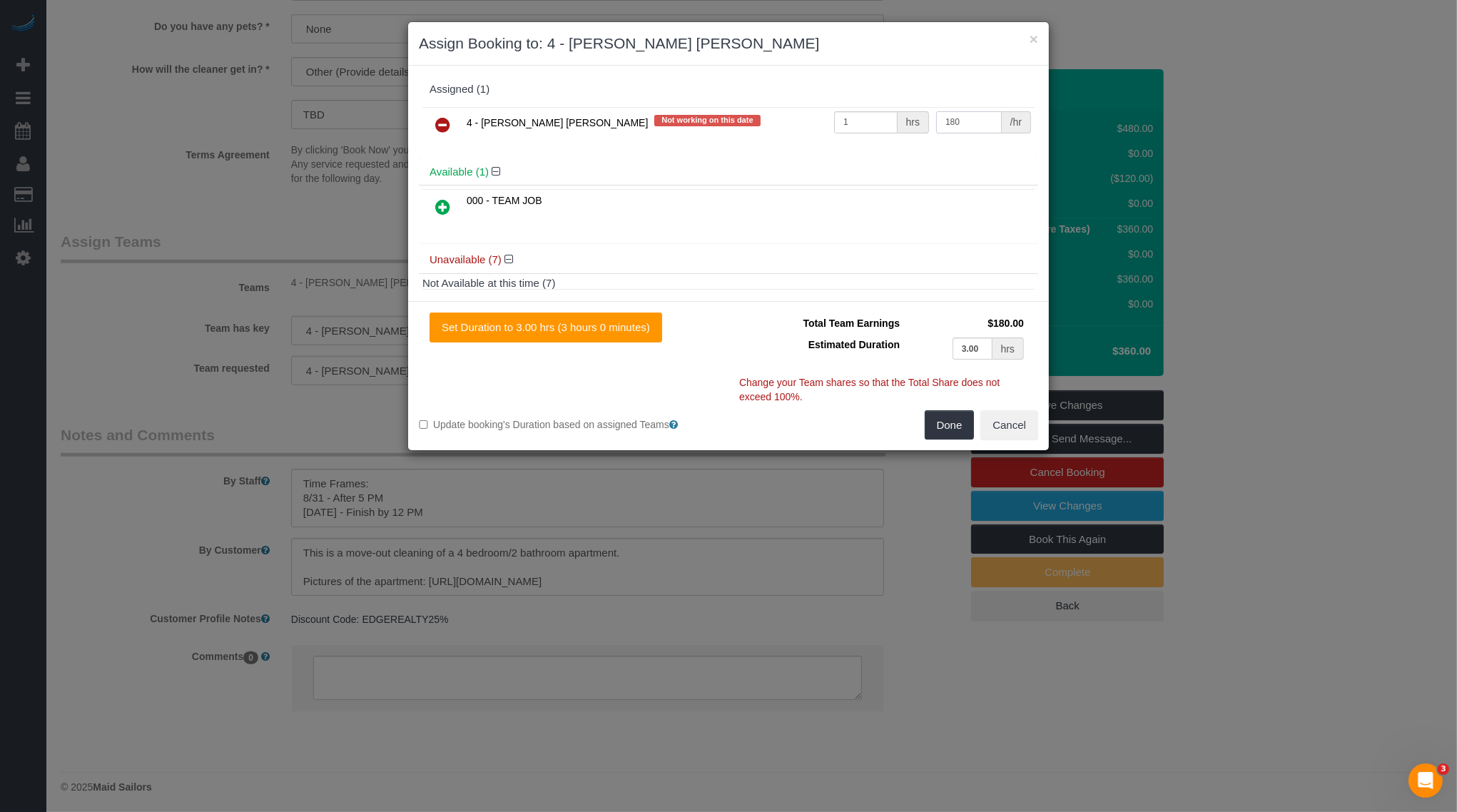
type input "180"
click at [942, 440] on div "Set Duration to 3.00 hrs (3 hours 0 minutes) Total Team Earnings $180.00 Estima…" at bounding box center [728, 375] width 641 height 149
click at [945, 429] on button "Done" at bounding box center [950, 425] width 50 height 30
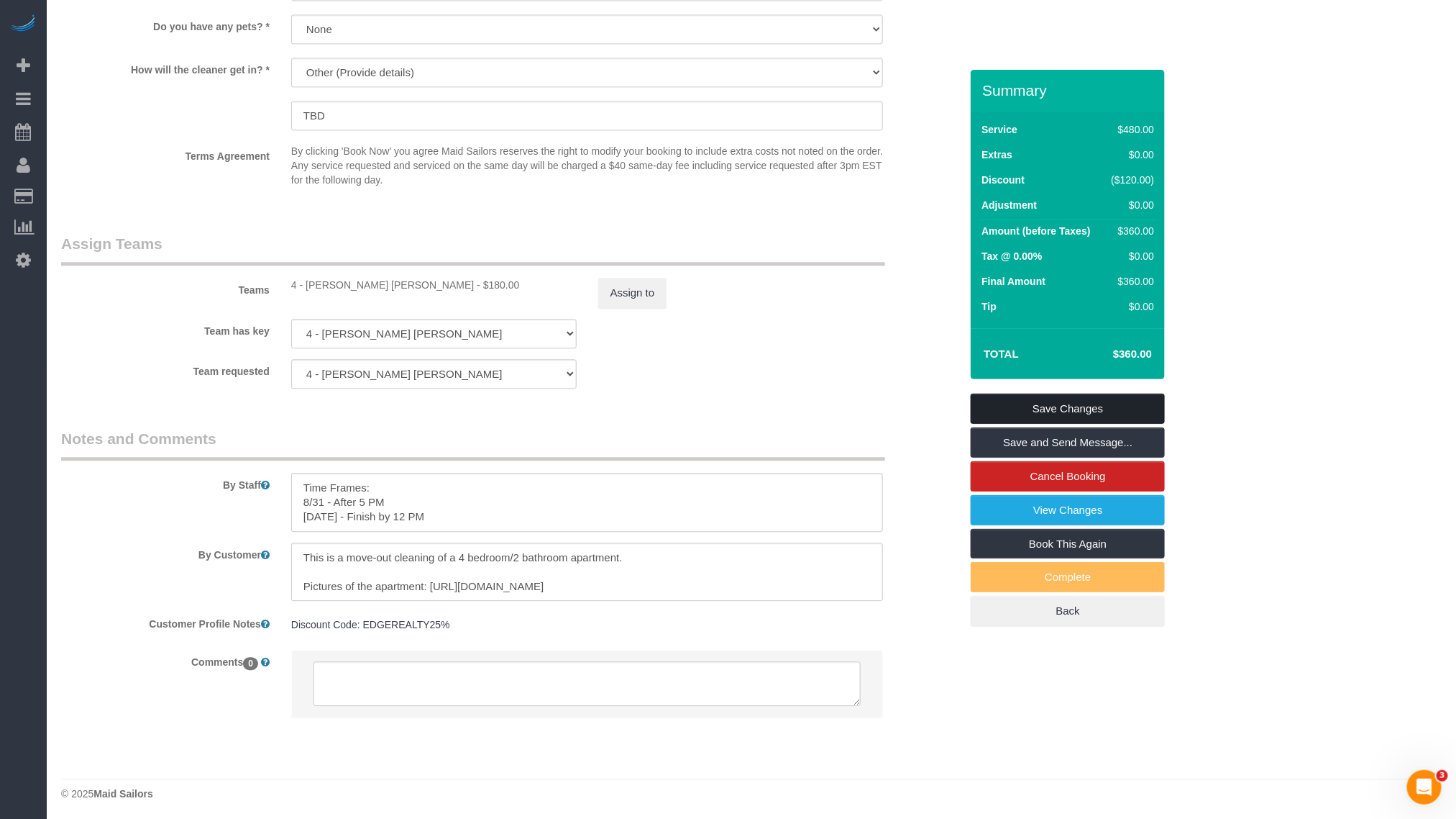
click at [1044, 409] on link "Save Changes" at bounding box center [1068, 409] width 194 height 30
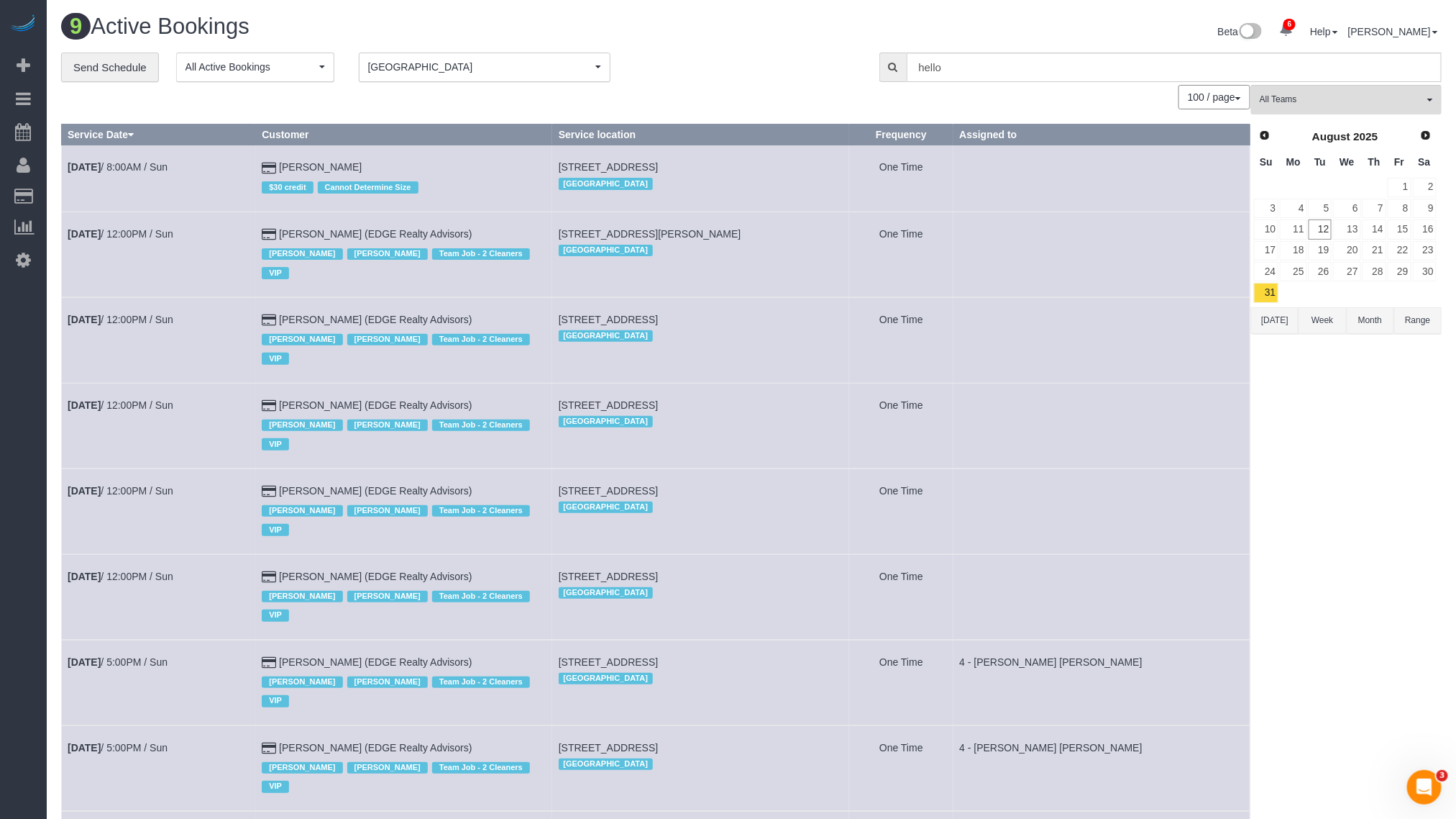
click at [836, 669] on div "[GEOGRAPHIC_DATA]" at bounding box center [701, 678] width 285 height 19
click at [75, 742] on b "[DATE]" at bounding box center [84, 747] width 33 height 11
select select "MA"
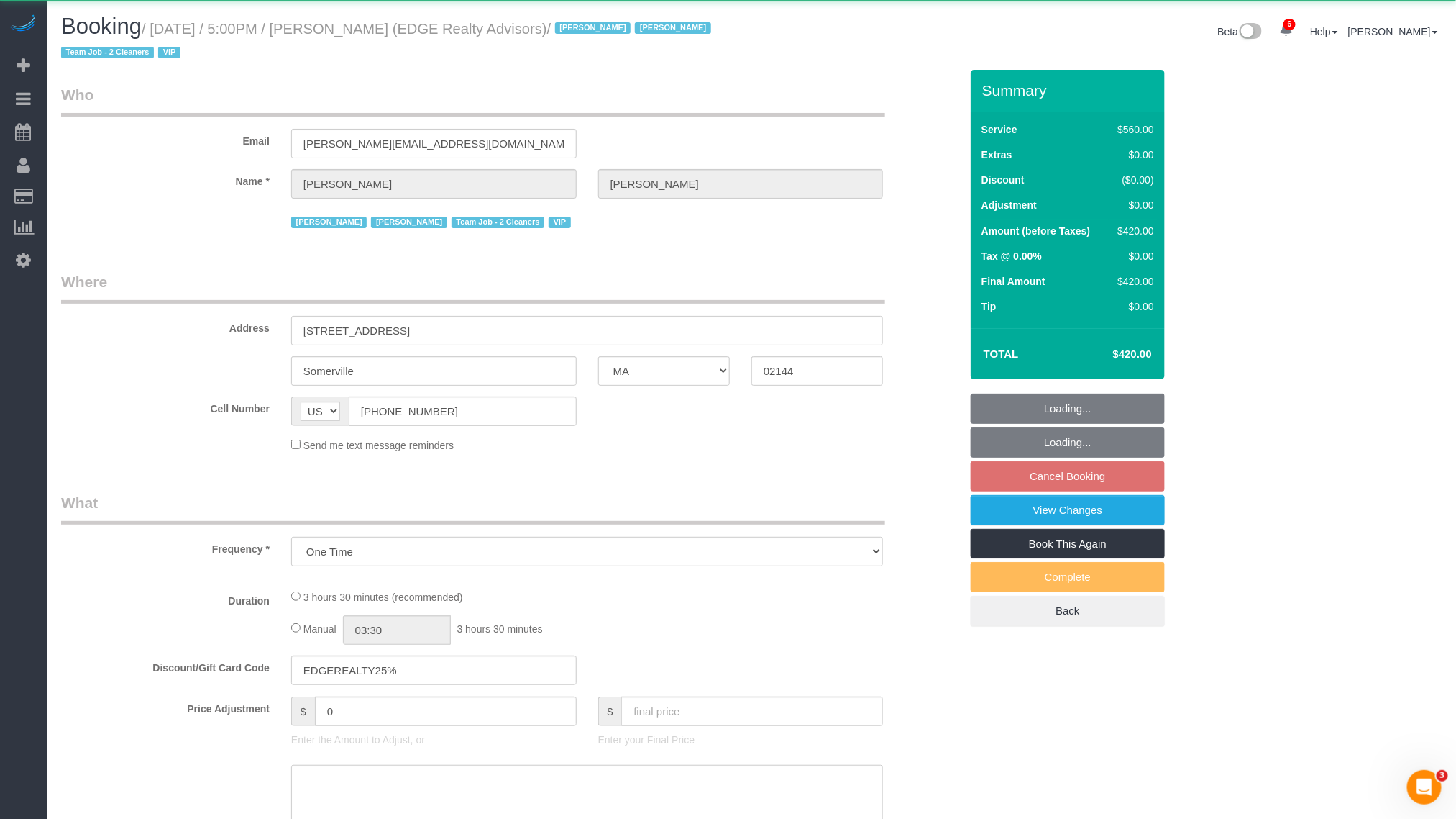
select select "object:8615"
select select "2"
select select "210"
select select "number:89"
select select "number:90"
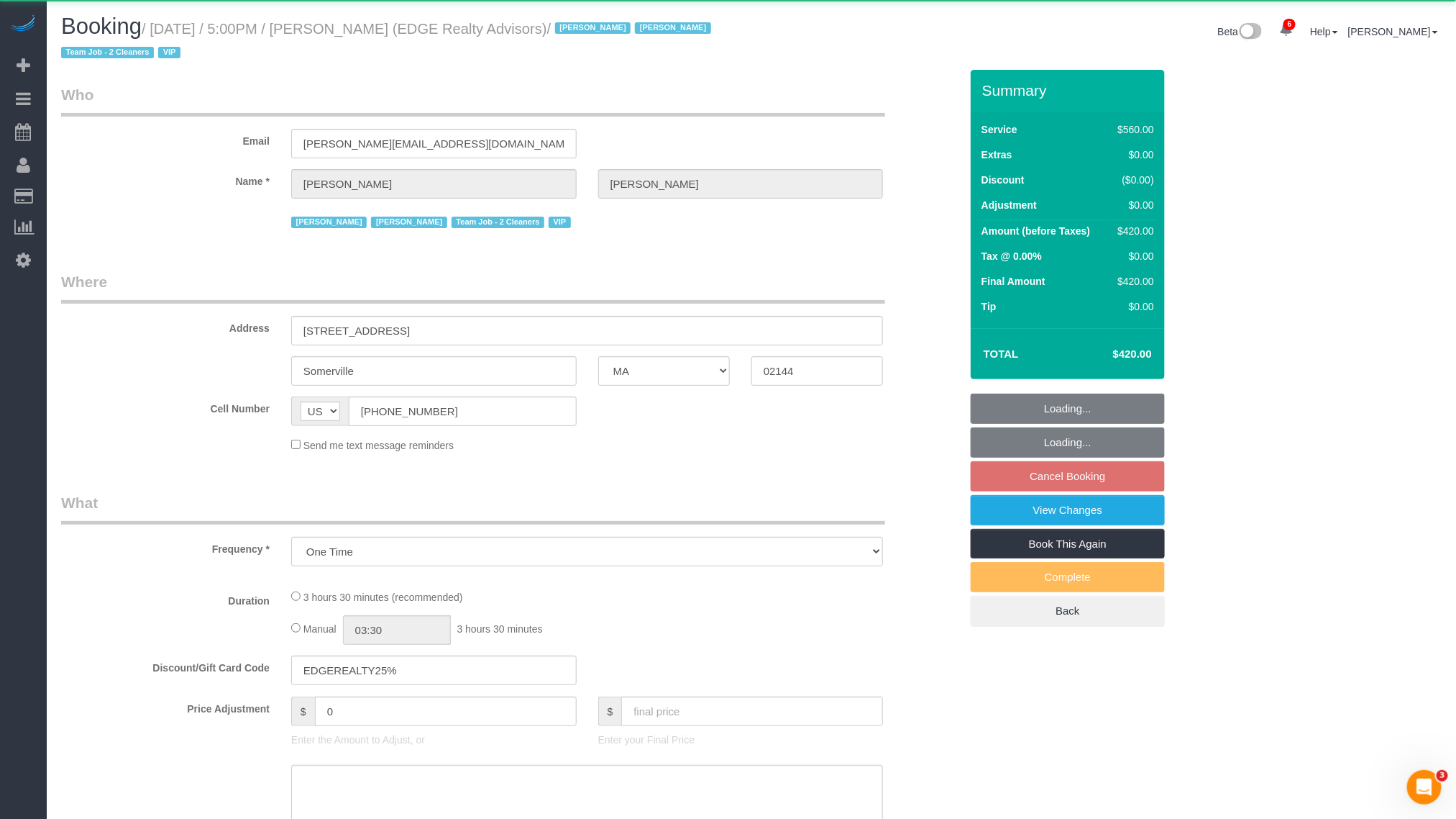
select select "number:15"
select select "number:7"
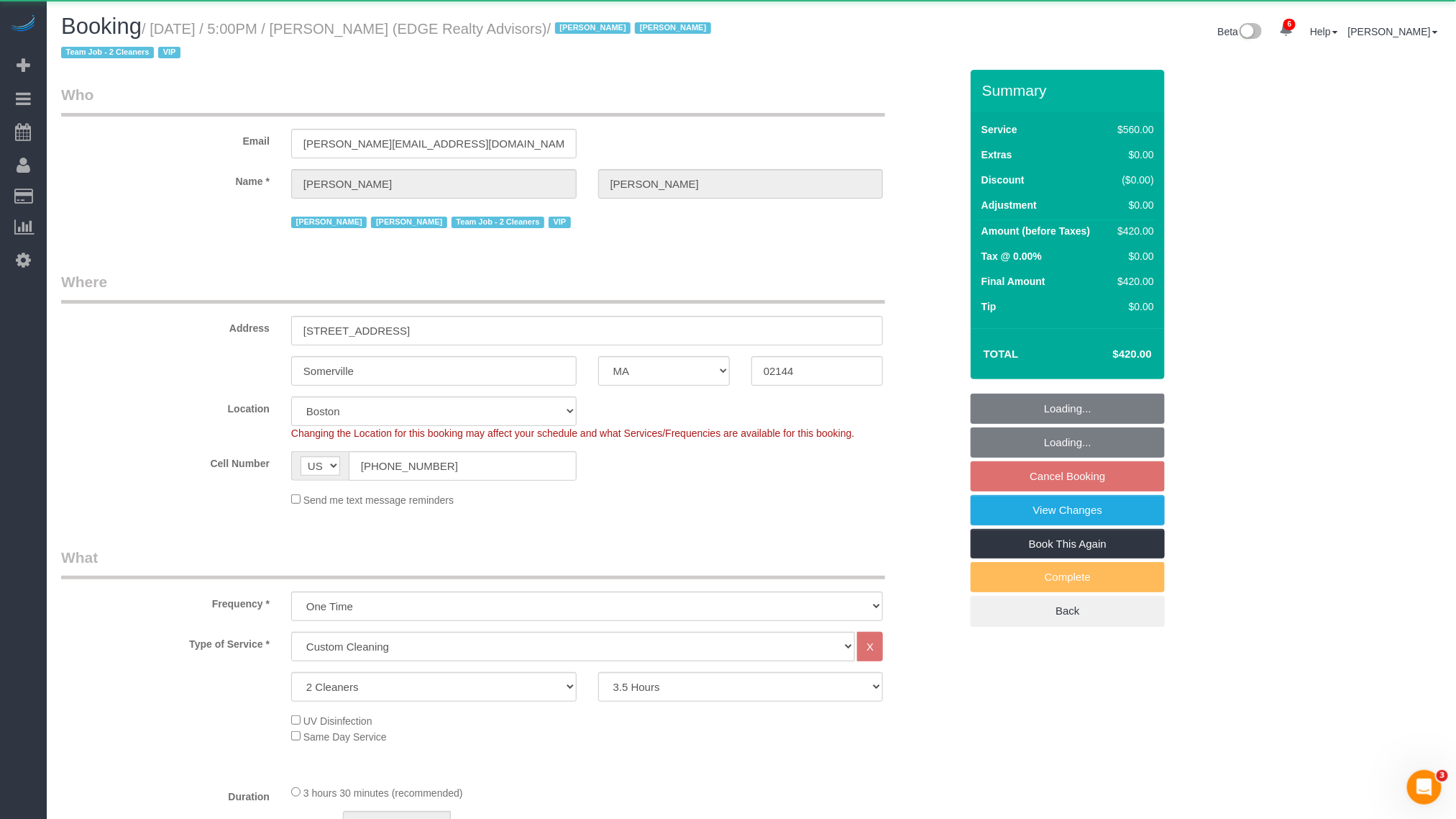
select select "object:8962"
select select "string:stripe-pm_1NctNu4VGloSiKo7xER55rCs"
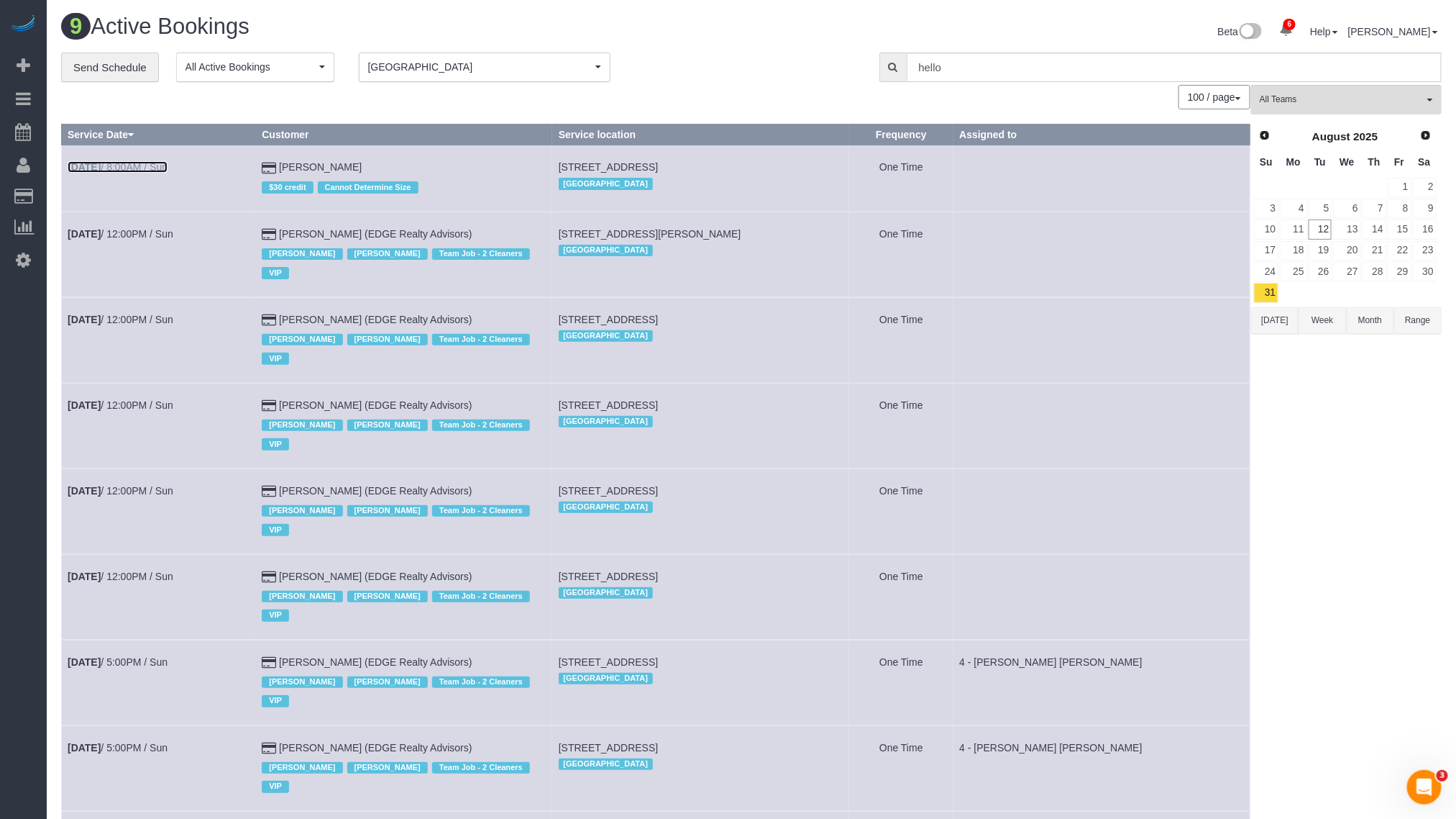
click at [144, 162] on link "[DATE] 8:00AM / Sun" at bounding box center [117, 167] width 100 height 11
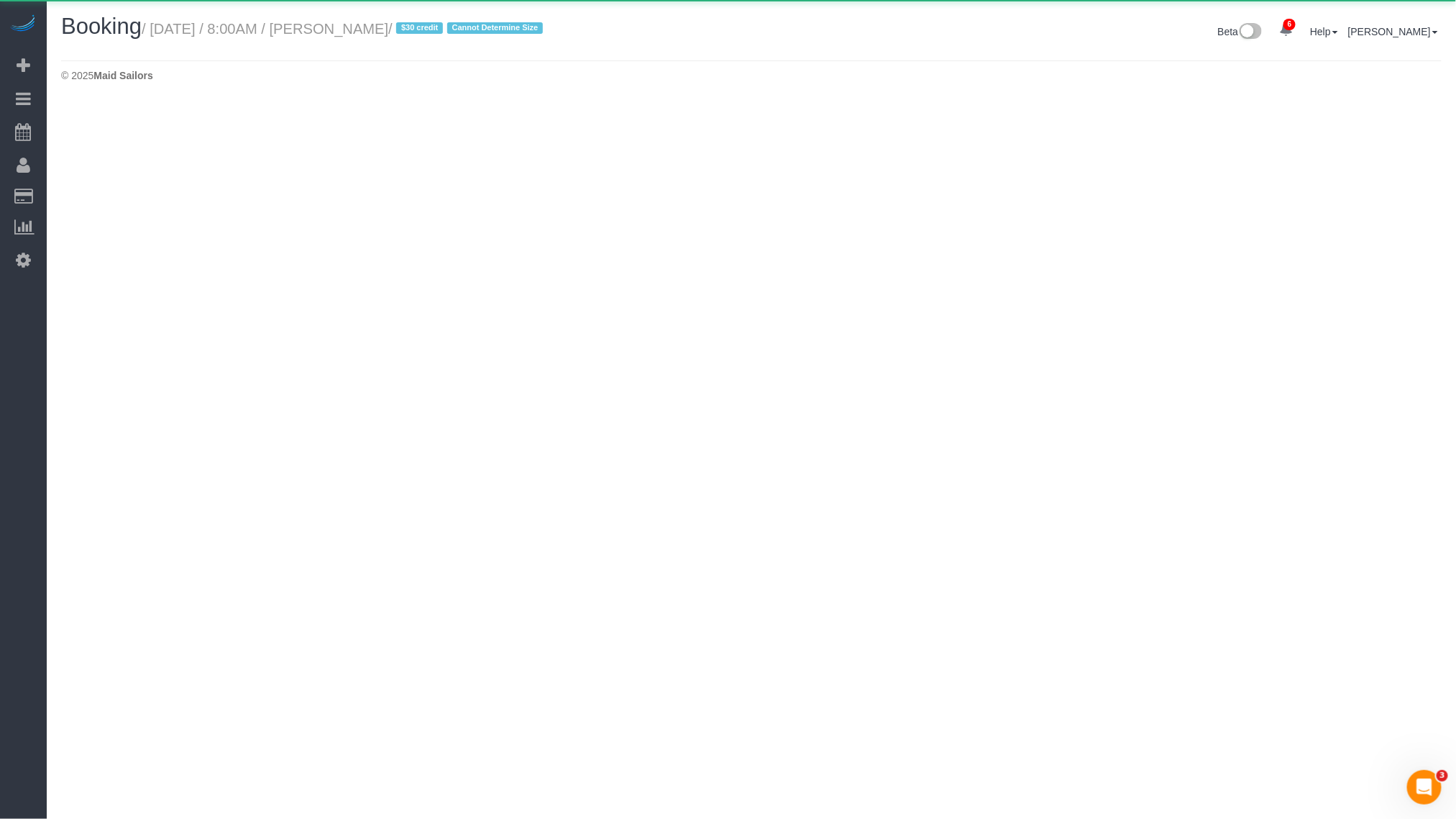
select select "MA"
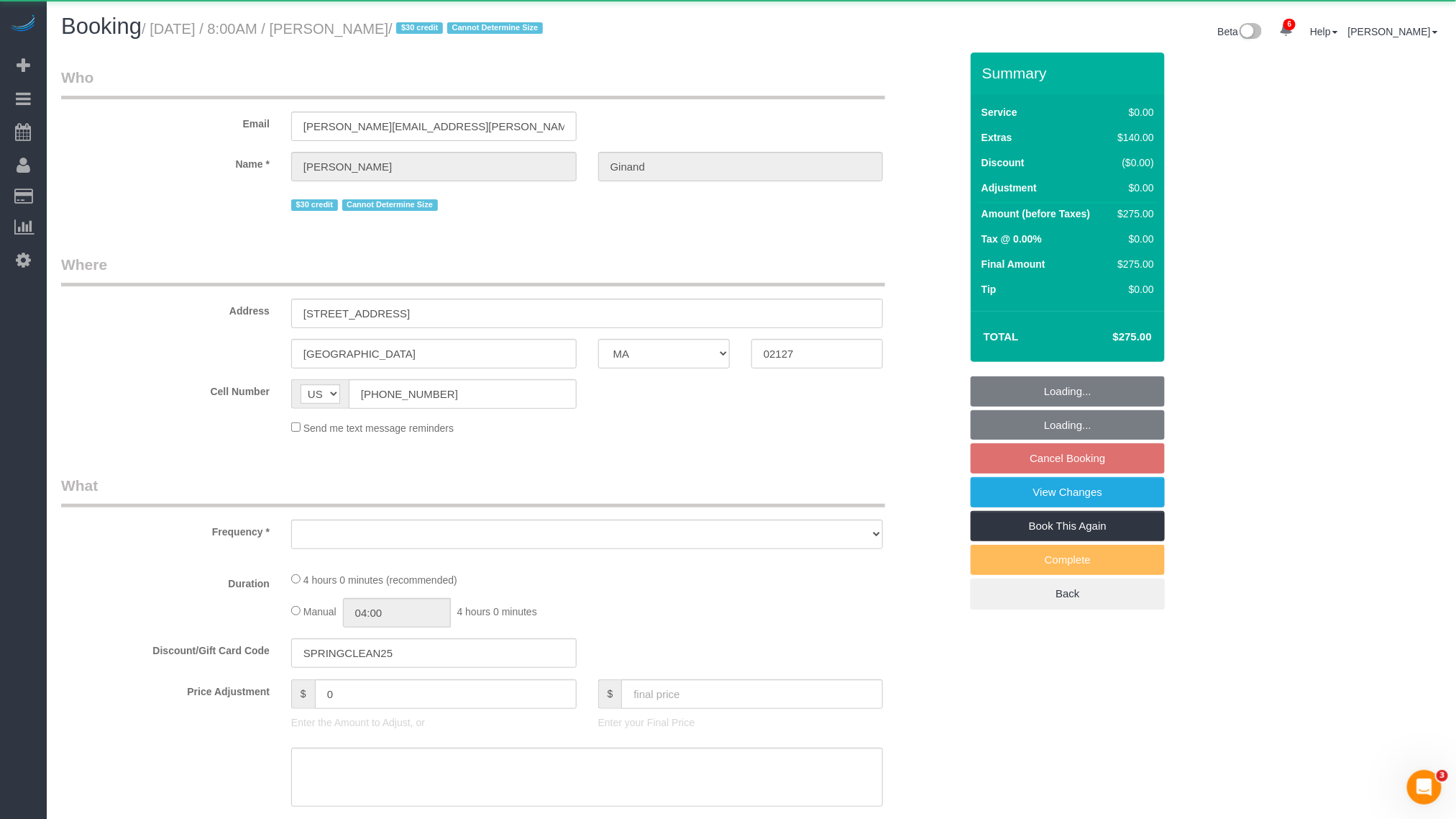
select select "1"
select select "spot271"
select select "number:89"
select select "number:90"
select select "number:15"
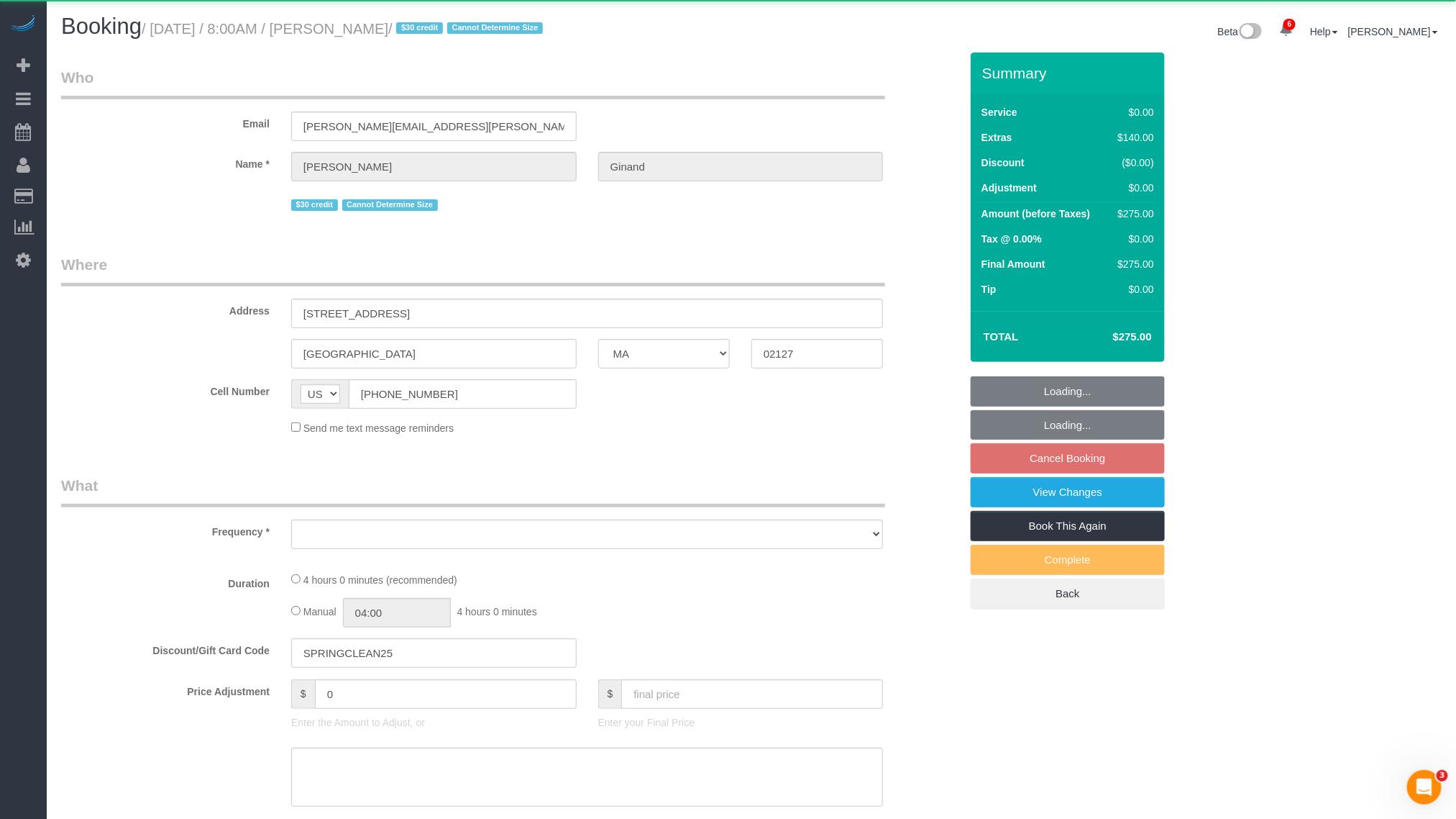
select select "number:5"
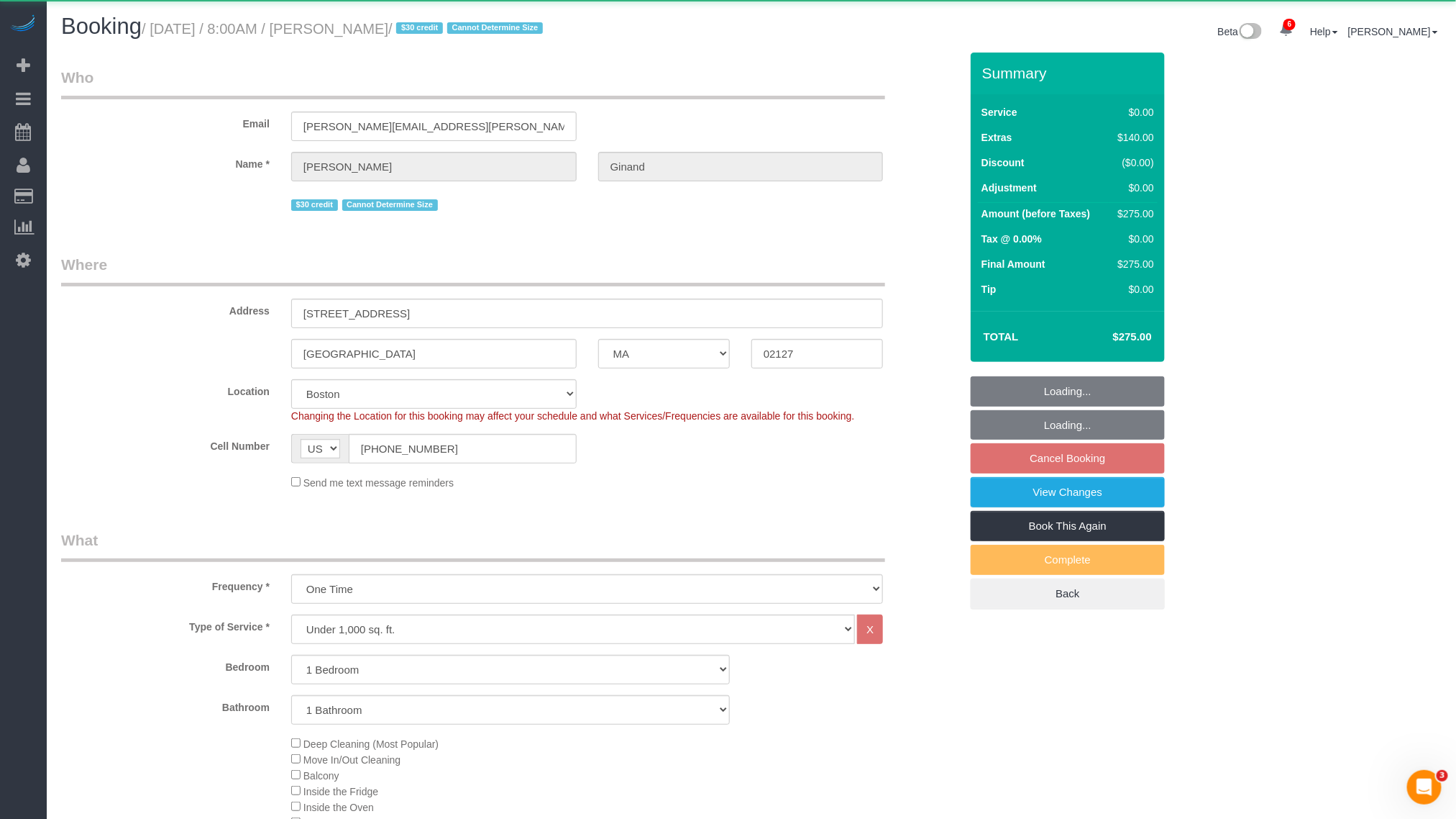
select select "object:10029"
select select "string:stripe-pm_1Qmm5e4VGloSiKo7XHhNL1GA"
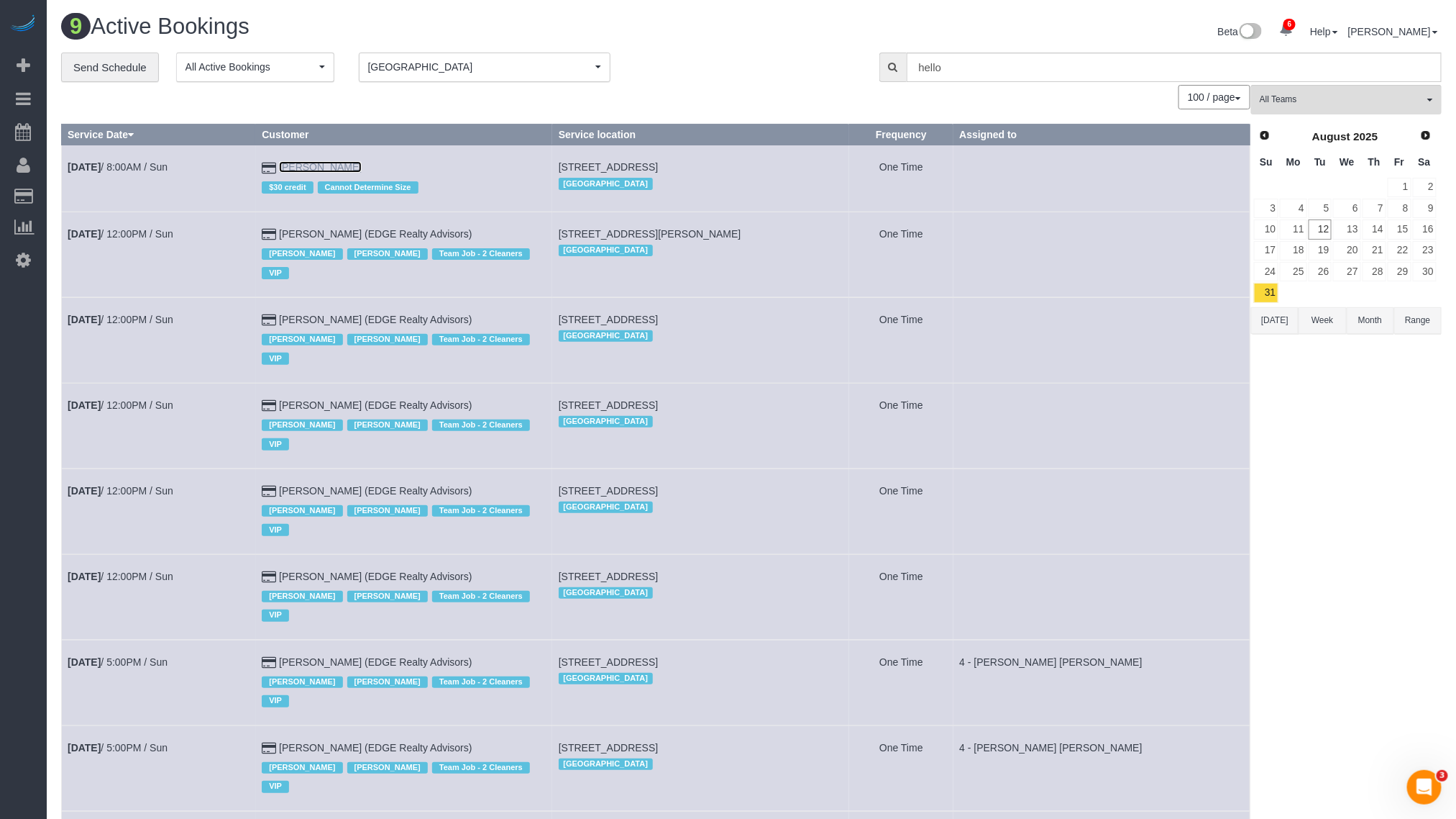
click at [332, 168] on link "[PERSON_NAME]" at bounding box center [320, 167] width 83 height 11
